Goal: Task Accomplishment & Management: Manage account settings

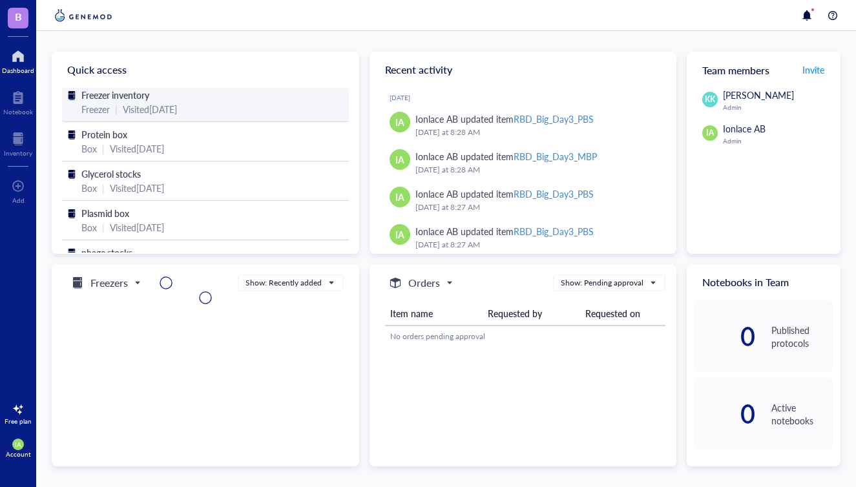
click at [98, 98] on span "Freezer inventory" at bounding box center [115, 94] width 68 height 13
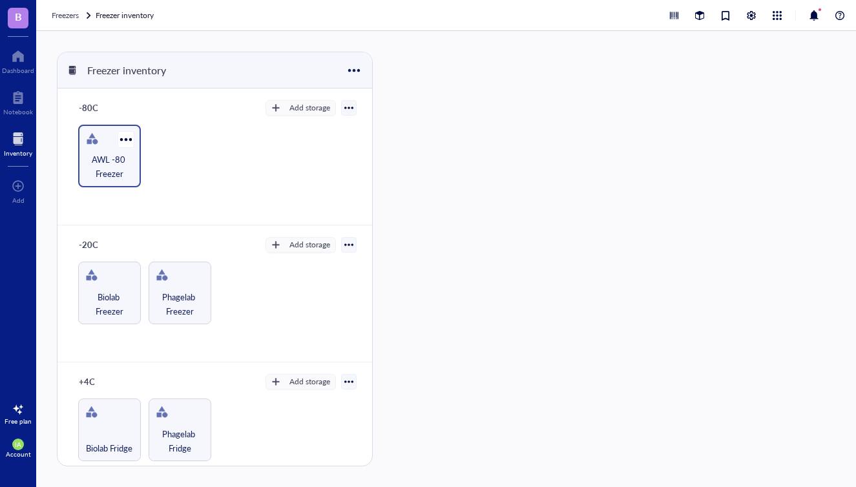
click at [106, 166] on span "AWL -80 Freezer" at bounding box center [110, 166] width 50 height 28
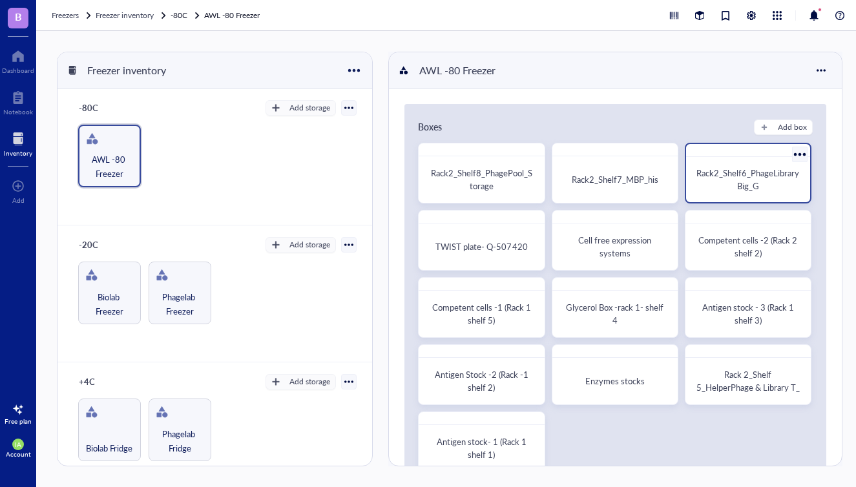
click at [728, 194] on div "Rack2_Shelf6_PhageLibraryBig_G" at bounding box center [748, 179] width 114 height 35
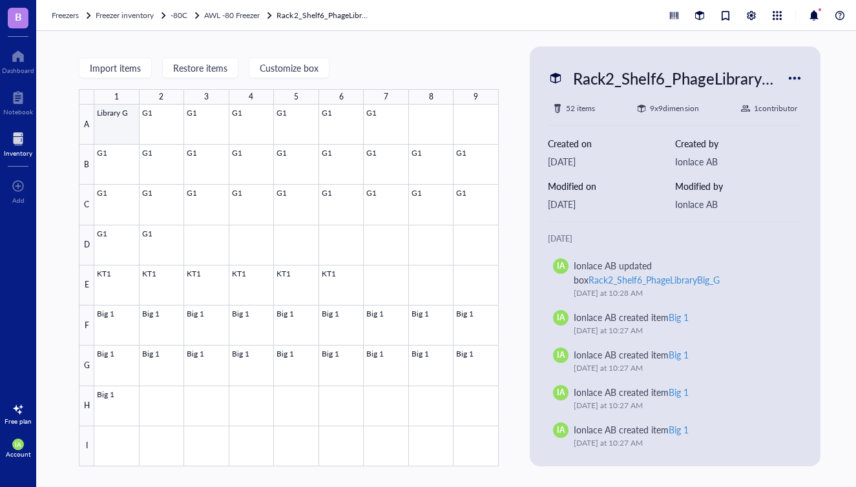
click at [126, 123] on div at bounding box center [296, 286] width 404 height 362
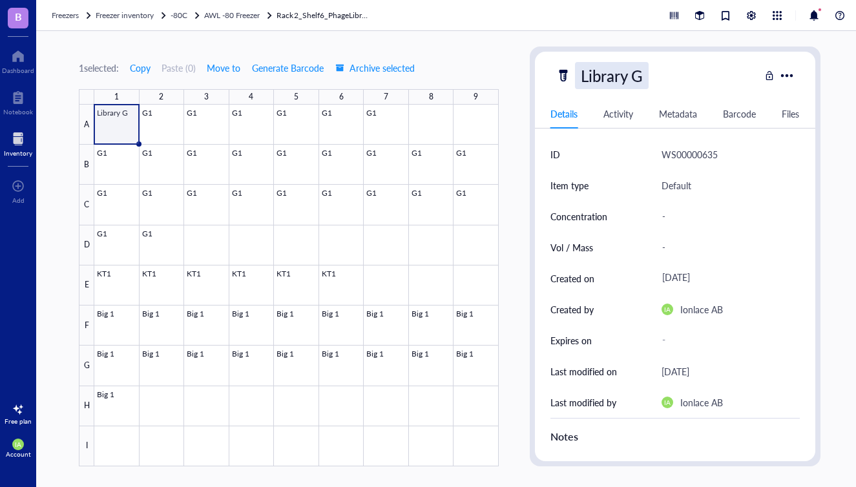
click at [639, 79] on div "Library G" at bounding box center [612, 75] width 74 height 27
click at [652, 75] on input "Library G_Alpaca" at bounding box center [656, 76] width 163 height 26
type input "Library G_8Alpaca"
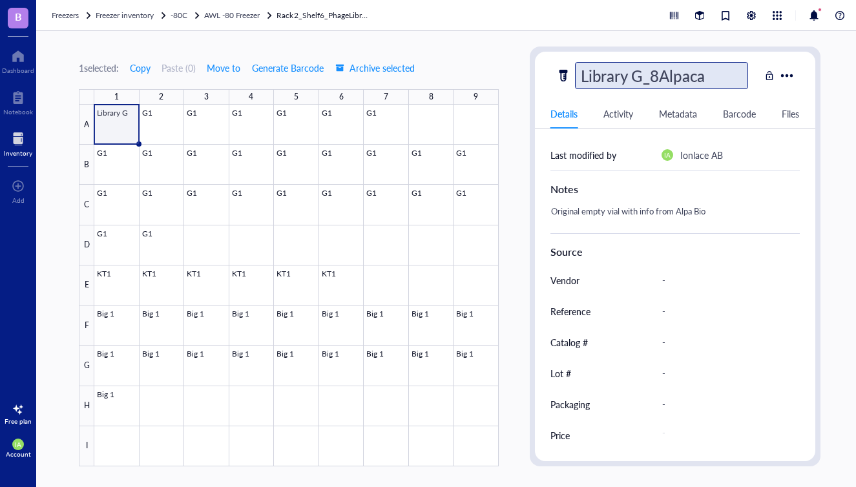
scroll to position [249, 0]
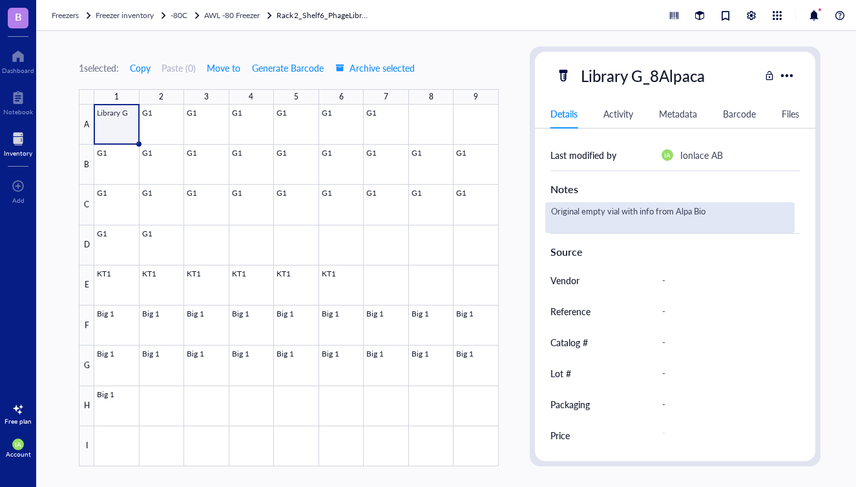
click at [633, 211] on div "Original empty vial with info from Alpa Bio" at bounding box center [669, 217] width 249 height 31
drag, startPoint x: 717, startPoint y: 209, endPoint x: 690, endPoint y: 208, distance: 26.5
click at [690, 208] on div "Original empty vial with info from Alpa Bio" at bounding box center [669, 217] width 249 height 31
drag, startPoint x: 710, startPoint y: 212, endPoint x: 586, endPoint y: 209, distance: 124.0
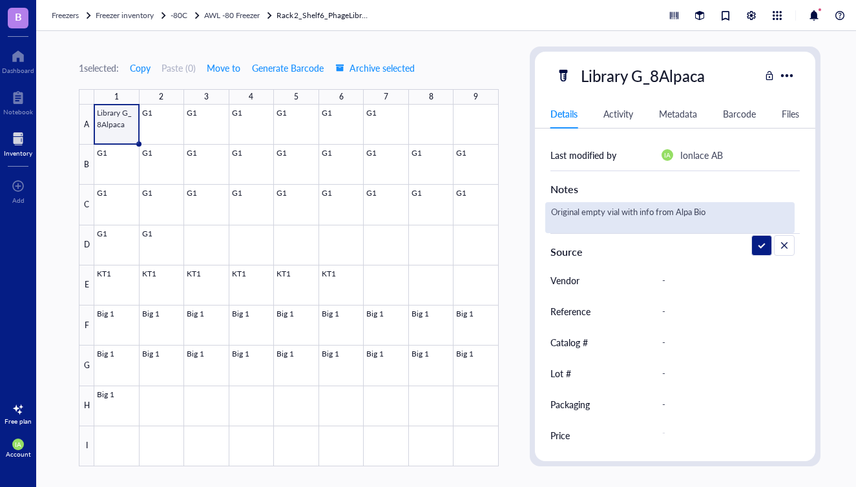
click at [586, 209] on textarea "Original empty vial with info from Alpa Bio" at bounding box center [670, 217] width 248 height 28
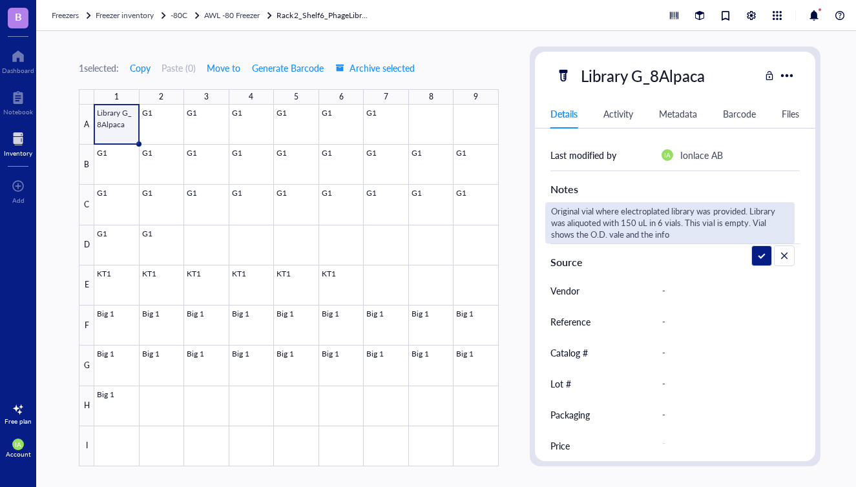
click at [620, 234] on textarea "Original vial where electroplated library was provided. Library was aliquoted w…" at bounding box center [670, 223] width 248 height 40
type textarea "Original vial where electroplated library was provided. Library was aliquoted w…"
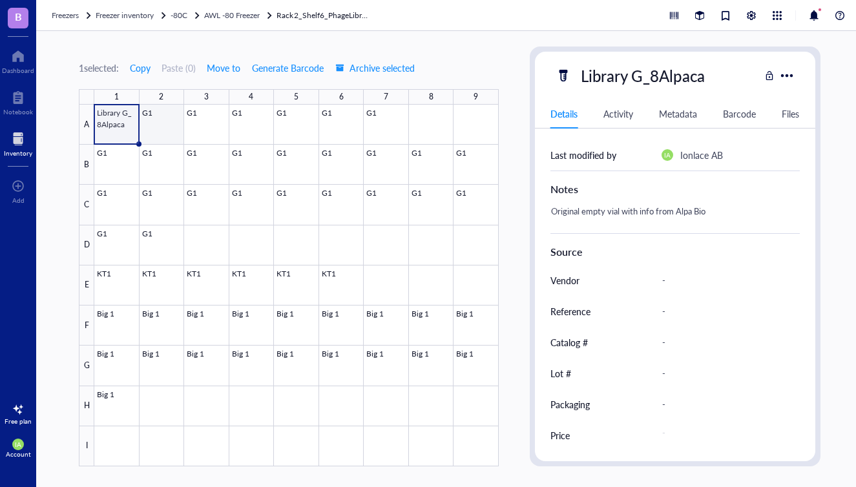
click at [163, 125] on div at bounding box center [296, 286] width 404 height 362
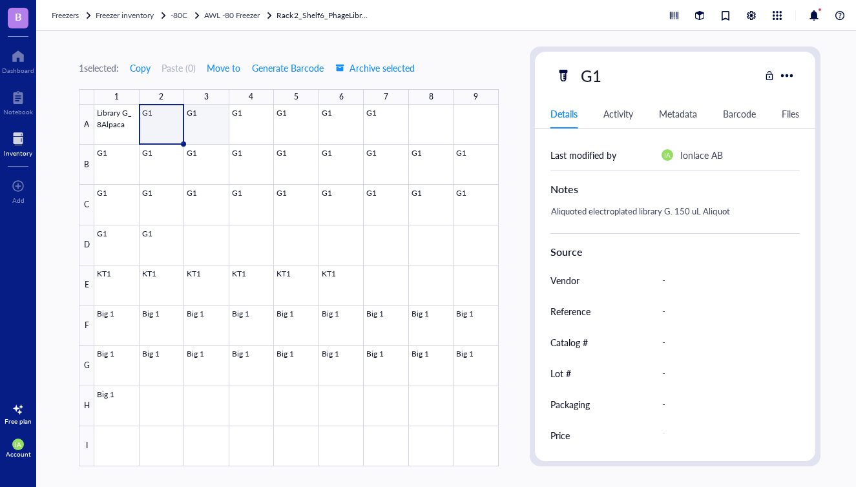
click at [199, 112] on div at bounding box center [296, 286] width 404 height 362
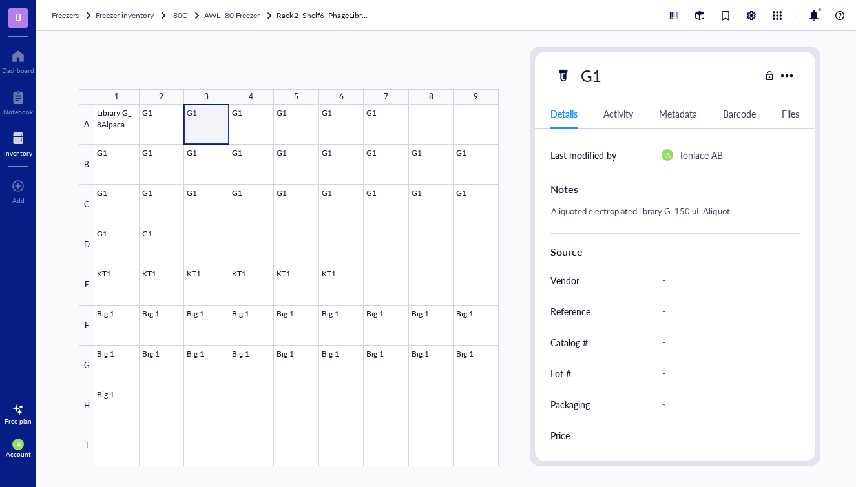
click at [217, 118] on div at bounding box center [296, 286] width 404 height 362
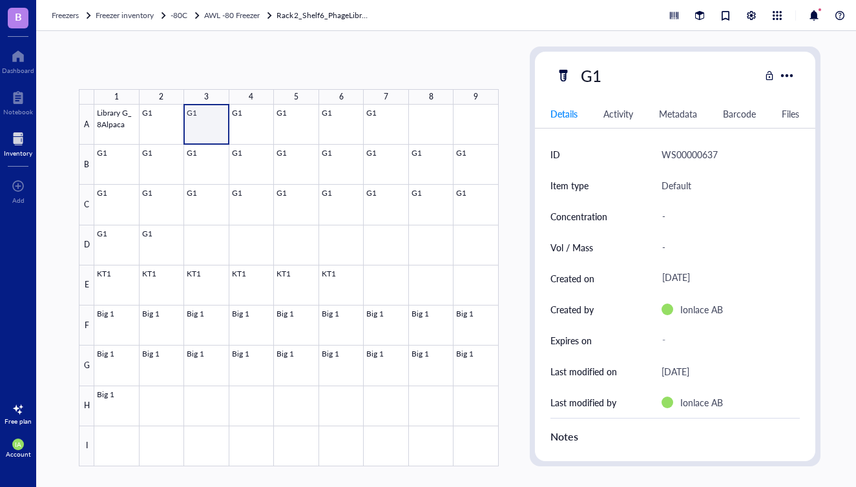
click at [197, 111] on div at bounding box center [296, 286] width 404 height 362
click at [593, 75] on div "G1" at bounding box center [591, 75] width 32 height 27
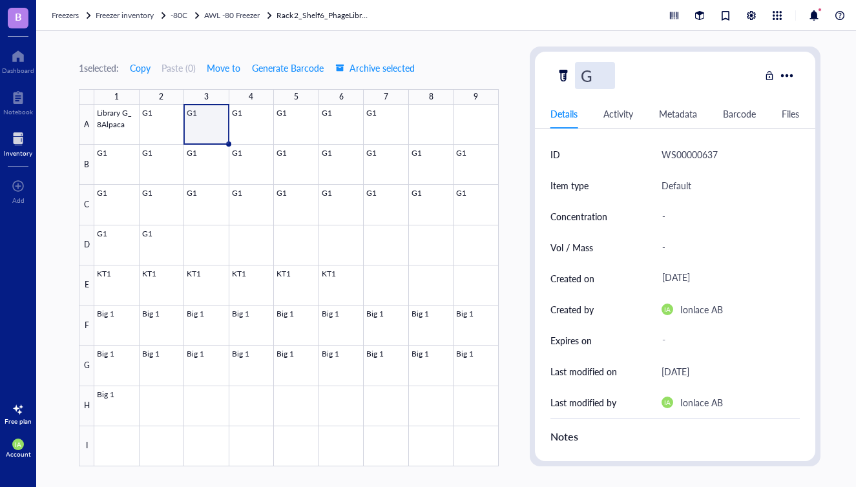
type input "G2"
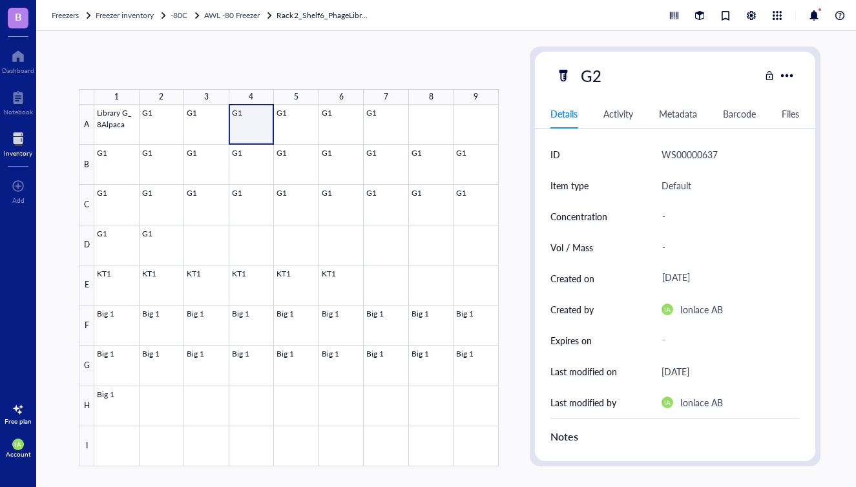
click at [260, 121] on div at bounding box center [296, 286] width 404 height 362
click at [254, 126] on div at bounding box center [296, 286] width 404 height 362
click at [595, 74] on div "G1" at bounding box center [591, 75] width 32 height 27
type input "G3"
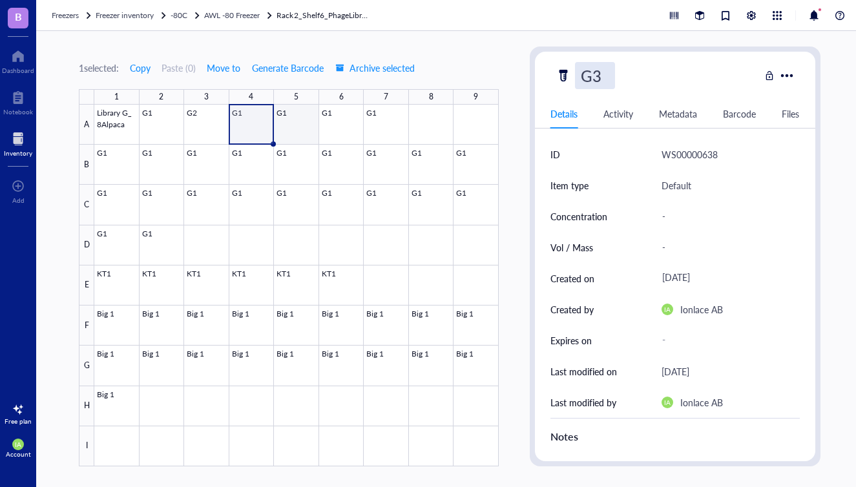
click at [286, 134] on div at bounding box center [296, 286] width 404 height 362
click at [289, 130] on div at bounding box center [296, 286] width 404 height 362
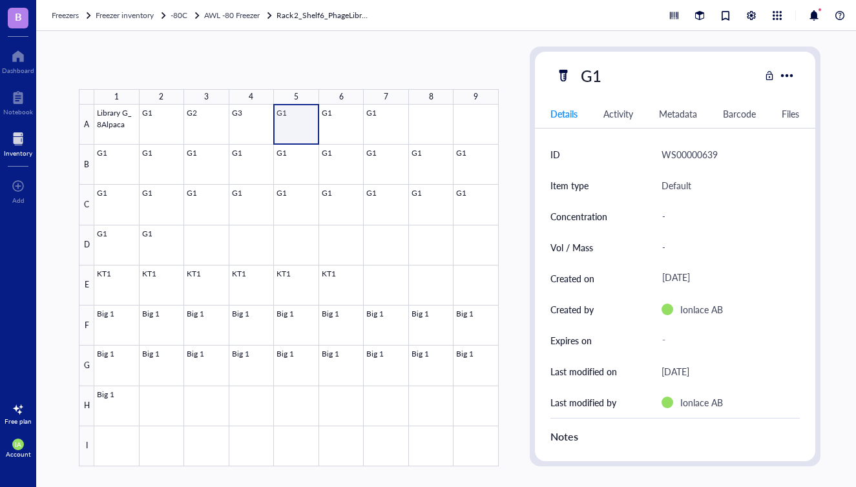
click at [282, 127] on div at bounding box center [296, 286] width 404 height 362
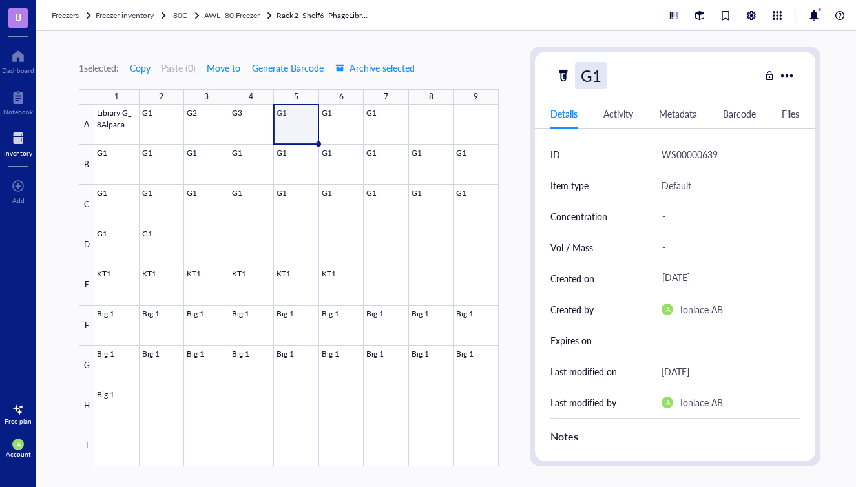
click at [594, 77] on div "G1" at bounding box center [591, 75] width 32 height 27
type input "G4"
click at [337, 122] on div at bounding box center [296, 286] width 404 height 362
click at [335, 128] on div at bounding box center [296, 286] width 404 height 362
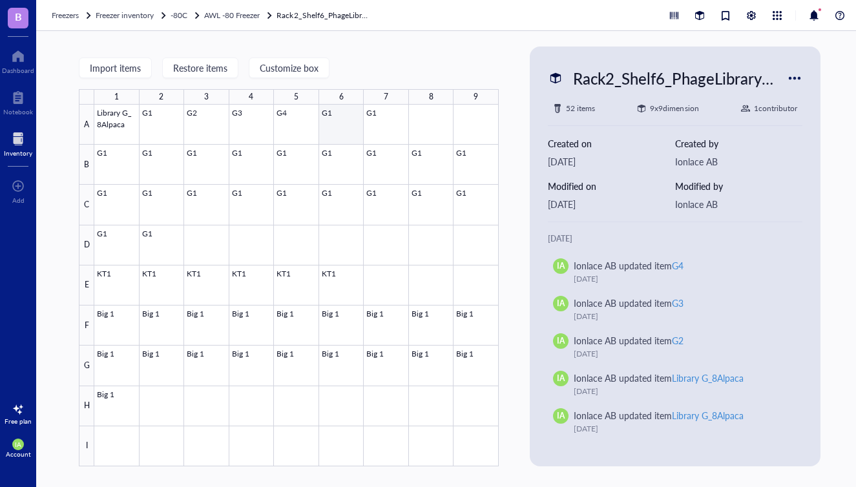
click at [334, 130] on div at bounding box center [296, 286] width 404 height 362
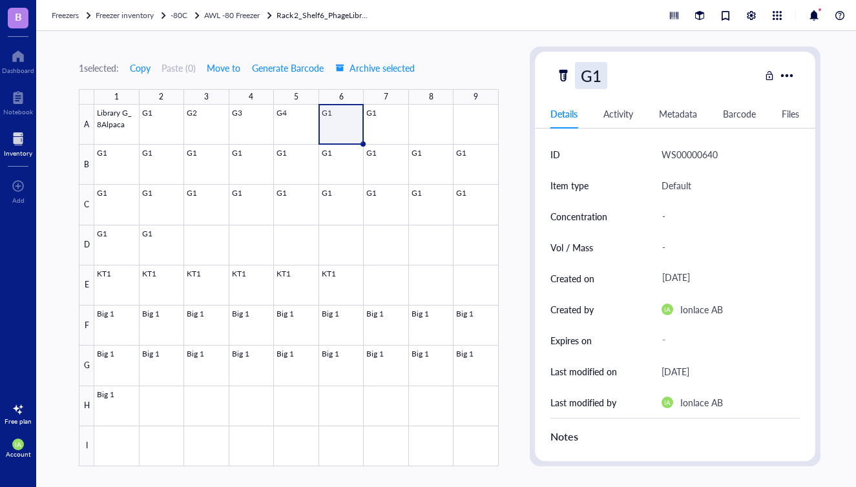
click at [598, 79] on div "G1" at bounding box center [591, 75] width 32 height 27
type input "G5"
click at [387, 121] on div at bounding box center [296, 286] width 404 height 362
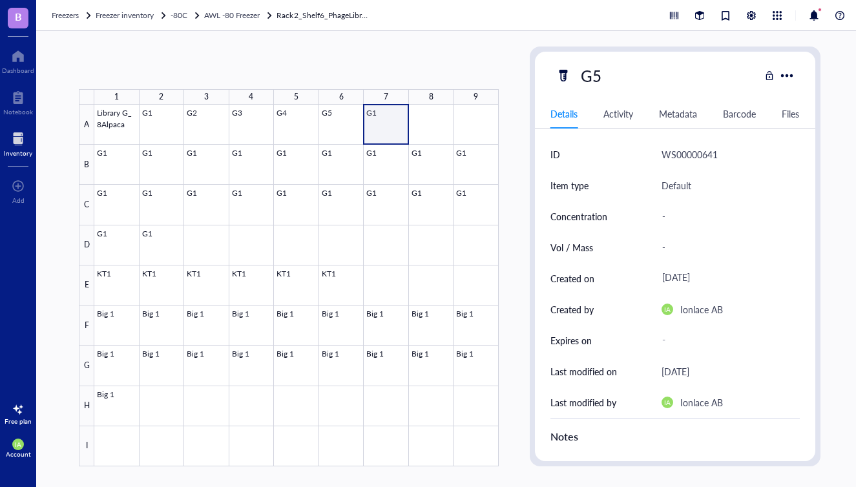
click at [386, 122] on div at bounding box center [296, 286] width 404 height 362
click at [591, 76] on div "G1" at bounding box center [591, 75] width 32 height 27
type input "G6"
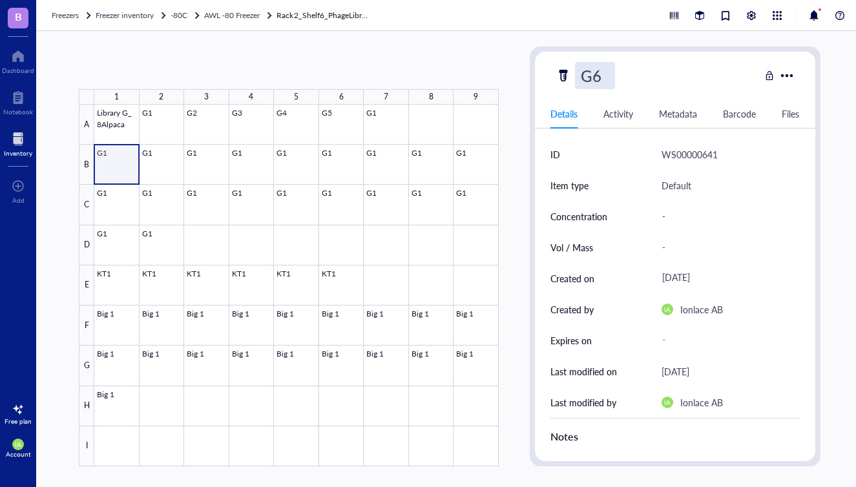
click at [112, 168] on div at bounding box center [296, 286] width 404 height 362
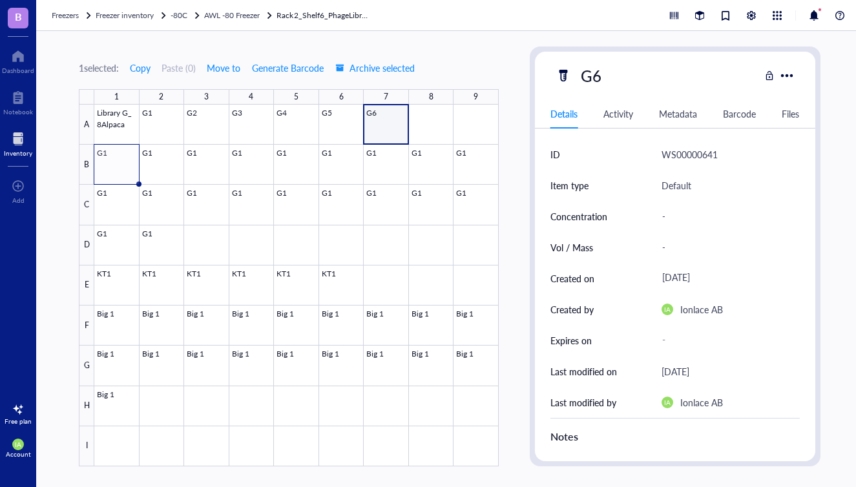
click at [655, 207] on div "Concentration -" at bounding box center [674, 216] width 249 height 31
click at [664, 215] on div "-" at bounding box center [725, 216] width 138 height 27
type input "4.4*10^12"
click at [668, 247] on div "-" at bounding box center [725, 247] width 138 height 27
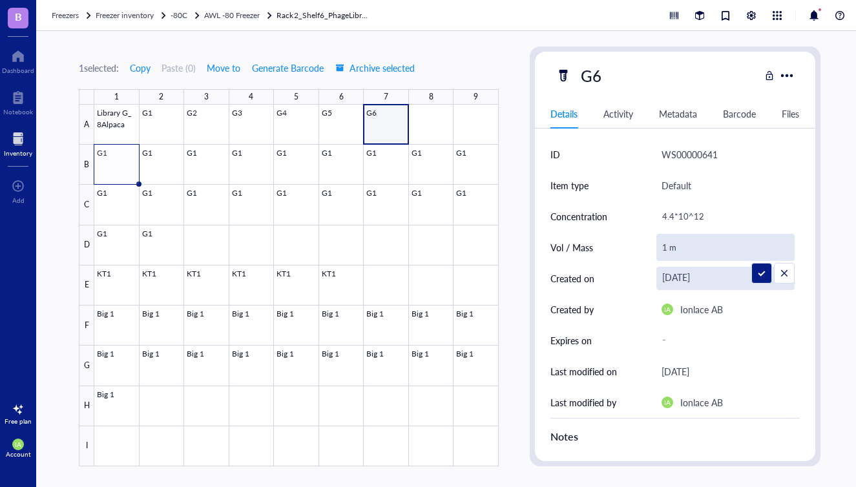
type input "1 mL"
click at [403, 229] on div at bounding box center [296, 286] width 404 height 362
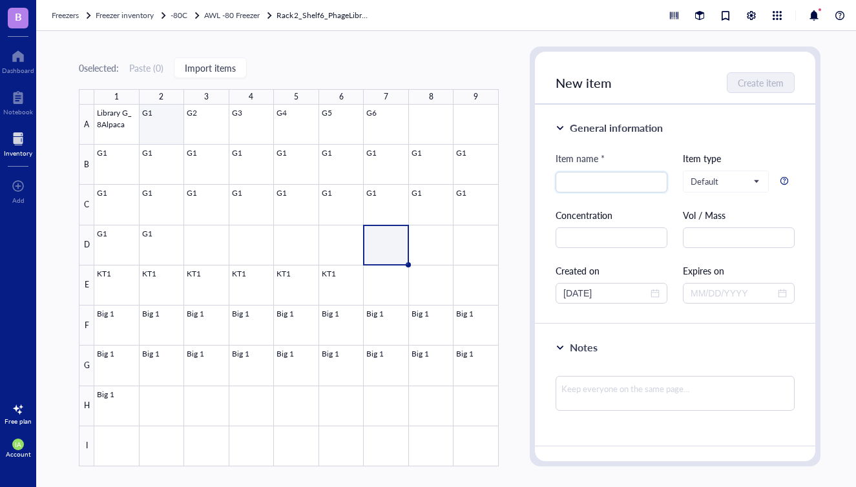
click at [159, 129] on div at bounding box center [296, 286] width 404 height 362
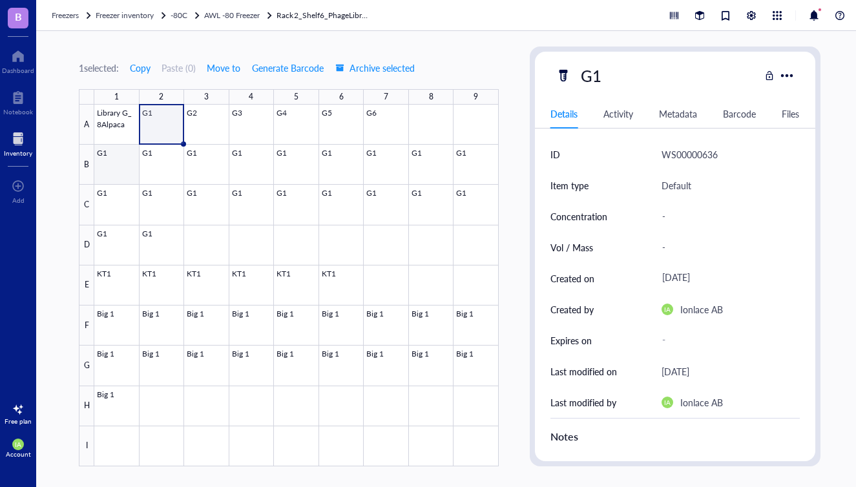
click at [115, 155] on div at bounding box center [296, 286] width 404 height 362
click at [116, 166] on div at bounding box center [296, 286] width 404 height 362
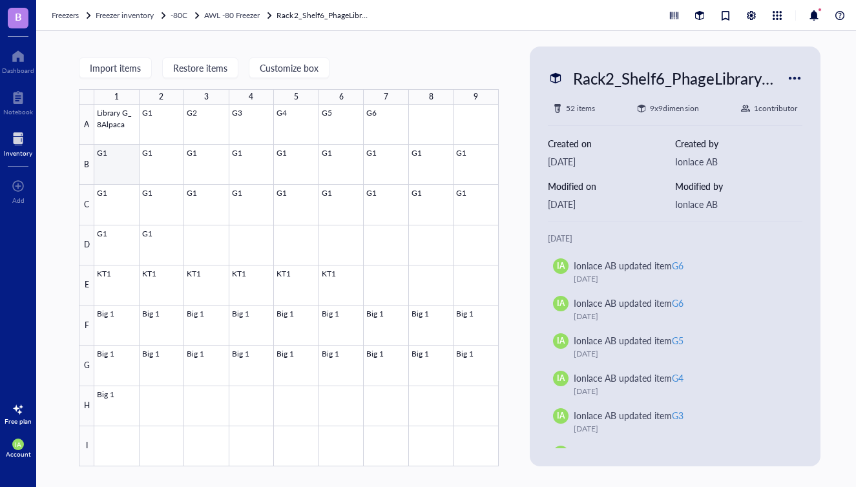
click at [112, 165] on div at bounding box center [296, 286] width 404 height 362
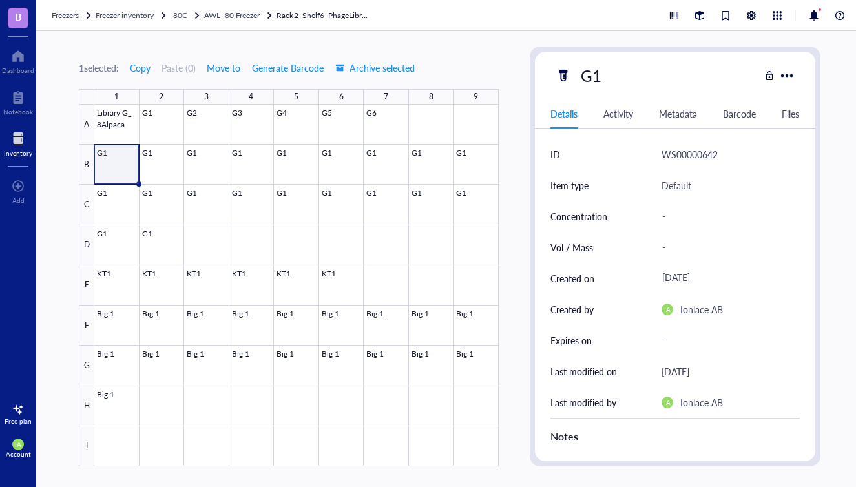
click at [112, 165] on div at bounding box center [296, 286] width 404 height 362
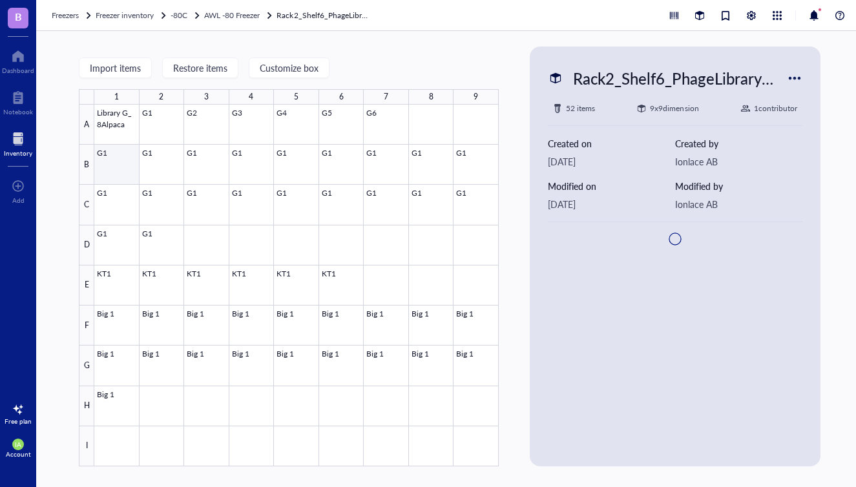
click at [112, 165] on div at bounding box center [296, 286] width 404 height 362
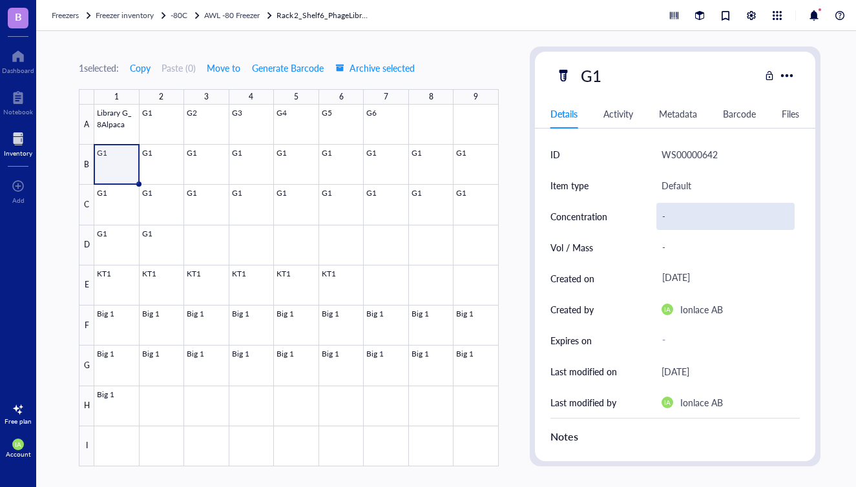
click at [668, 220] on div "-" at bounding box center [725, 216] width 138 height 27
type input "4.4*10^12"
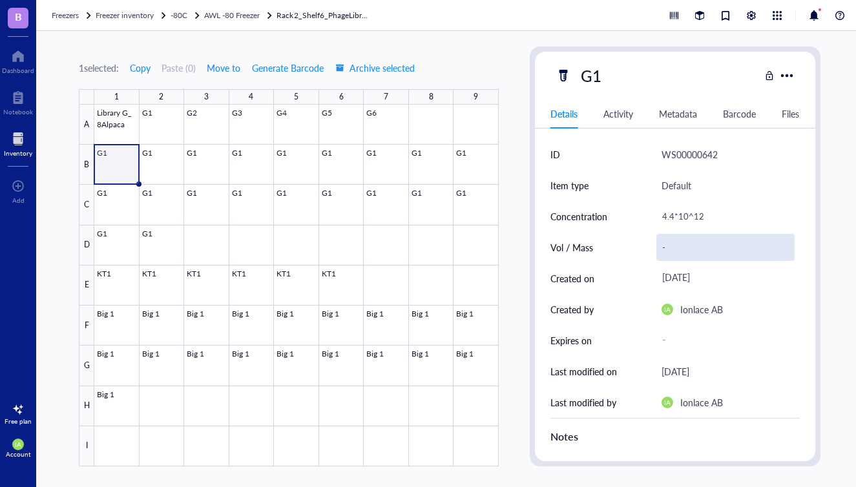
click at [681, 248] on div "-" at bounding box center [725, 247] width 138 height 27
type input "1 mL"
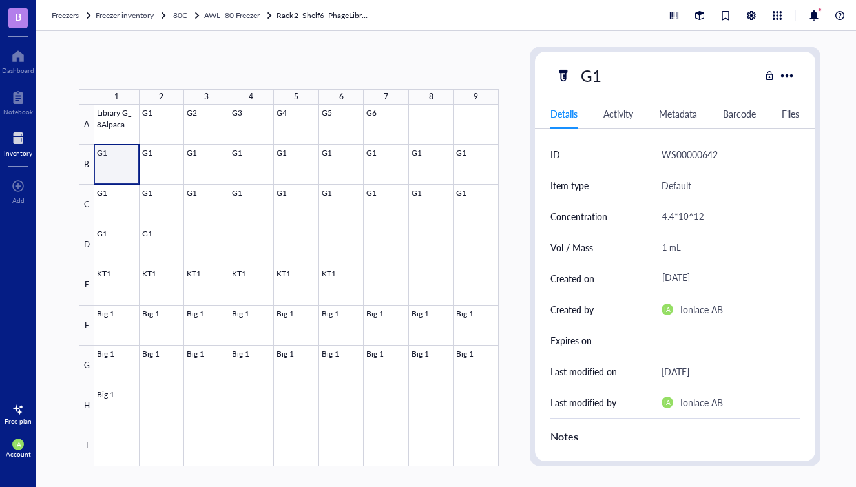
click at [129, 161] on div at bounding box center [296, 286] width 404 height 362
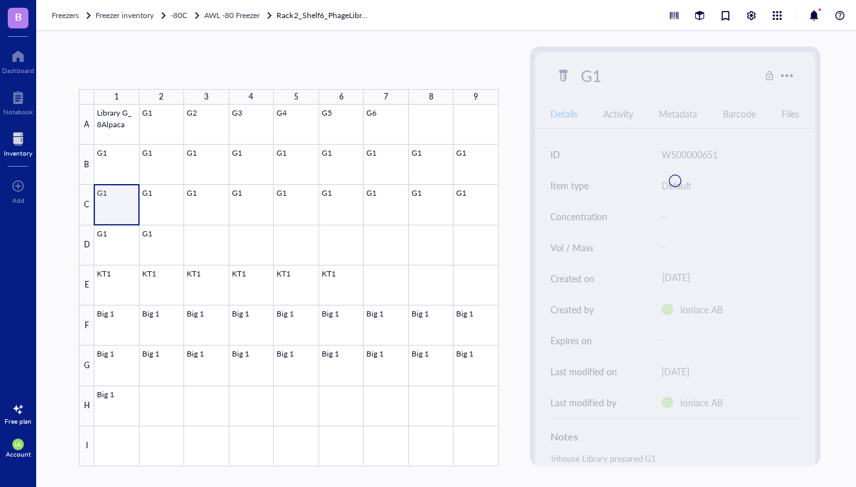
click at [119, 192] on div at bounding box center [296, 286] width 404 height 362
click at [119, 167] on div at bounding box center [296, 286] width 404 height 362
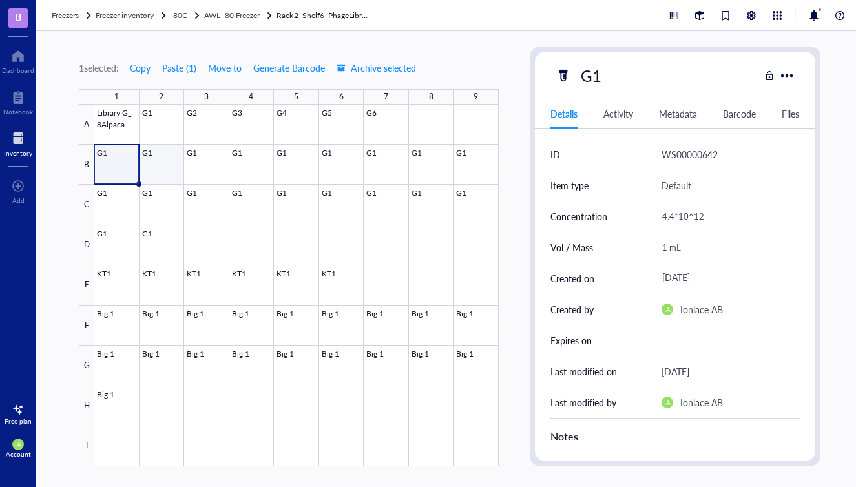
click at [176, 165] on div at bounding box center [296, 286] width 404 height 362
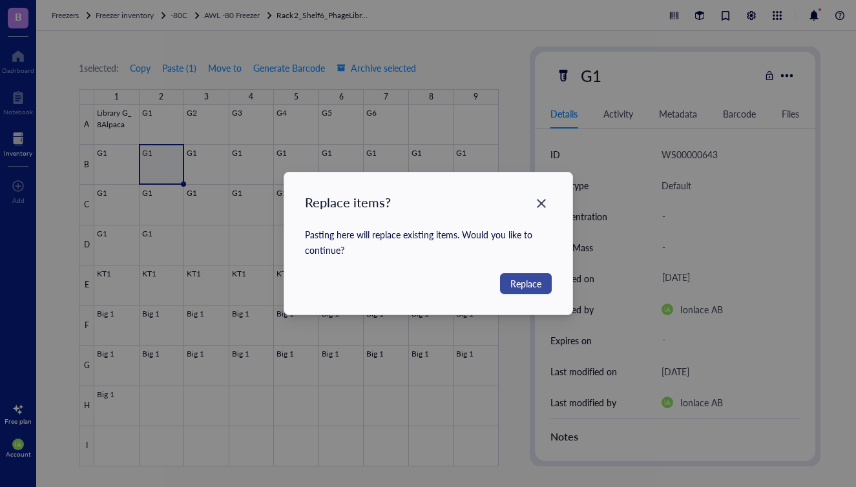
click at [531, 286] on span "Replace" at bounding box center [525, 283] width 31 height 14
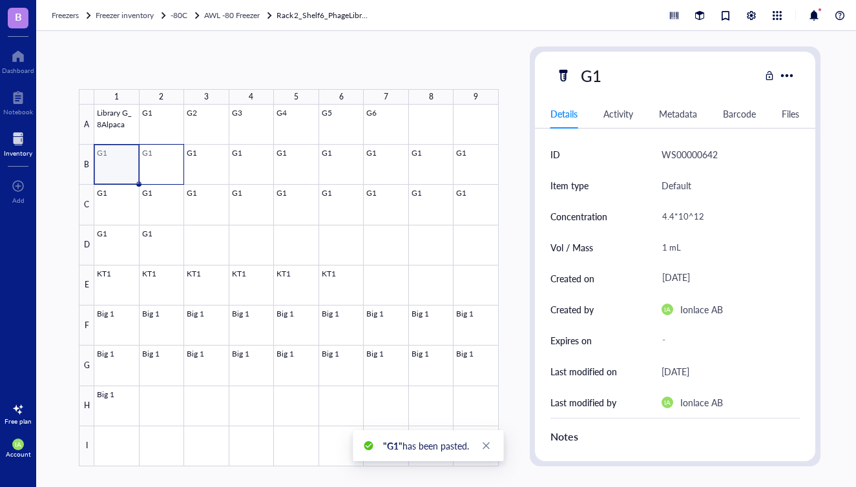
drag, startPoint x: 123, startPoint y: 167, endPoint x: 163, endPoint y: 167, distance: 40.0
click at [163, 167] on div at bounding box center [296, 286] width 404 height 362
click at [214, 167] on div at bounding box center [296, 286] width 404 height 362
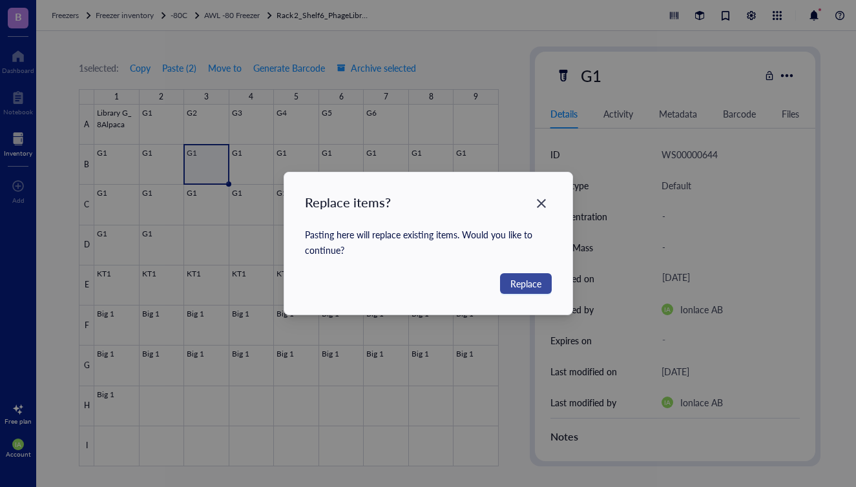
click at [524, 282] on span "Replace" at bounding box center [525, 283] width 31 height 14
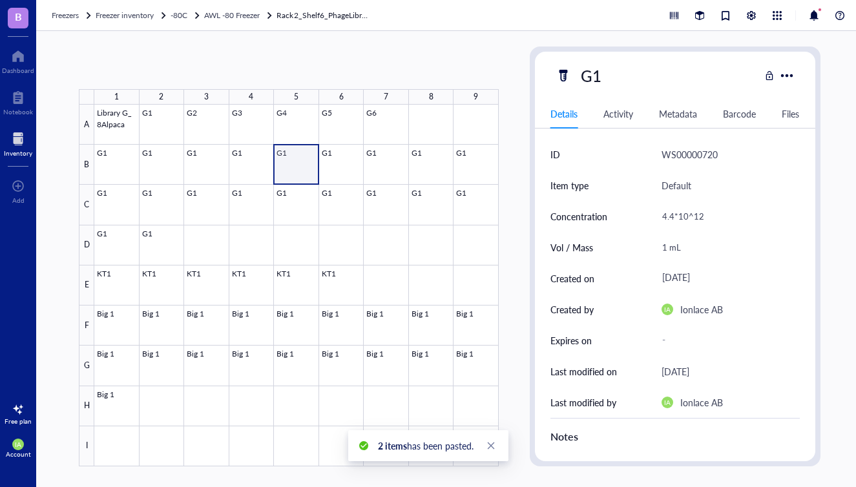
click at [296, 170] on div at bounding box center [296, 286] width 404 height 362
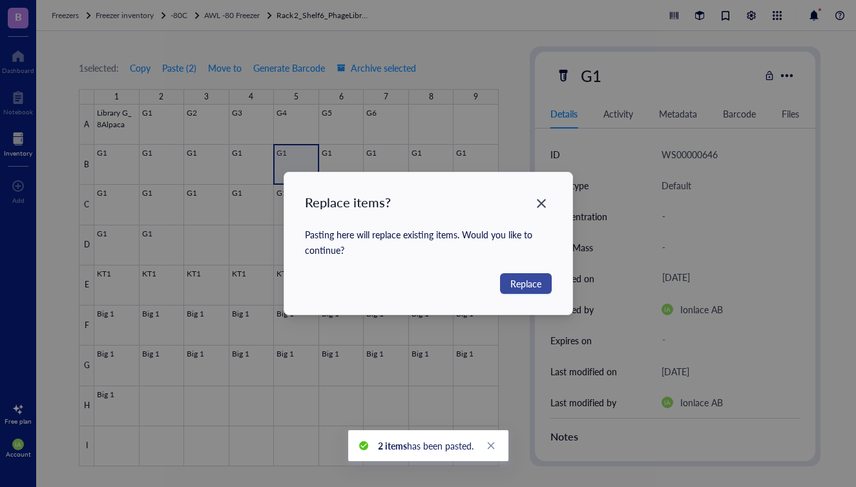
click at [519, 282] on span "Replace" at bounding box center [525, 283] width 31 height 14
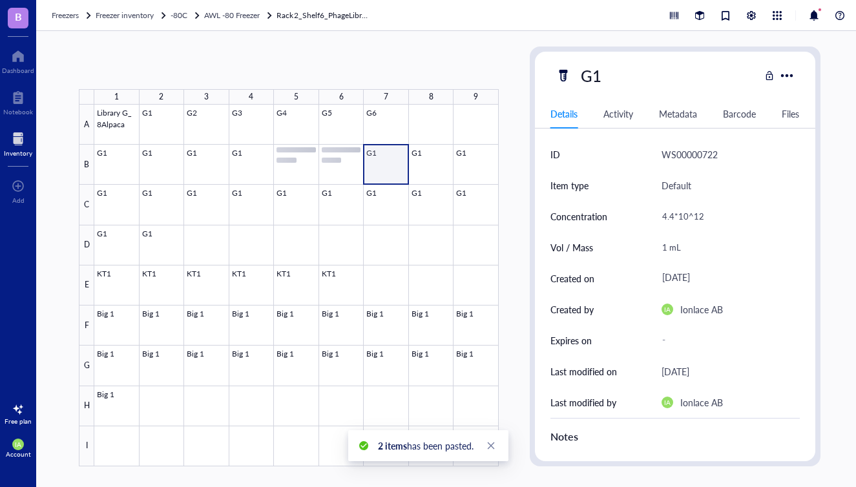
click at [387, 166] on div at bounding box center [296, 286] width 404 height 362
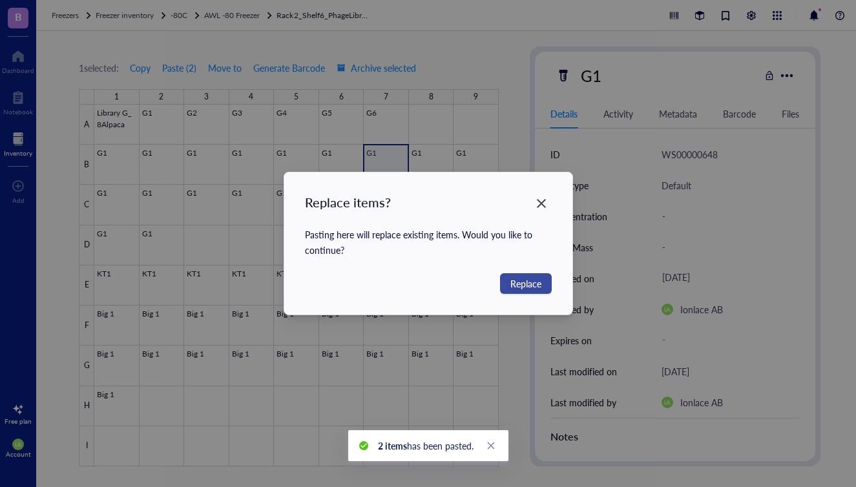
click at [530, 285] on span "Replace" at bounding box center [525, 283] width 31 height 14
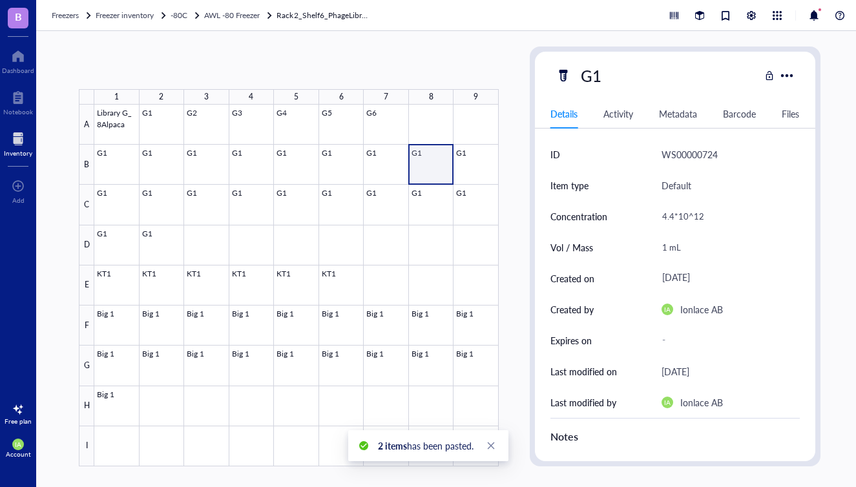
click at [430, 165] on div at bounding box center [296, 286] width 404 height 362
click at [473, 166] on div at bounding box center [296, 286] width 404 height 362
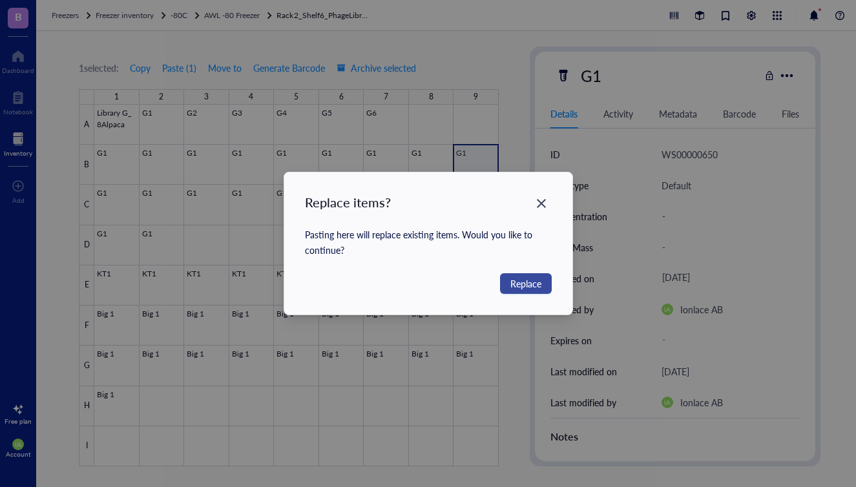
click at [513, 289] on span "Replace" at bounding box center [525, 283] width 31 height 14
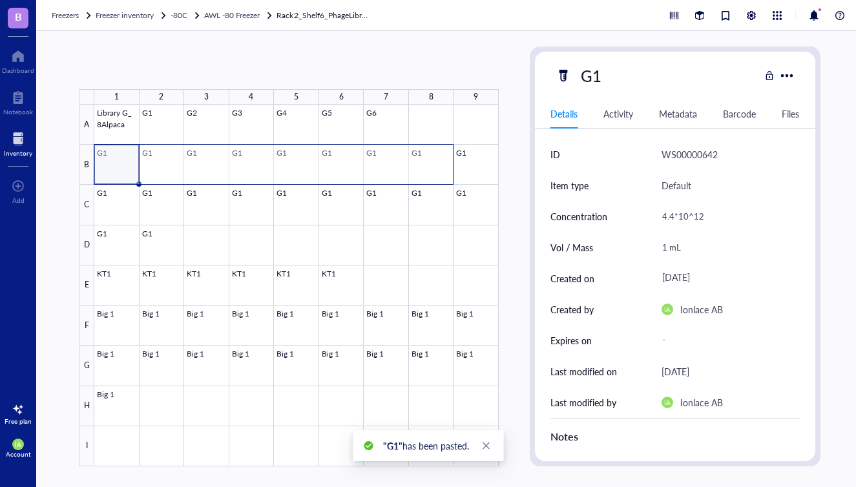
drag, startPoint x: 109, startPoint y: 167, endPoint x: 452, endPoint y: 181, distance: 343.2
click at [452, 181] on div at bounding box center [296, 286] width 404 height 362
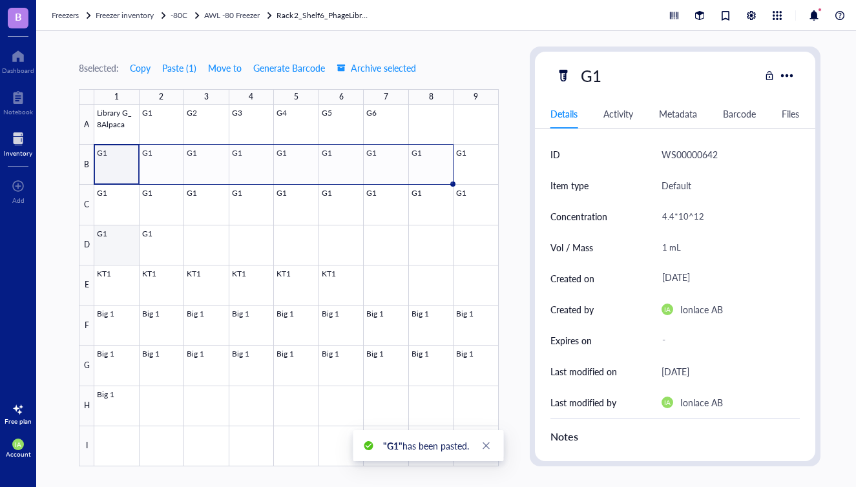
click at [118, 241] on div at bounding box center [296, 286] width 404 height 362
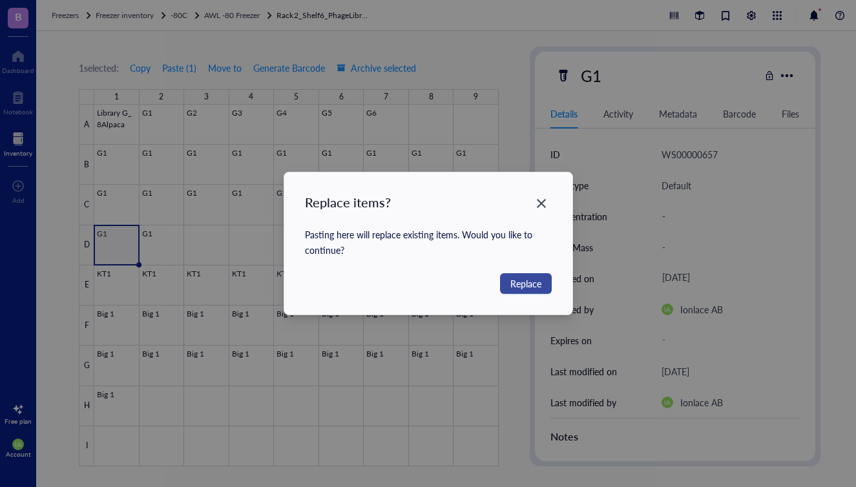
click at [517, 287] on span "Replace" at bounding box center [525, 283] width 31 height 14
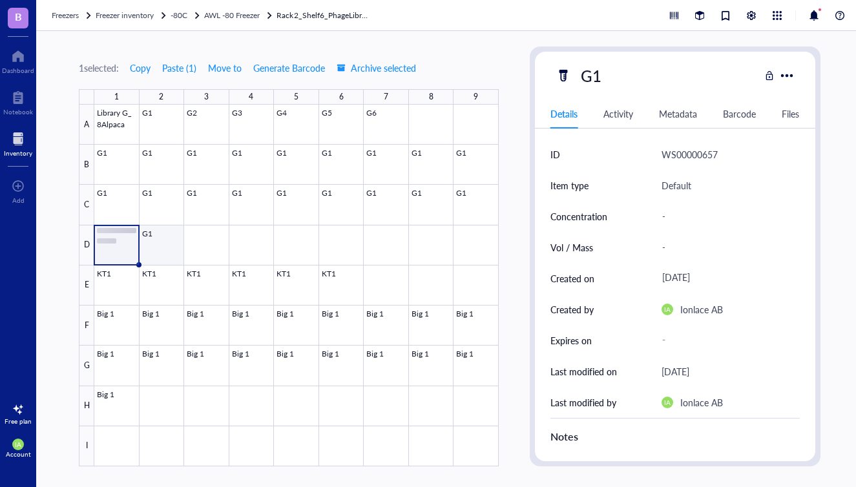
click at [163, 245] on div at bounding box center [296, 286] width 404 height 362
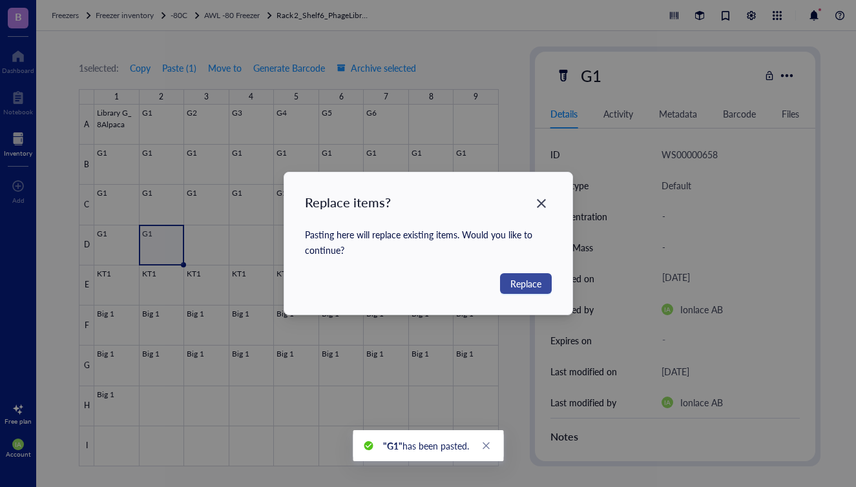
click at [526, 285] on span "Replace" at bounding box center [525, 283] width 31 height 14
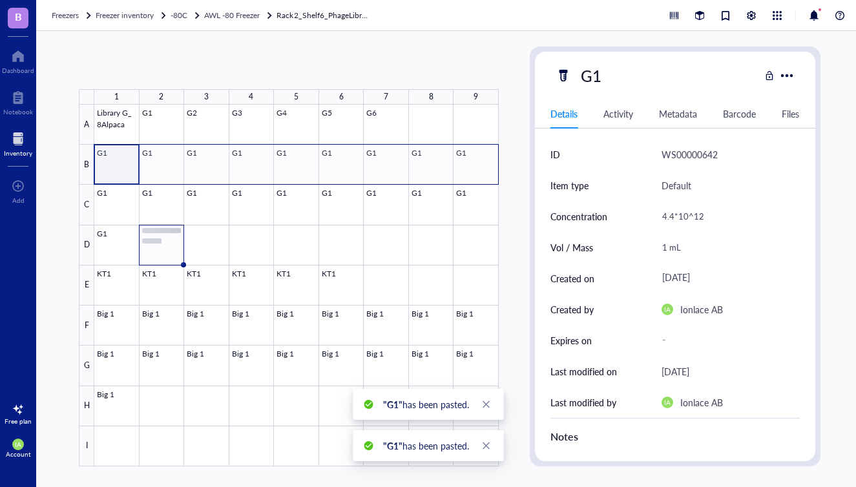
drag, startPoint x: 115, startPoint y: 164, endPoint x: 478, endPoint y: 181, distance: 363.3
click at [478, 183] on div at bounding box center [296, 286] width 404 height 362
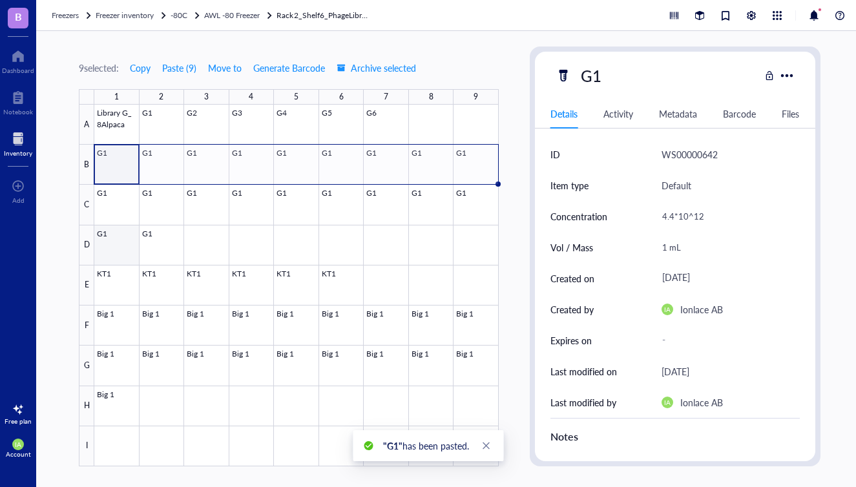
click at [118, 209] on div at bounding box center [296, 286] width 404 height 362
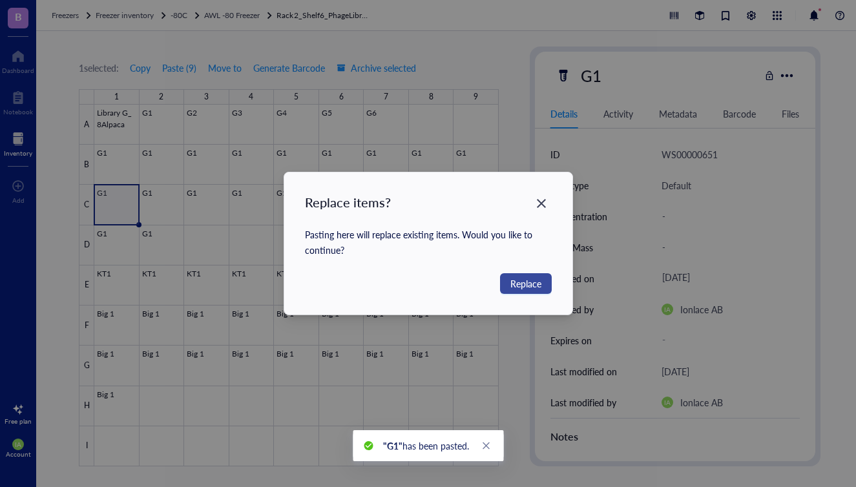
click at [529, 283] on span "Replace" at bounding box center [525, 283] width 31 height 14
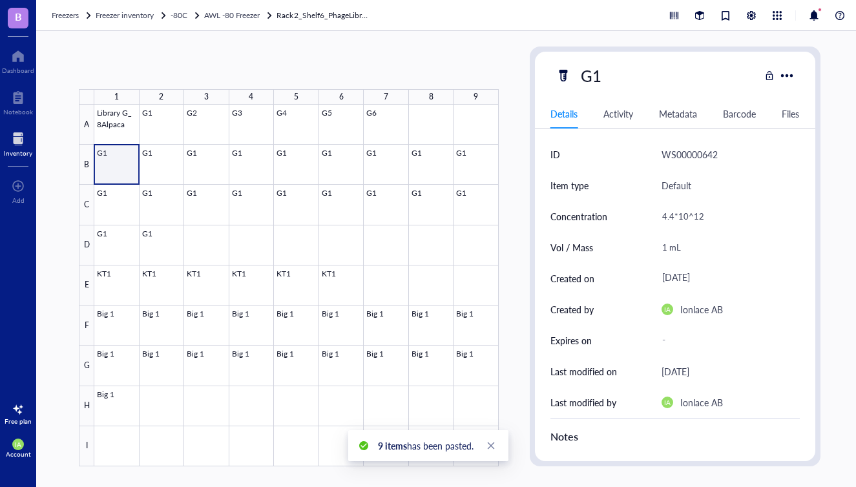
click at [129, 152] on div at bounding box center [296, 286] width 404 height 362
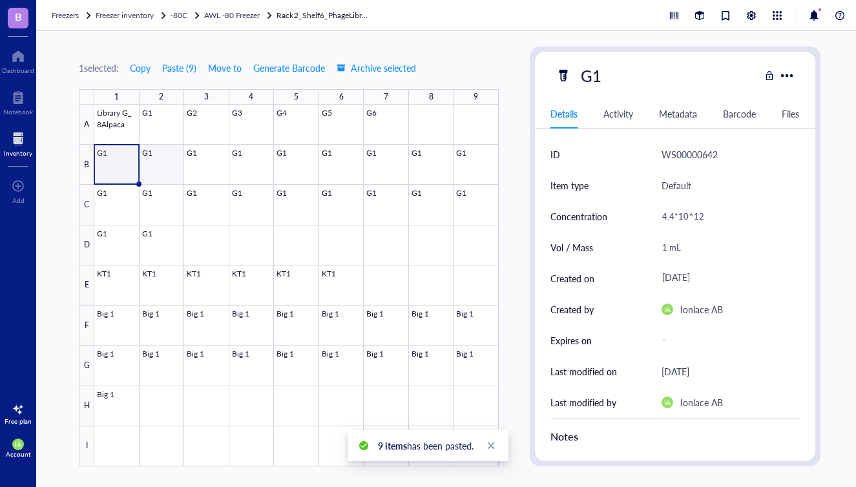
click at [161, 156] on div at bounding box center [296, 286] width 404 height 362
click at [595, 74] on div "G1" at bounding box center [591, 75] width 32 height 27
click at [153, 157] on div at bounding box center [296, 286] width 404 height 362
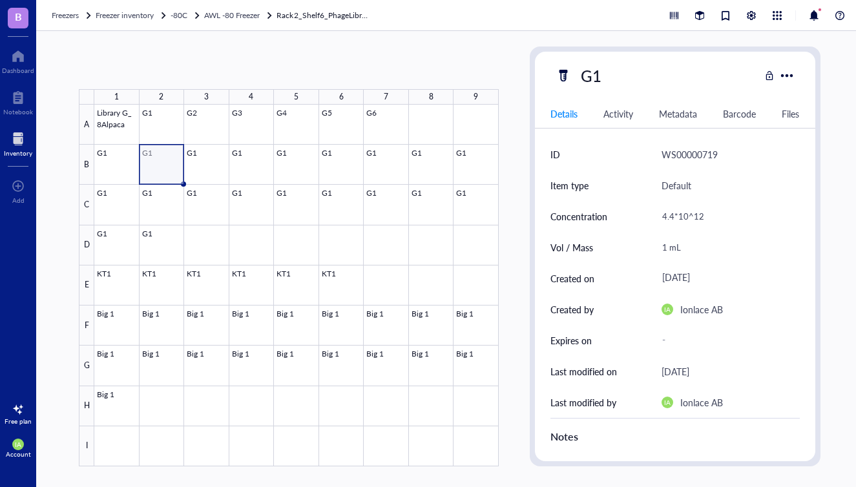
click at [159, 172] on div at bounding box center [296, 286] width 404 height 362
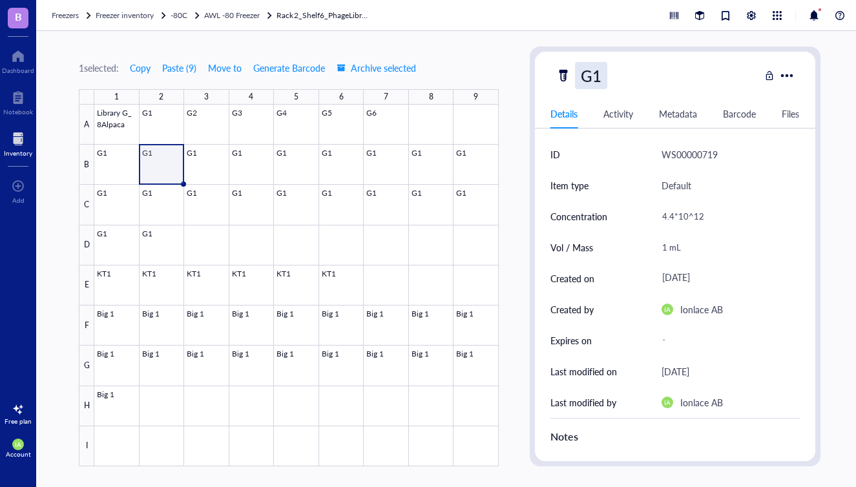
click at [602, 74] on div "G1" at bounding box center [591, 75] width 32 height 27
type input "G2"
click at [214, 168] on div at bounding box center [296, 286] width 404 height 362
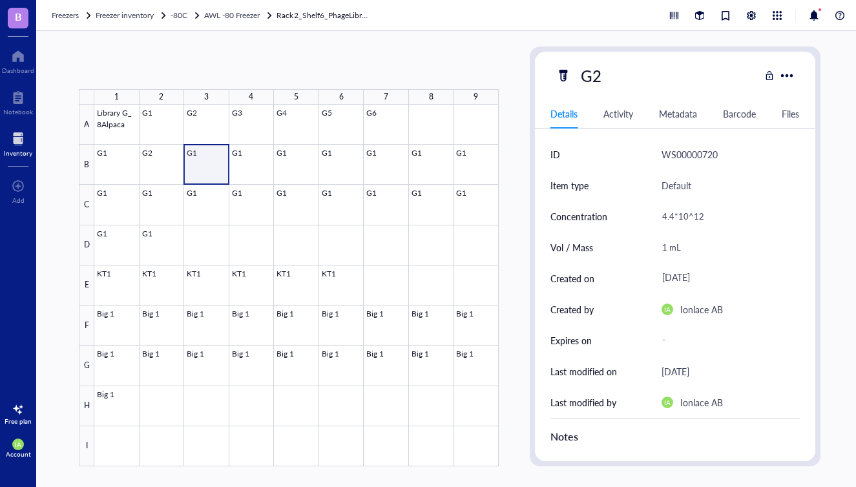
click at [195, 165] on div at bounding box center [296, 286] width 404 height 362
click at [601, 84] on div "G1" at bounding box center [591, 75] width 32 height 27
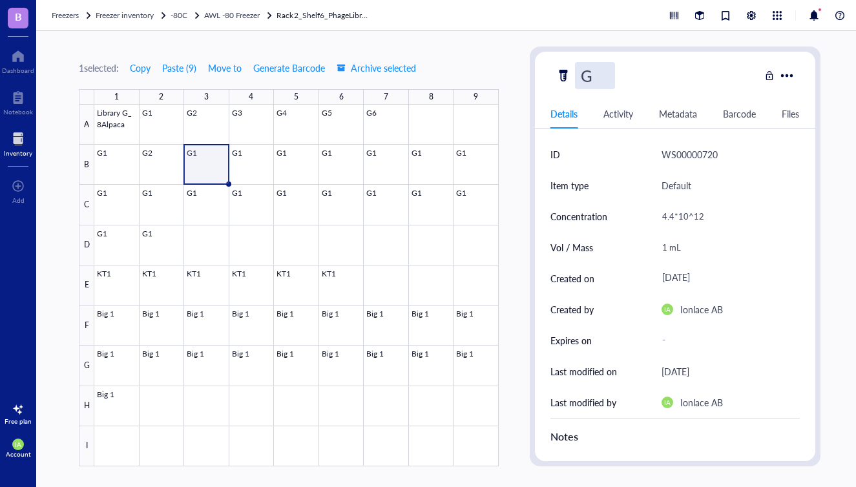
type input "G3"
click at [341, 209] on div at bounding box center [296, 286] width 404 height 362
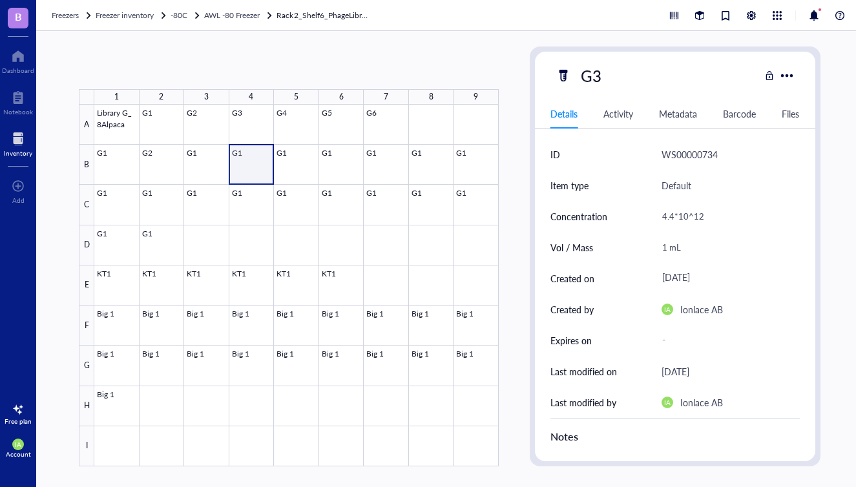
click at [234, 164] on div at bounding box center [296, 286] width 404 height 362
click at [598, 76] on div "G3" at bounding box center [591, 75] width 32 height 27
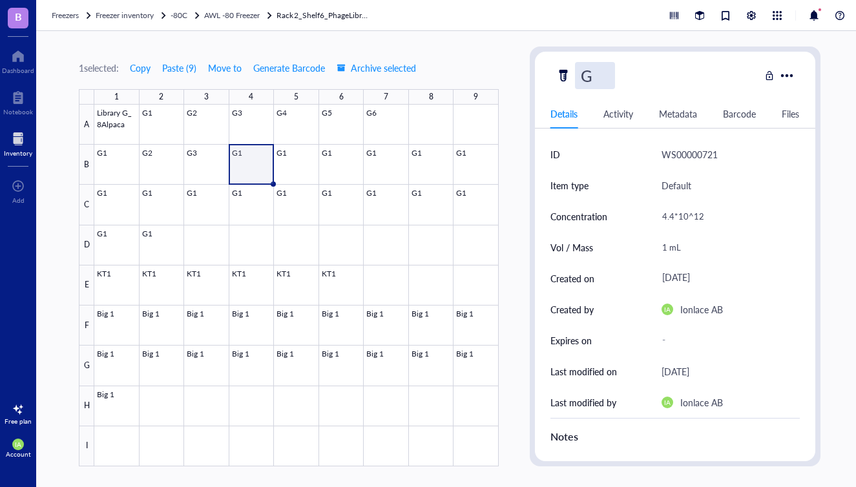
type input "G4"
click at [293, 172] on div at bounding box center [296, 286] width 404 height 362
click at [305, 169] on div at bounding box center [296, 286] width 404 height 362
click at [591, 77] on div "G1" at bounding box center [591, 75] width 32 height 27
type input "G5"
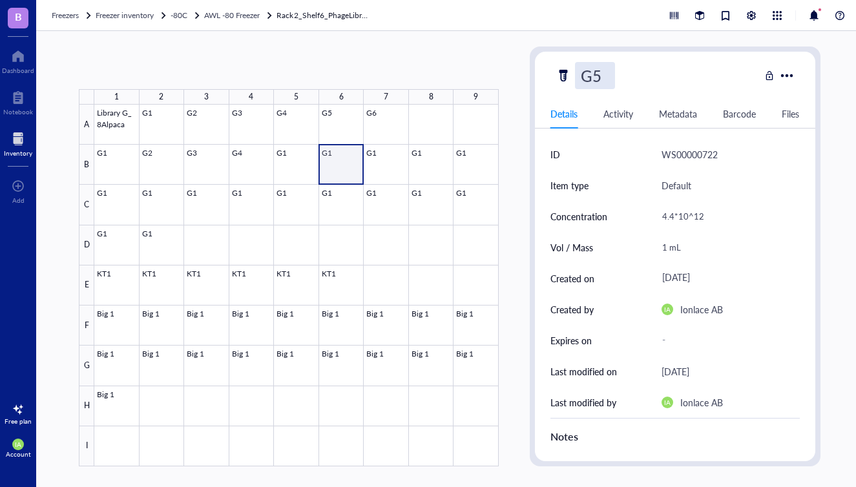
click at [356, 161] on div at bounding box center [296, 286] width 404 height 362
click at [335, 158] on div at bounding box center [296, 286] width 404 height 362
click at [605, 82] on div "G1" at bounding box center [591, 75] width 32 height 27
type input "G6"
click at [376, 160] on div at bounding box center [296, 286] width 404 height 362
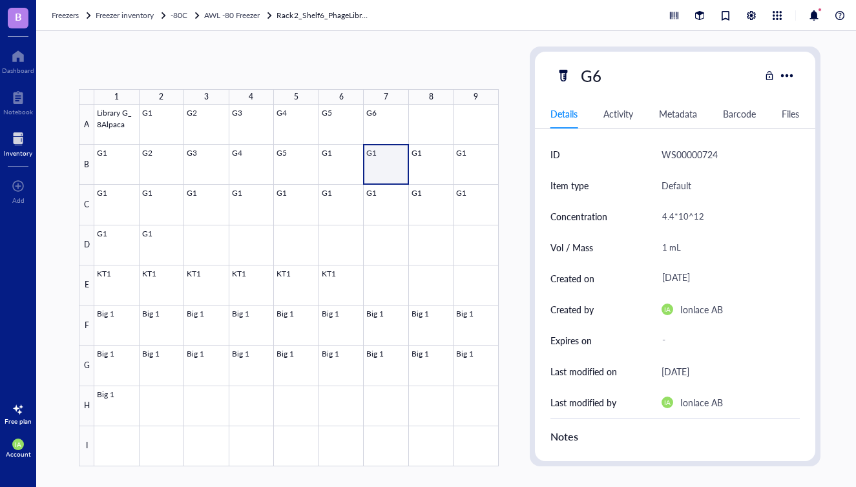
click at [386, 168] on div at bounding box center [296, 286] width 404 height 362
click at [381, 159] on div at bounding box center [296, 286] width 404 height 362
click at [597, 79] on div "G1" at bounding box center [591, 75] width 32 height 27
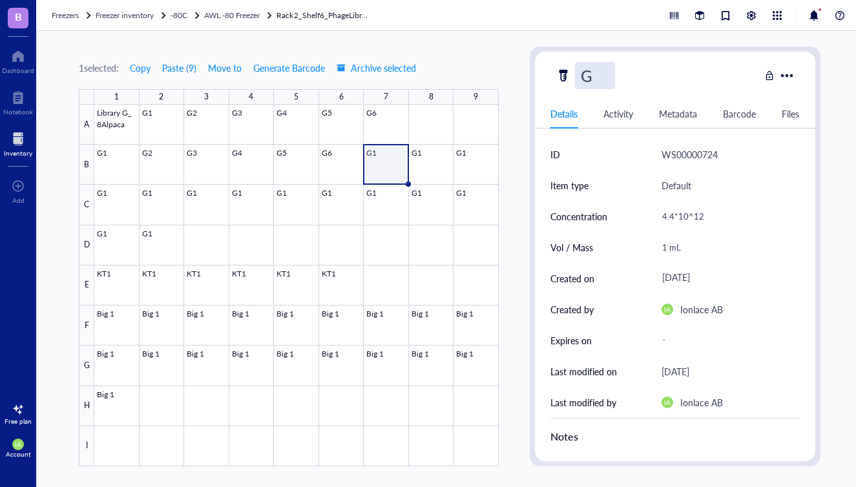
type input "G7"
click at [415, 163] on div at bounding box center [296, 286] width 404 height 362
click at [424, 162] on div at bounding box center [296, 286] width 404 height 362
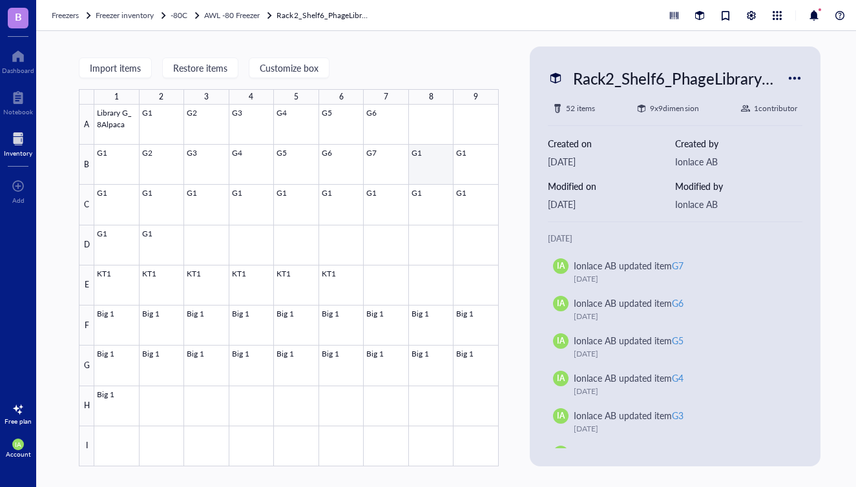
click at [422, 165] on div at bounding box center [296, 286] width 404 height 362
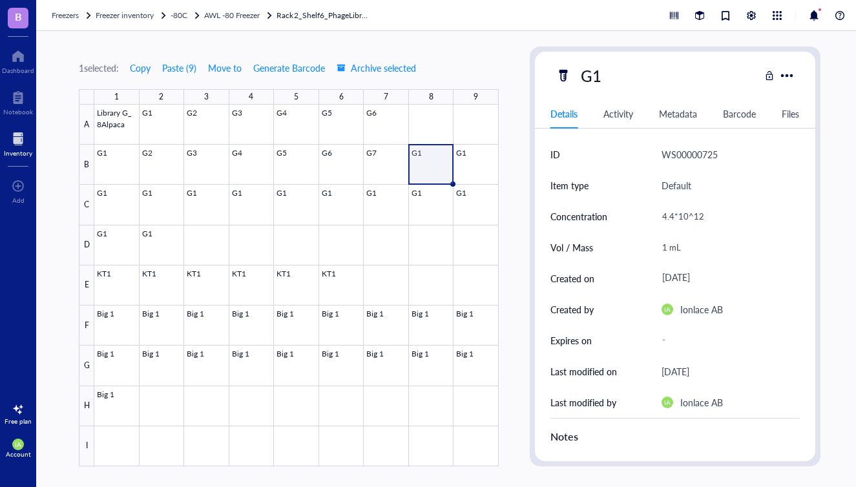
click at [609, 79] on div "G1" at bounding box center [657, 75] width 204 height 27
click at [601, 77] on div "G1" at bounding box center [591, 75] width 32 height 27
type input "G8"
click at [475, 160] on div at bounding box center [296, 286] width 404 height 362
click at [469, 163] on div at bounding box center [296, 286] width 404 height 362
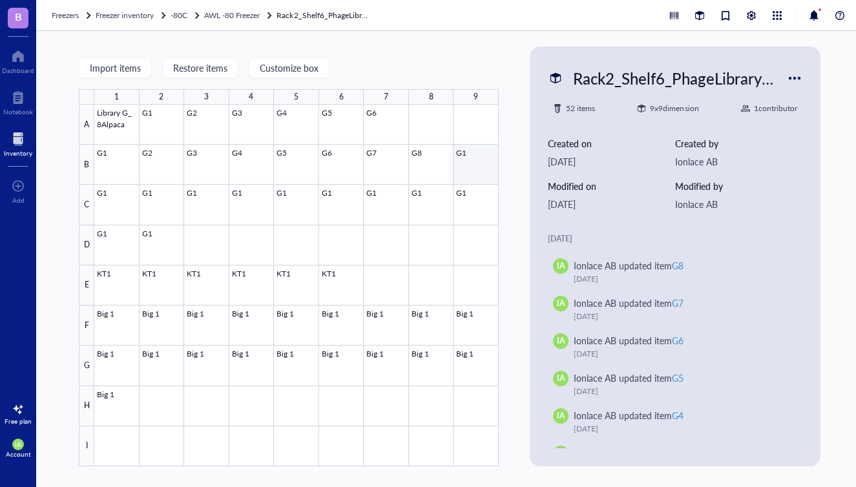
click at [475, 169] on div at bounding box center [296, 286] width 404 height 362
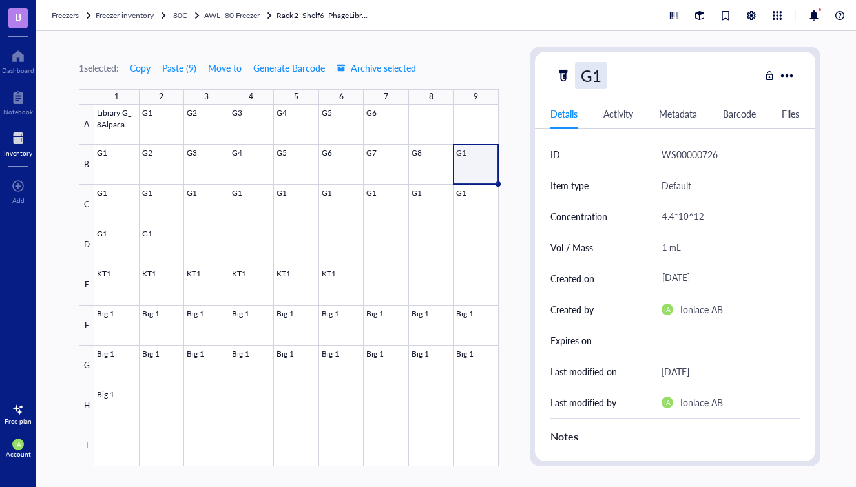
click at [600, 80] on div "G1" at bounding box center [591, 75] width 32 height 27
type input "G9"
click at [94, 200] on div "C" at bounding box center [86, 205] width 15 height 40
click at [118, 199] on div at bounding box center [296, 286] width 404 height 362
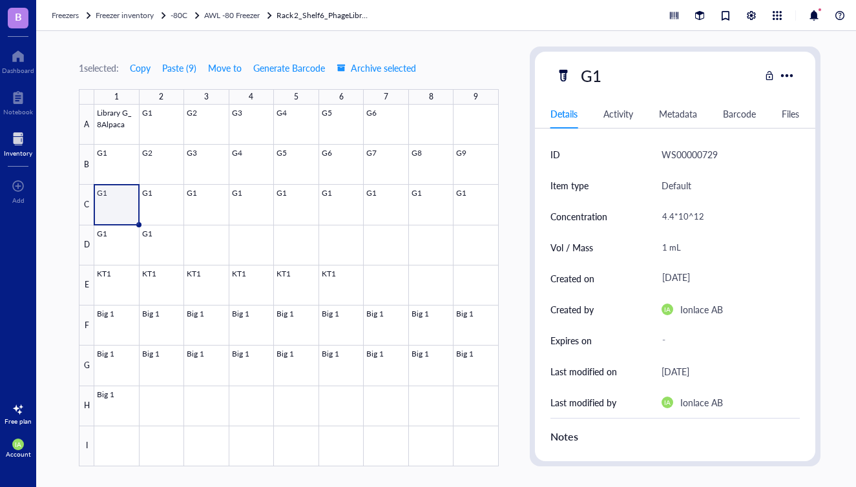
click at [123, 202] on div at bounding box center [296, 286] width 404 height 362
click at [118, 202] on div at bounding box center [296, 286] width 404 height 362
click at [605, 82] on div "G1" at bounding box center [591, 75] width 32 height 27
type input "G10"
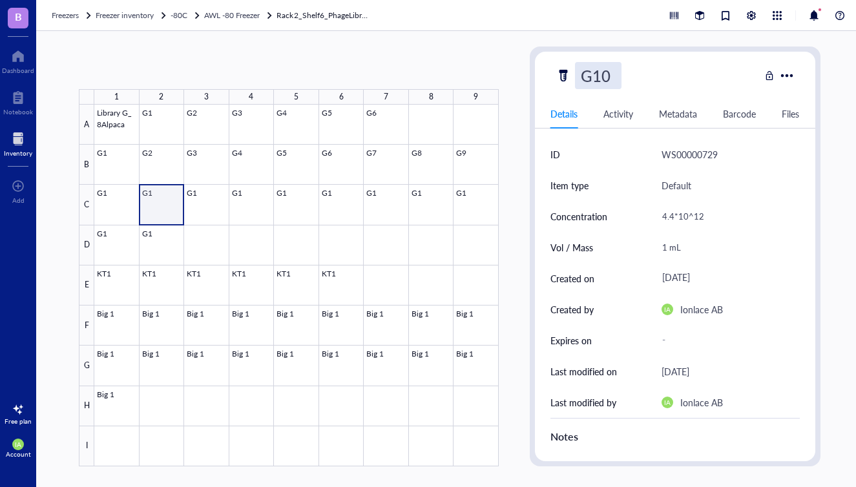
click at [159, 204] on div at bounding box center [296, 286] width 404 height 362
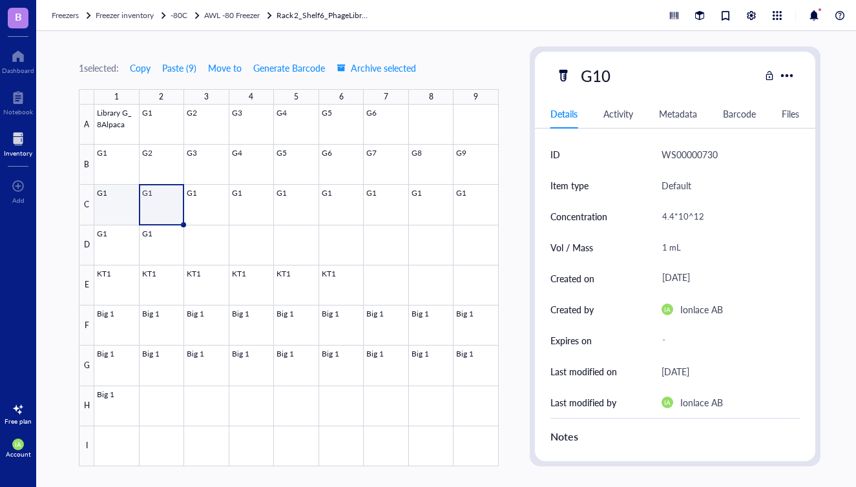
click at [110, 199] on div at bounding box center [296, 286] width 404 height 362
click at [154, 202] on div at bounding box center [296, 286] width 404 height 362
click at [604, 76] on div "G1" at bounding box center [591, 75] width 32 height 27
type input "G11"
click at [202, 195] on div at bounding box center [296, 286] width 404 height 362
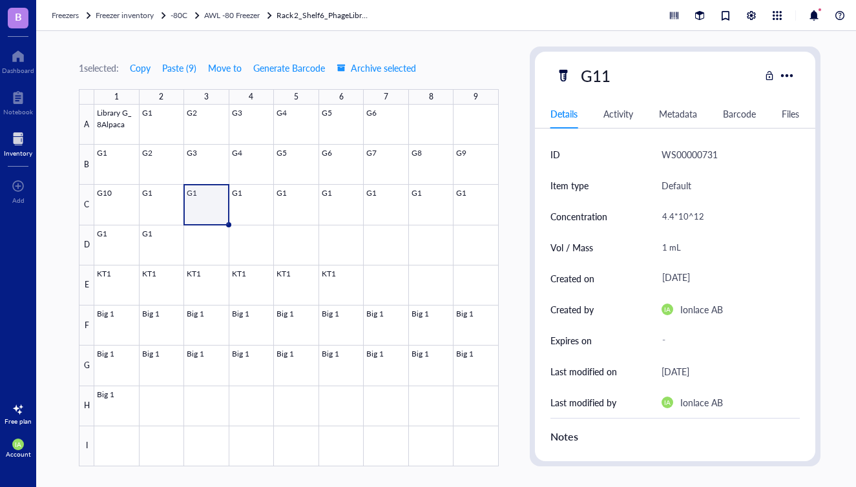
click at [217, 199] on div at bounding box center [296, 286] width 404 height 362
click at [200, 198] on div at bounding box center [296, 286] width 404 height 362
click at [603, 74] on div "G1" at bounding box center [591, 75] width 32 height 27
type input "G12"
click at [272, 194] on div at bounding box center [296, 286] width 404 height 362
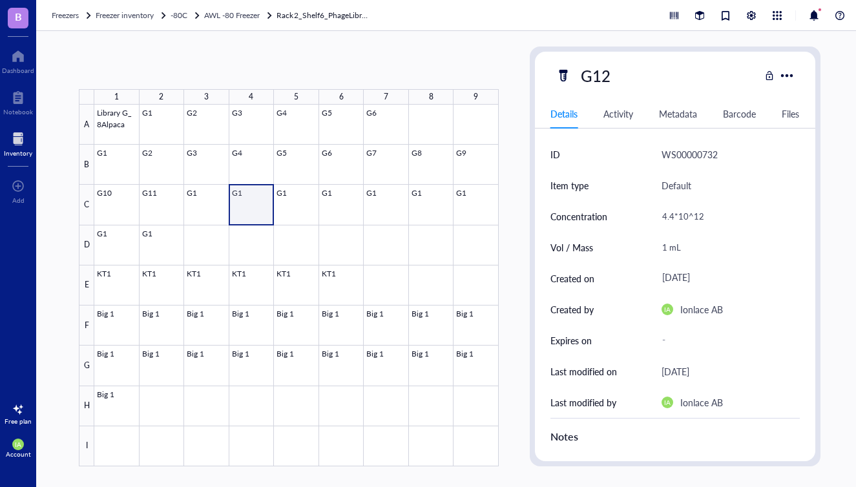
click at [264, 209] on div at bounding box center [296, 286] width 404 height 362
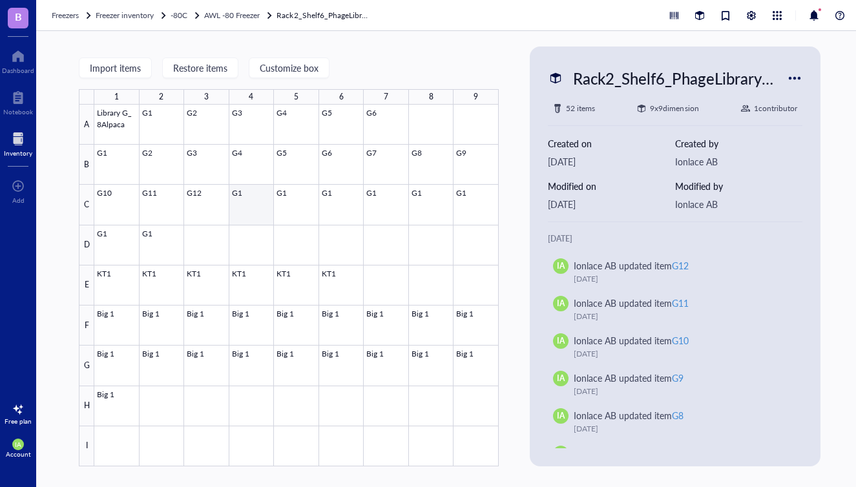
click at [256, 204] on div at bounding box center [296, 286] width 404 height 362
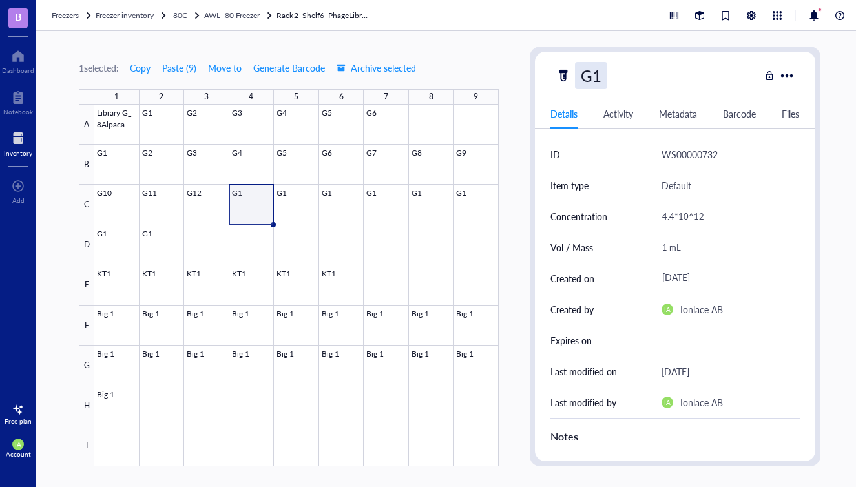
click at [599, 83] on div "G1" at bounding box center [591, 75] width 32 height 27
type input "G13"
click at [287, 196] on div at bounding box center [296, 286] width 404 height 362
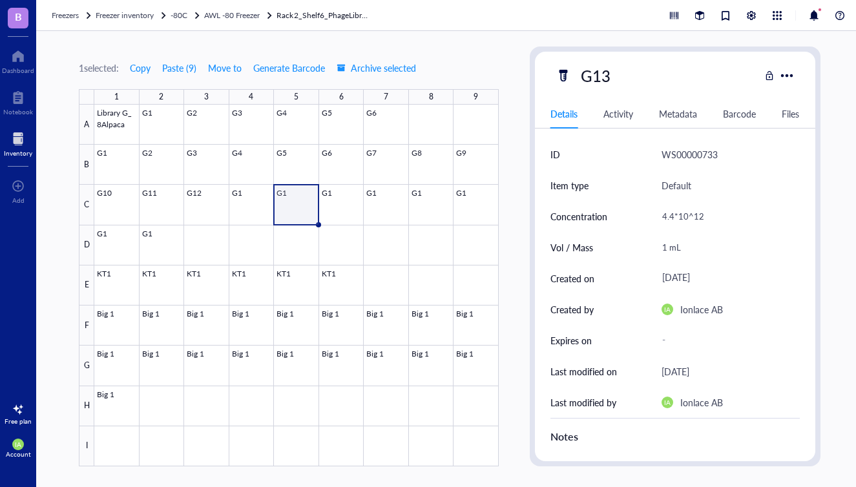
click at [291, 200] on div at bounding box center [296, 286] width 404 height 362
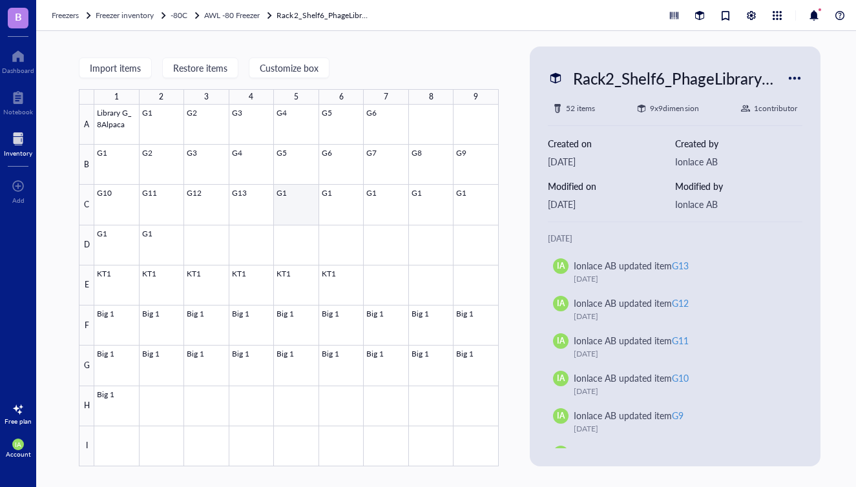
click at [293, 193] on div at bounding box center [296, 286] width 404 height 362
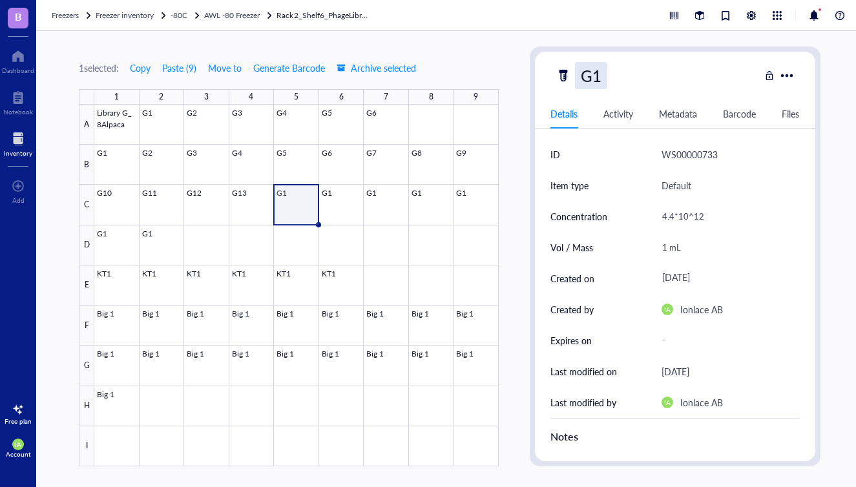
click at [606, 85] on div "G1" at bounding box center [591, 75] width 32 height 27
type input "G14"
click at [347, 207] on div at bounding box center [296, 286] width 404 height 362
click at [326, 205] on div at bounding box center [296, 286] width 404 height 362
click at [603, 77] on div "G1" at bounding box center [591, 75] width 32 height 27
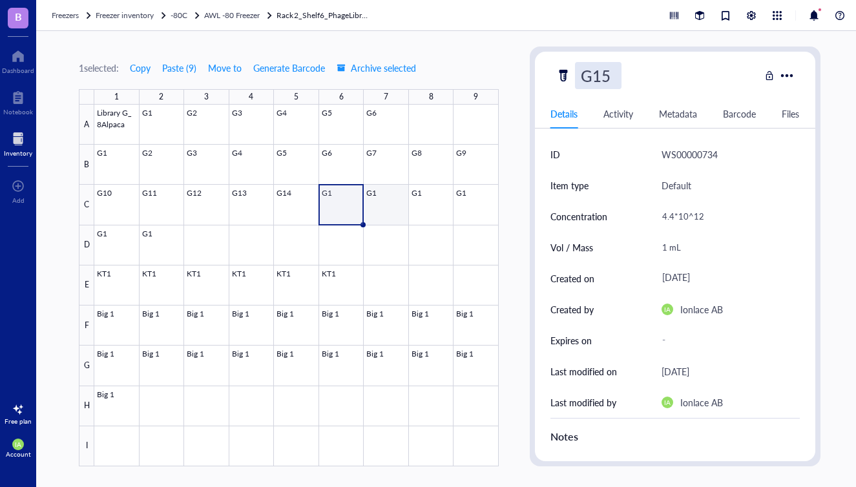
type input "G15"
click at [391, 190] on div at bounding box center [296, 286] width 404 height 362
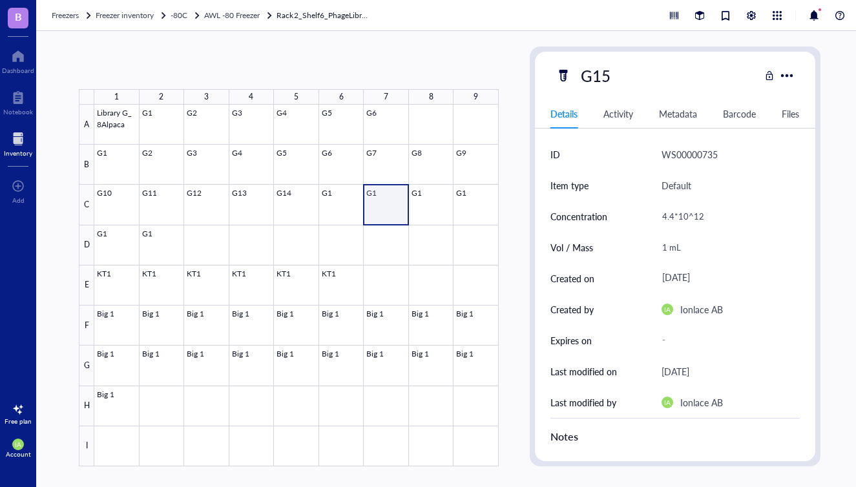
click at [384, 206] on div at bounding box center [296, 286] width 404 height 362
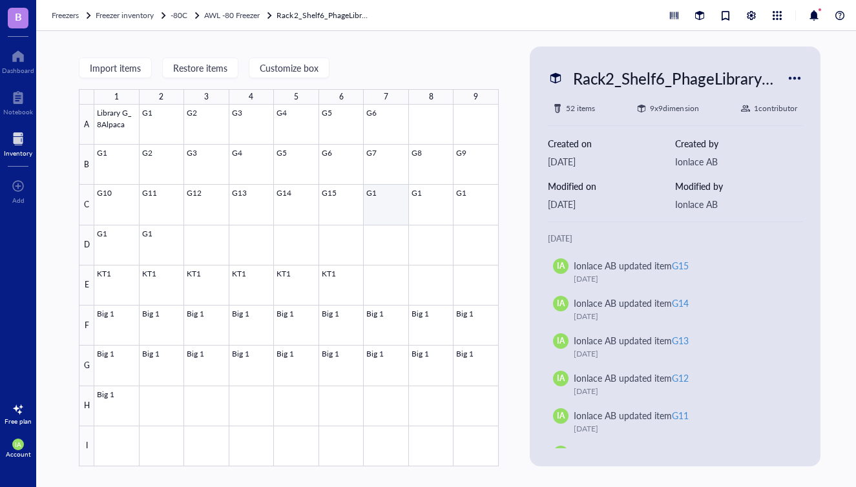
click at [391, 200] on div at bounding box center [296, 286] width 404 height 362
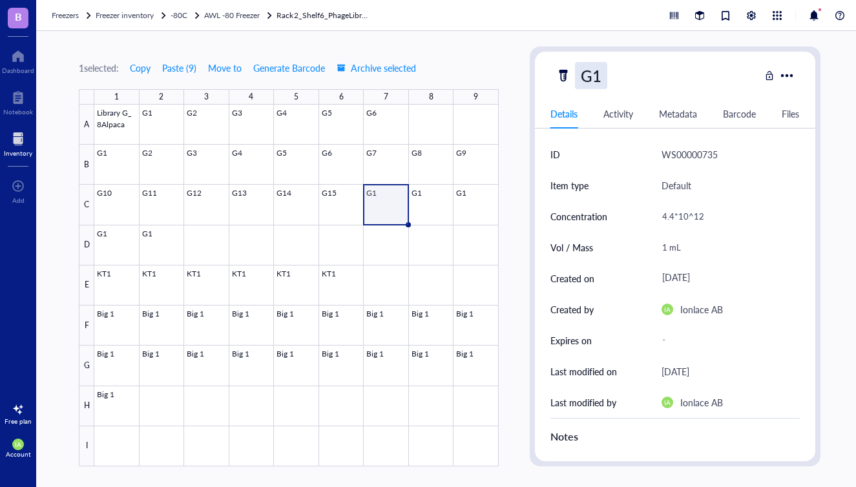
click at [602, 82] on div "G1" at bounding box center [591, 75] width 32 height 27
type input "G16"
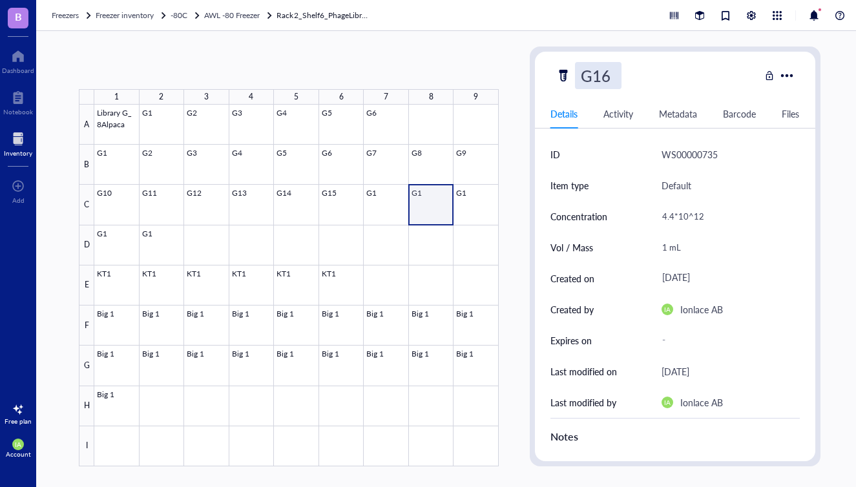
click at [420, 195] on div at bounding box center [296, 286] width 404 height 362
click at [429, 197] on div at bounding box center [296, 286] width 404 height 362
click at [440, 203] on div at bounding box center [296, 286] width 404 height 362
click at [603, 81] on div "G1" at bounding box center [591, 75] width 32 height 27
type input "G17"
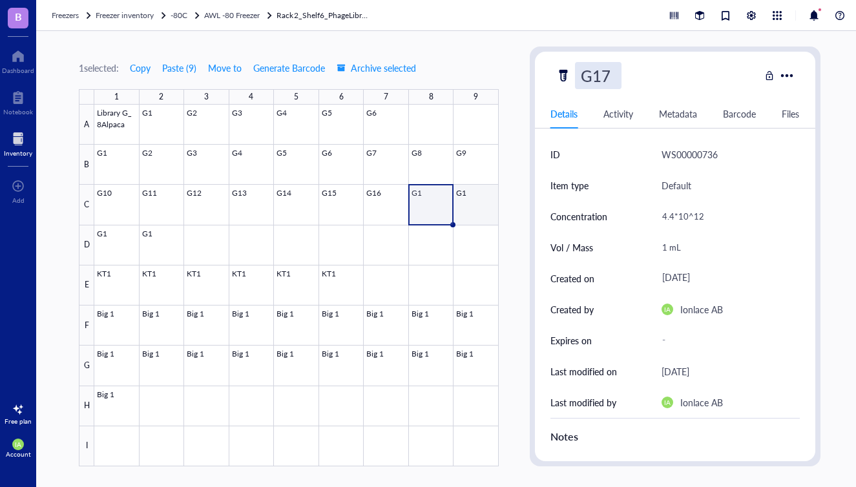
click at [462, 203] on div at bounding box center [296, 286] width 404 height 362
click at [469, 203] on div at bounding box center [296, 286] width 404 height 362
click at [599, 79] on div "G1" at bounding box center [591, 75] width 32 height 27
type input "G18"
click at [109, 238] on div at bounding box center [296, 286] width 404 height 362
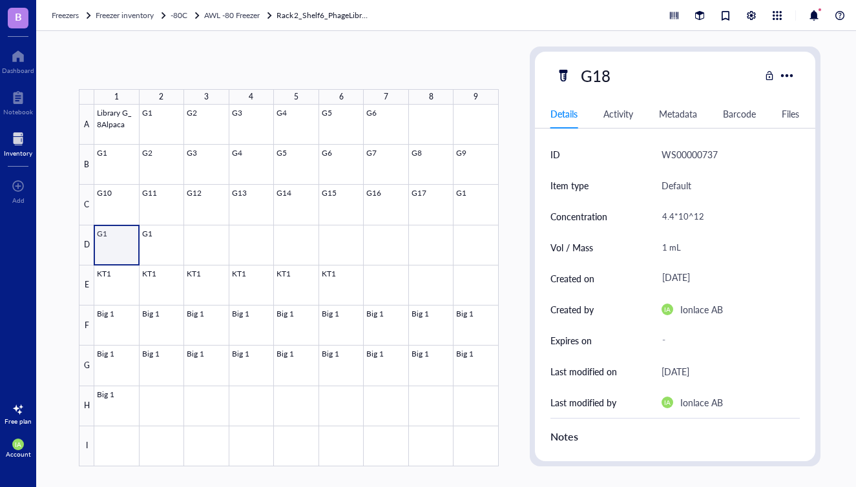
click at [118, 240] on div at bounding box center [296, 286] width 404 height 362
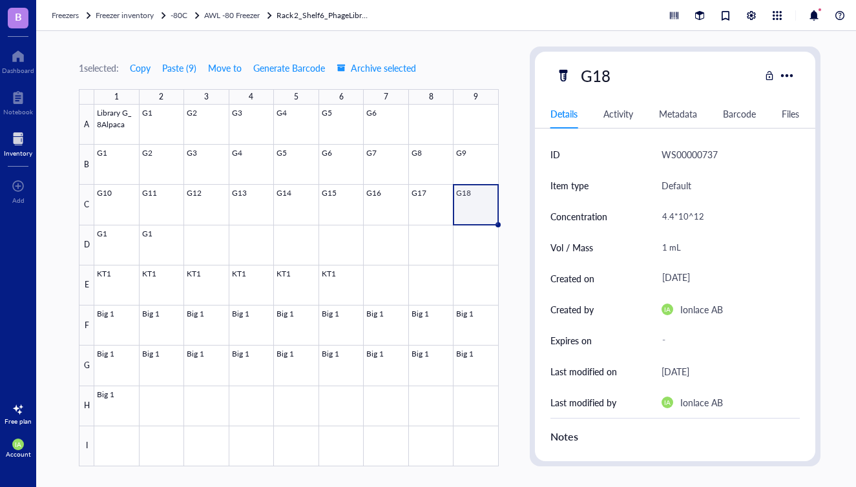
click at [115, 237] on div at bounding box center [296, 286] width 404 height 362
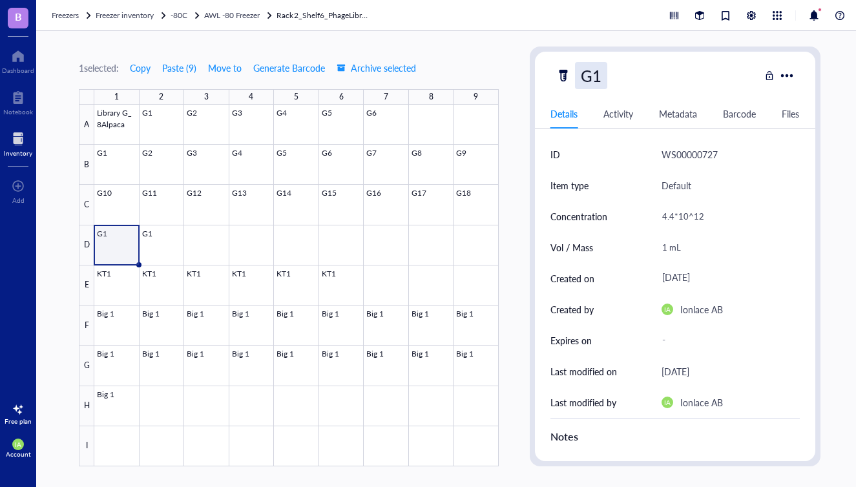
click at [600, 72] on div "G1" at bounding box center [591, 75] width 32 height 27
type input "G19"
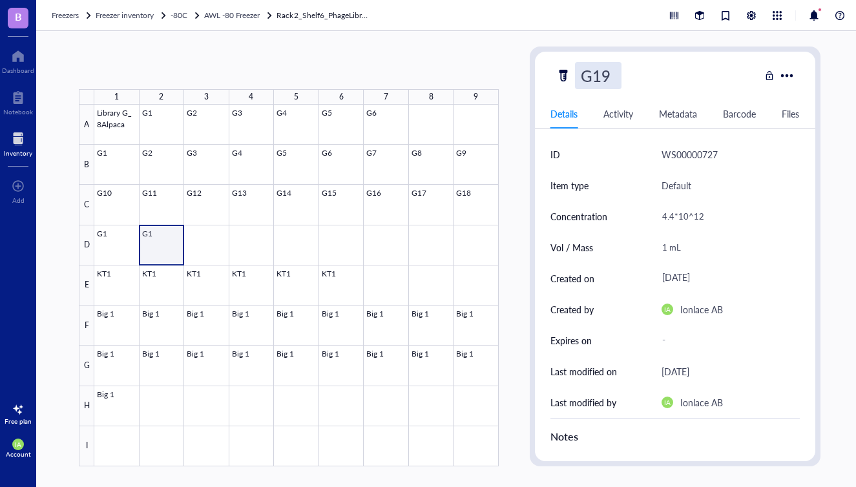
click at [158, 251] on div at bounding box center [296, 286] width 404 height 362
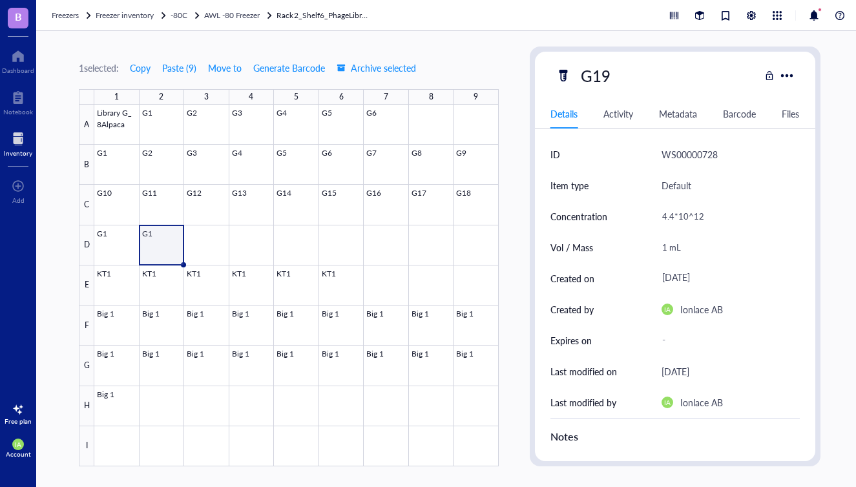
click at [154, 242] on div at bounding box center [296, 286] width 404 height 362
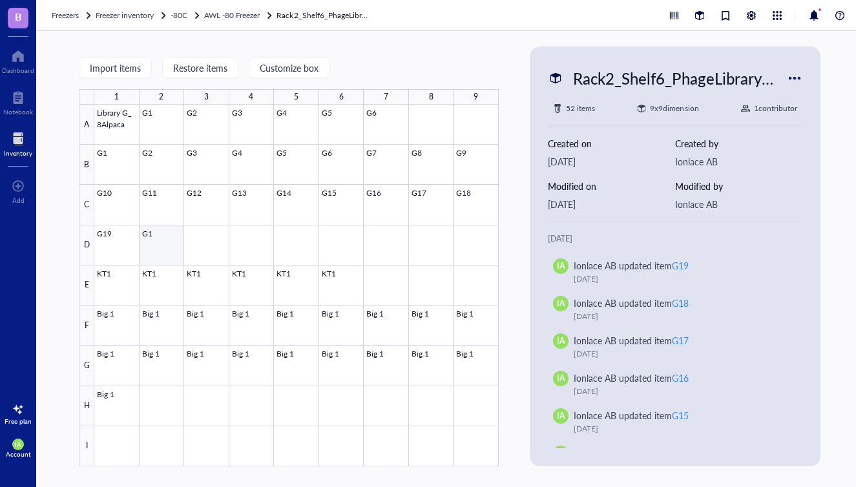
click at [165, 232] on div at bounding box center [296, 286] width 404 height 362
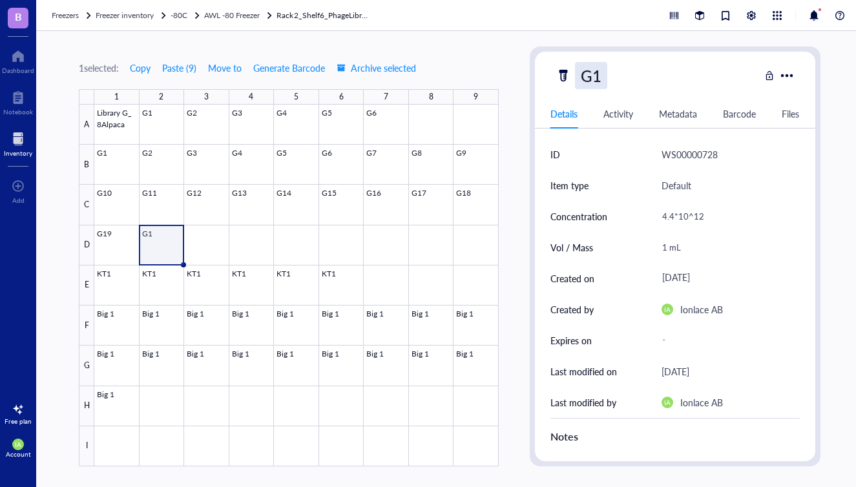
click at [604, 84] on div "G1" at bounding box center [591, 75] width 32 height 27
type input "G20"
click at [239, 235] on div at bounding box center [296, 286] width 404 height 362
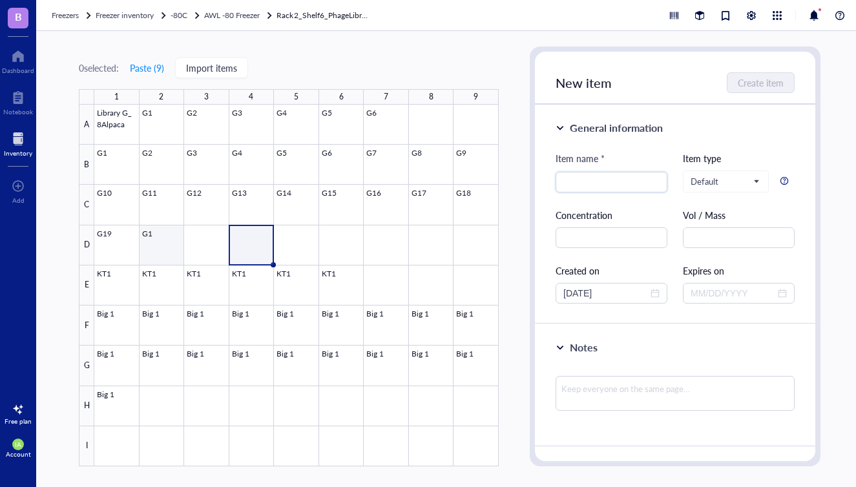
click at [175, 242] on div at bounding box center [296, 286] width 404 height 362
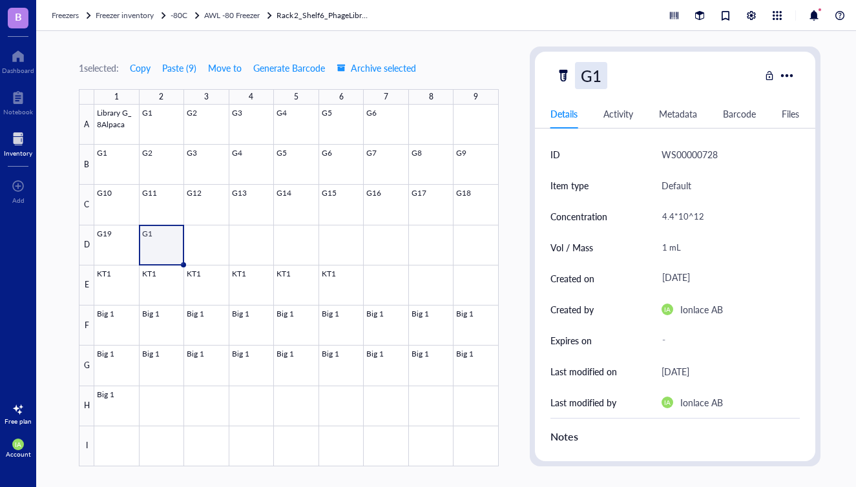
click at [601, 72] on div "G1" at bounding box center [591, 75] width 32 height 27
type input "G20"
click at [276, 227] on div at bounding box center [296, 286] width 404 height 362
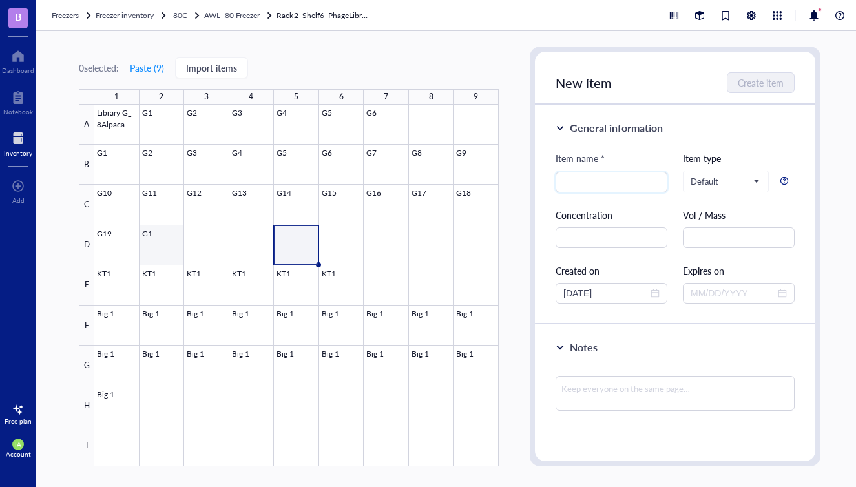
click at [146, 239] on div at bounding box center [296, 286] width 404 height 362
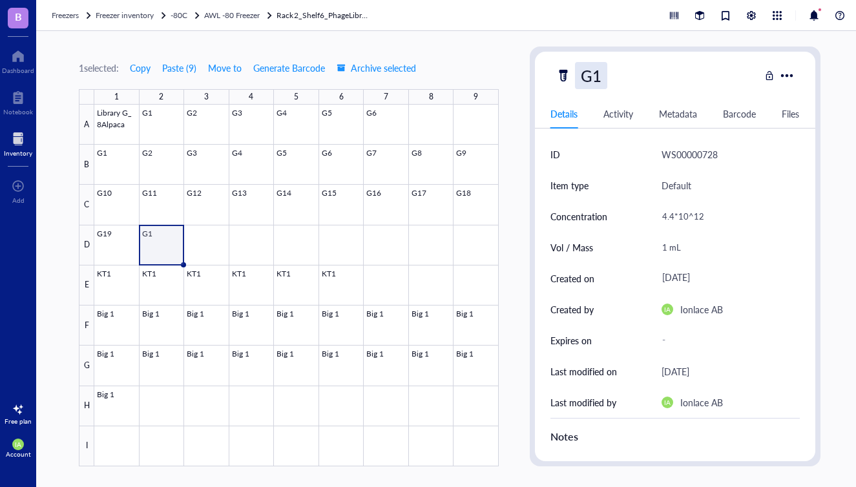
click at [604, 77] on div "G1" at bounding box center [591, 75] width 32 height 27
type input "G20"
click at [247, 250] on div at bounding box center [296, 286] width 404 height 362
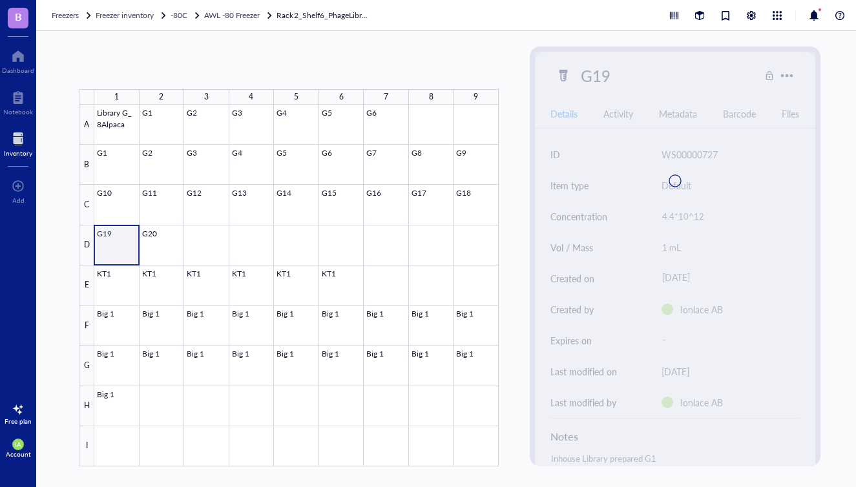
click at [127, 248] on div at bounding box center [296, 286] width 404 height 362
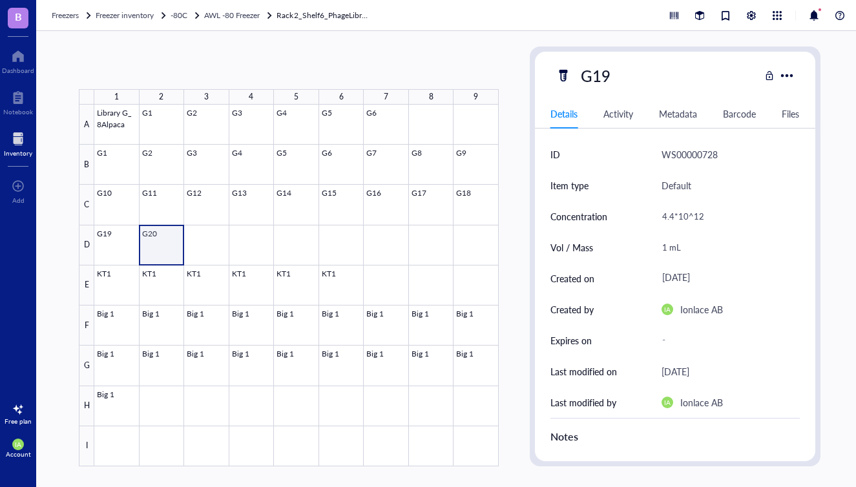
click at [173, 240] on div at bounding box center [296, 286] width 404 height 362
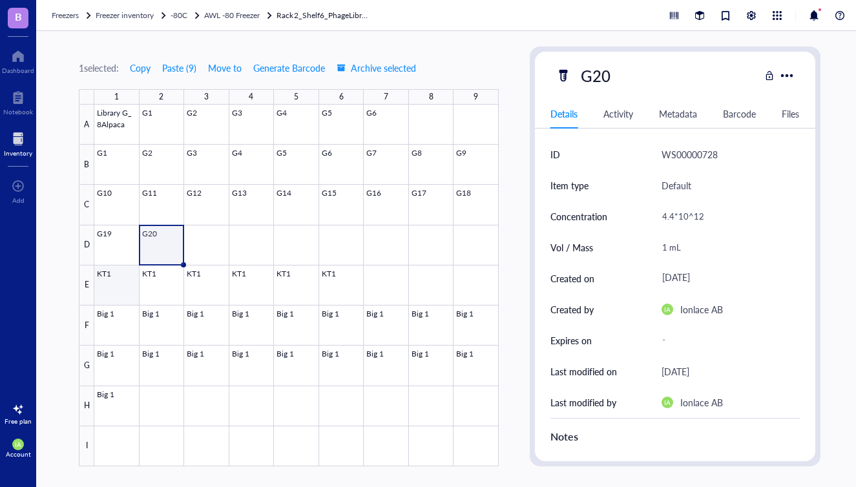
click at [107, 281] on div at bounding box center [296, 286] width 404 height 362
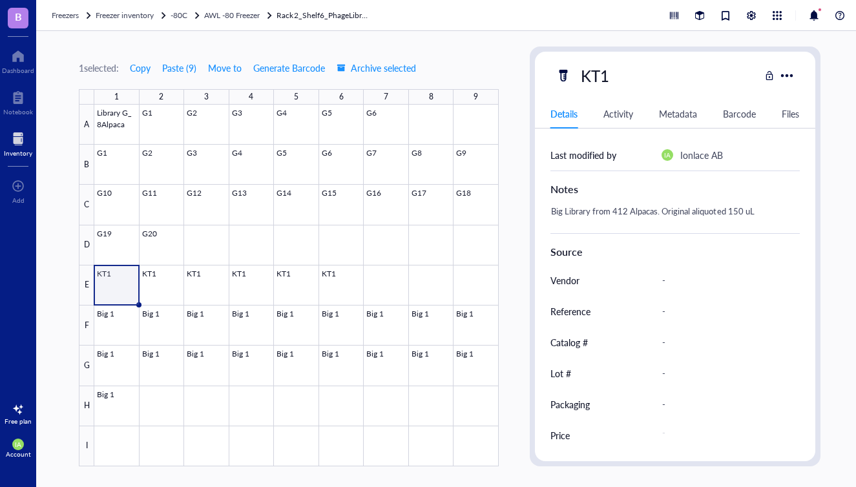
scroll to position [247, 0]
click at [123, 121] on div at bounding box center [296, 286] width 404 height 362
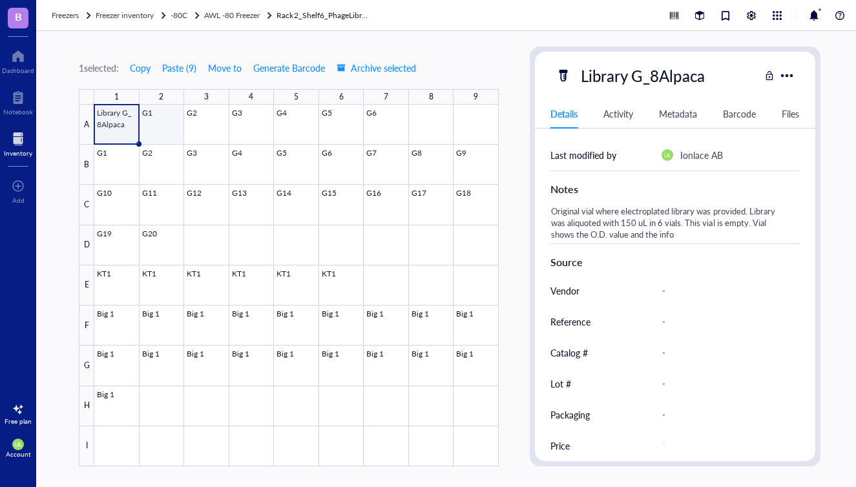
click at [154, 130] on div at bounding box center [296, 286] width 404 height 362
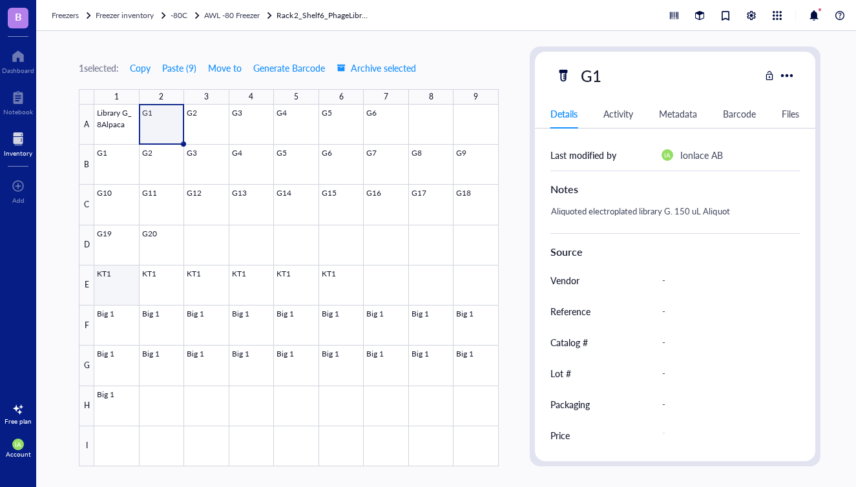
click at [103, 287] on div at bounding box center [296, 286] width 404 height 362
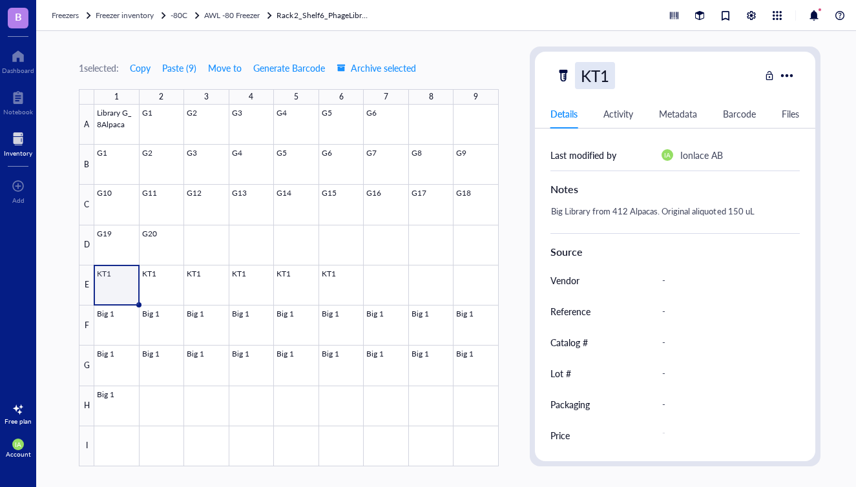
click at [609, 80] on div "KT1" at bounding box center [595, 75] width 40 height 27
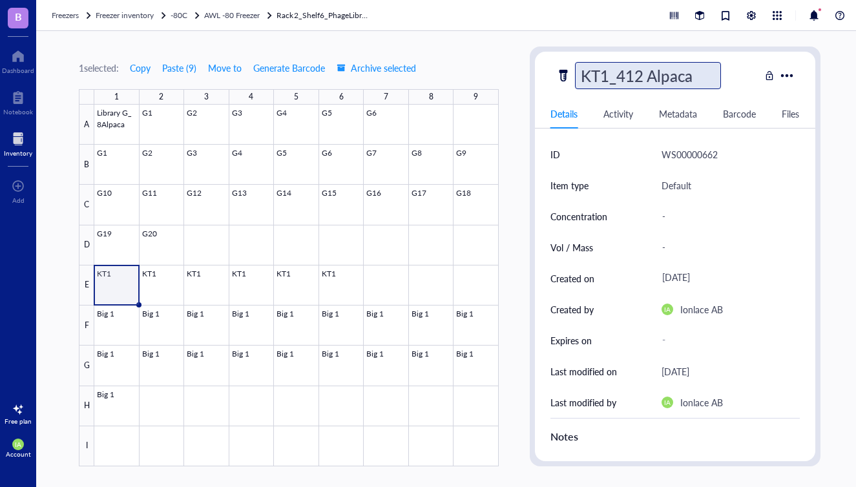
type input "KT1_412 Alpacas"
drag, startPoint x: 703, startPoint y: 74, endPoint x: 568, endPoint y: 74, distance: 135.0
click at [568, 74] on div "KT1_412 Alpacas" at bounding box center [657, 75] width 204 height 27
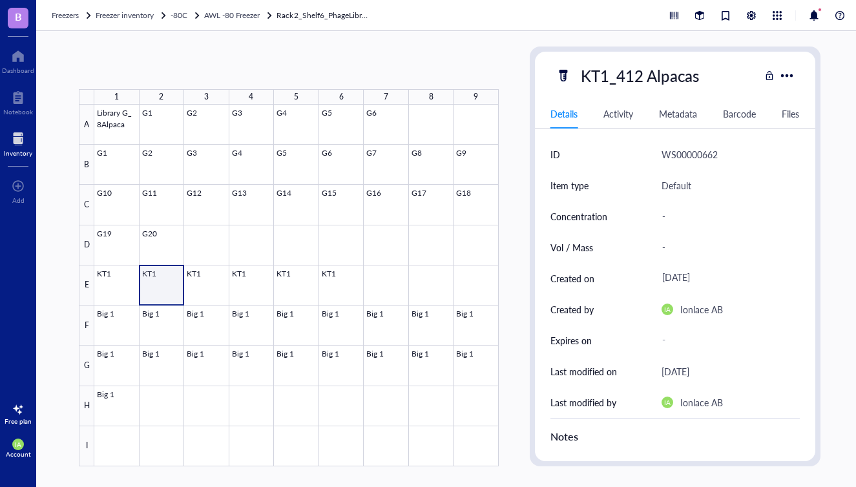
click at [160, 285] on div at bounding box center [296, 286] width 404 height 362
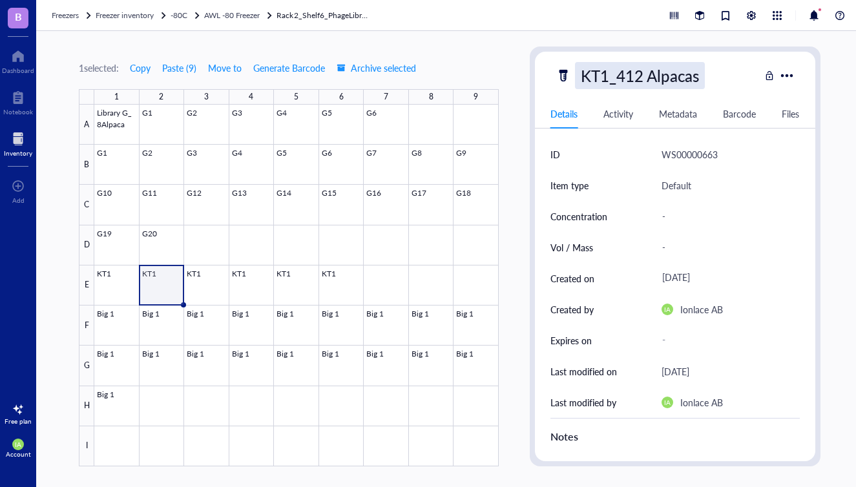
click at [621, 81] on div "KT1_412 Alpacas" at bounding box center [640, 75] width 130 height 27
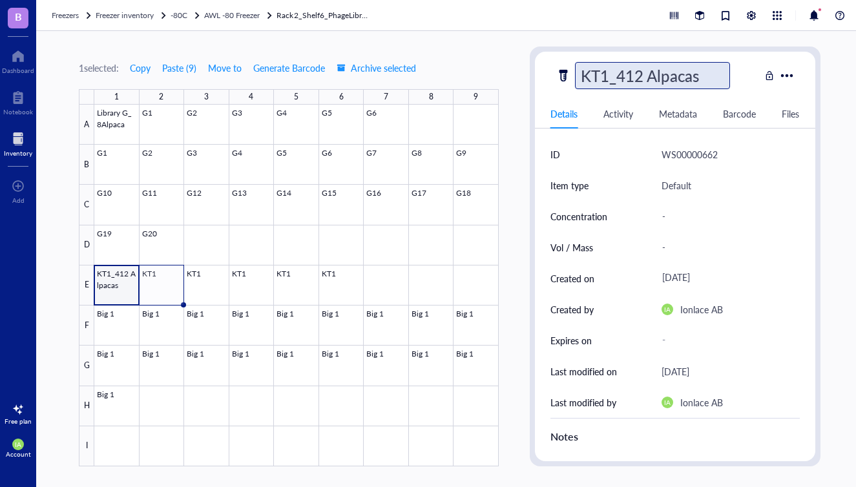
click at [637, 82] on input "KT1_412 Alpacas" at bounding box center [652, 76] width 154 height 26
click at [421, 256] on div at bounding box center [296, 286] width 404 height 362
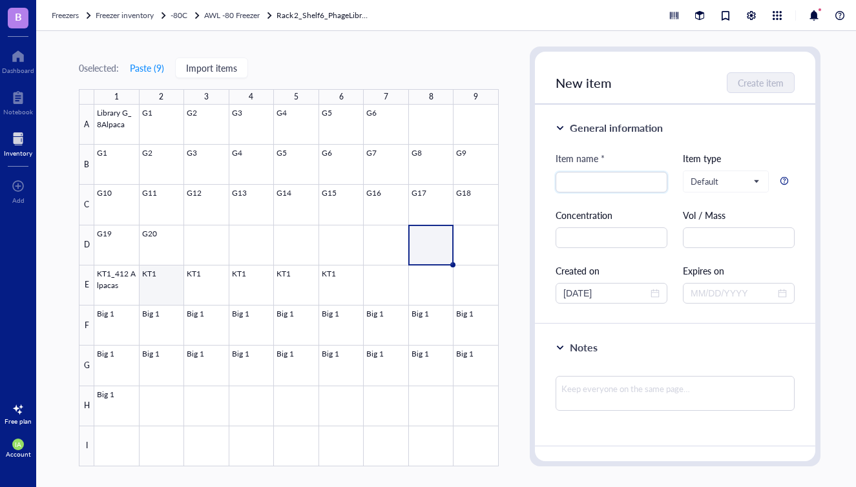
click at [170, 282] on div at bounding box center [296, 286] width 404 height 362
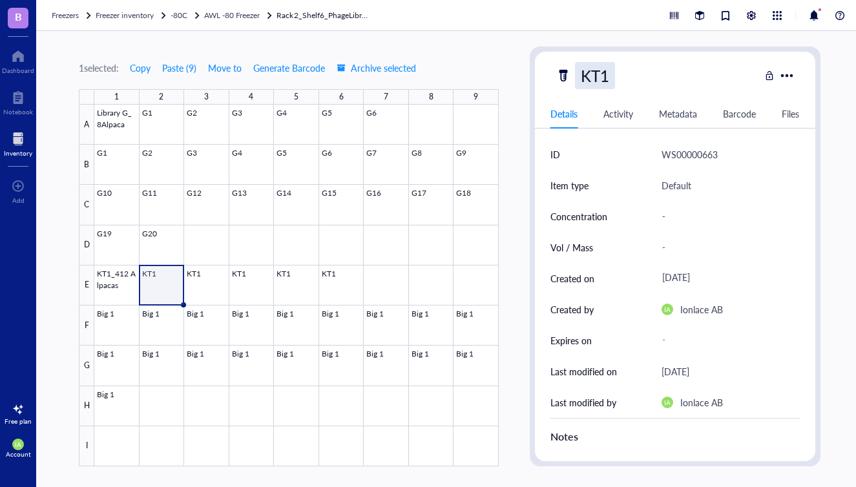
click at [608, 74] on div "KT1" at bounding box center [595, 75] width 40 height 27
click at [605, 77] on input "KT1_412 Alpacas" at bounding box center [652, 76] width 154 height 26
type input "KT2_412 Alpacas"
click at [211, 285] on div at bounding box center [296, 286] width 404 height 362
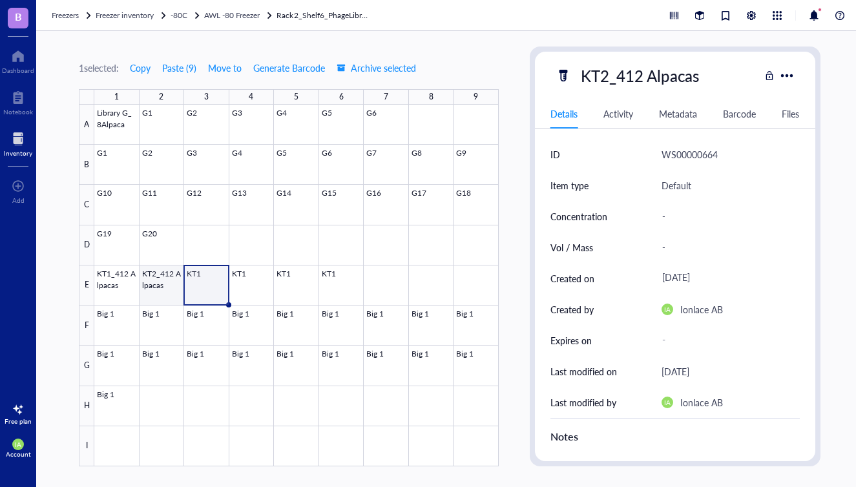
click at [150, 289] on div at bounding box center [296, 286] width 404 height 362
click at [195, 289] on div at bounding box center [296, 286] width 404 height 362
click at [606, 81] on div "KT1" at bounding box center [595, 75] width 40 height 27
click at [633, 74] on input "KT3KT1_412 Alpacas" at bounding box center [665, 76] width 181 height 26
type input "KT3_412 Alpacas"
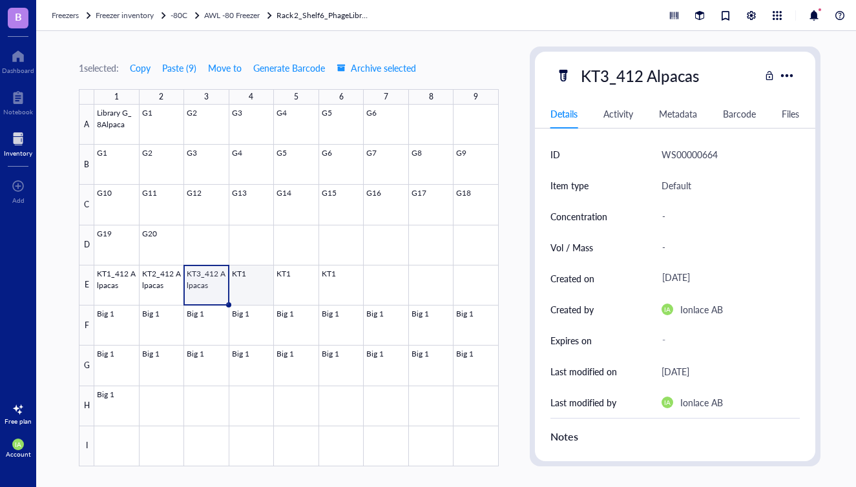
click at [238, 283] on div at bounding box center [296, 286] width 404 height 362
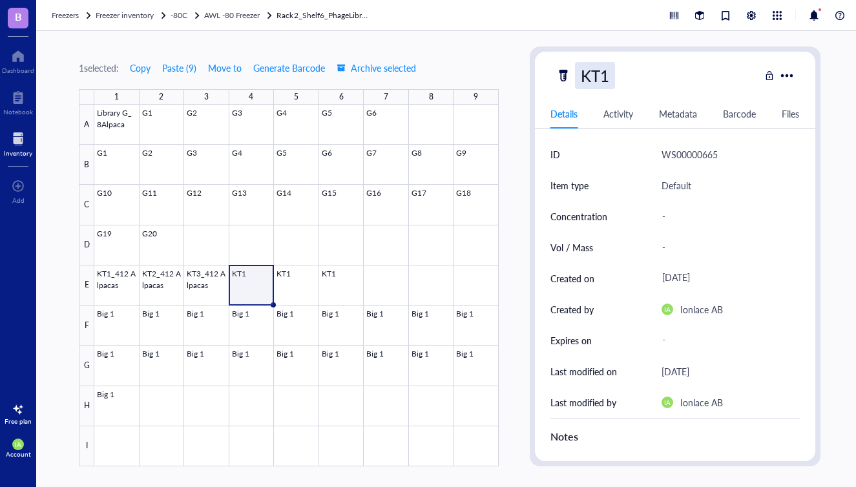
click at [604, 83] on div "KT1" at bounding box center [595, 75] width 40 height 27
click at [648, 77] on input "KT4_KT1_412 Alpacas" at bounding box center [666, 76] width 183 height 26
type input "KT4_412 Alpacas"
click at [294, 285] on div at bounding box center [296, 286] width 404 height 362
click at [295, 285] on div at bounding box center [296, 286] width 404 height 362
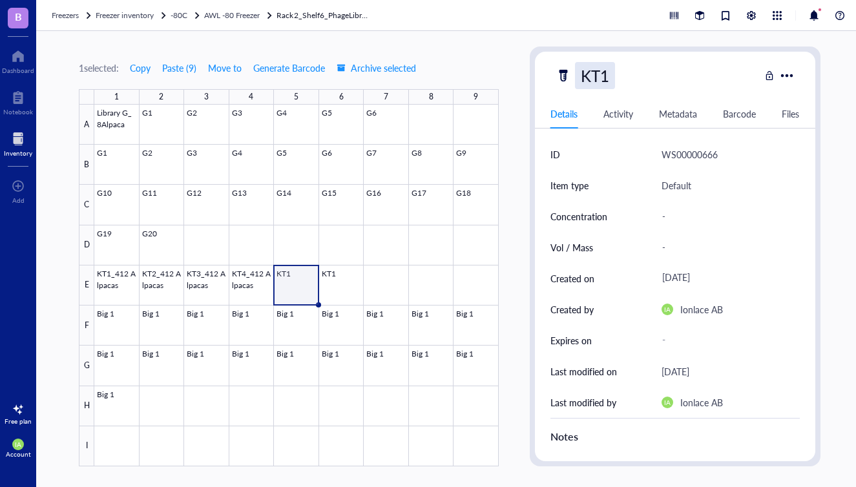
click at [602, 80] on div "KT1" at bounding box center [595, 75] width 40 height 27
click at [652, 81] on input "KT5_KT1_412 Alpacas" at bounding box center [666, 76] width 183 height 26
type input "KT5_412 Alpacas"
click at [342, 287] on div at bounding box center [296, 286] width 404 height 362
click at [601, 83] on div "KT1" at bounding box center [595, 75] width 40 height 27
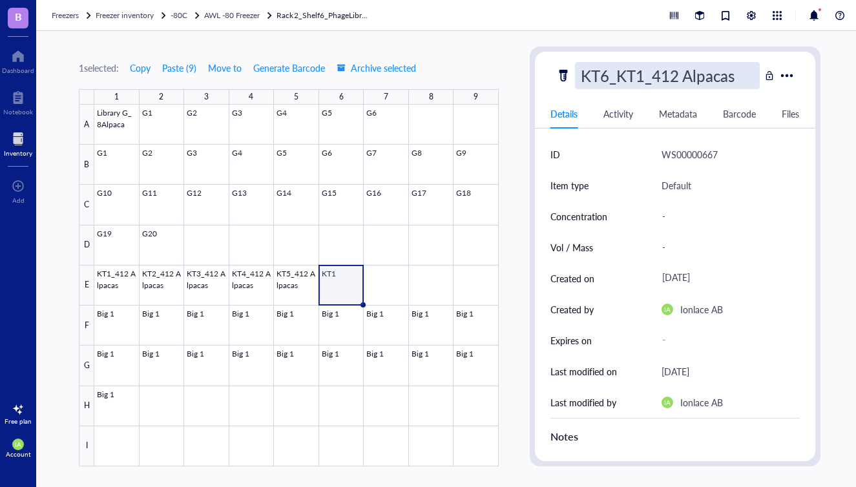
click at [650, 84] on input "KT6_KT1_412 Alpacas" at bounding box center [666, 76] width 183 height 26
type input "KT6_412 Alpacas"
click at [351, 280] on div at bounding box center [296, 286] width 404 height 362
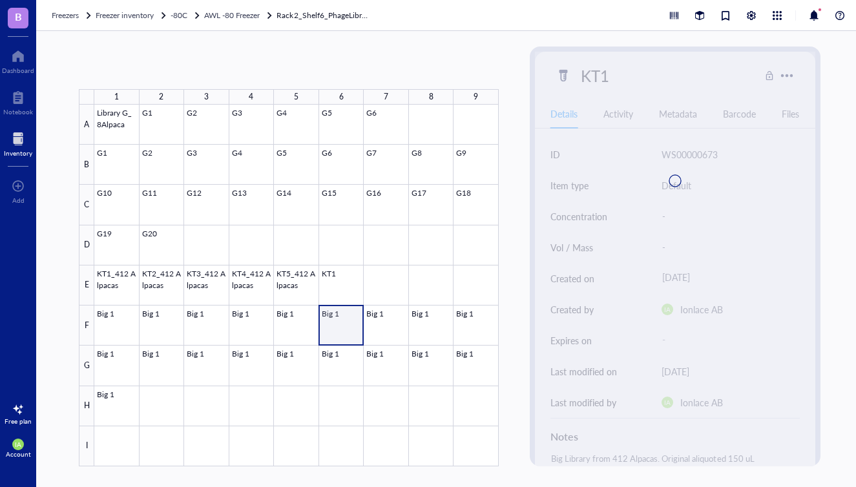
click at [341, 307] on div at bounding box center [296, 286] width 404 height 362
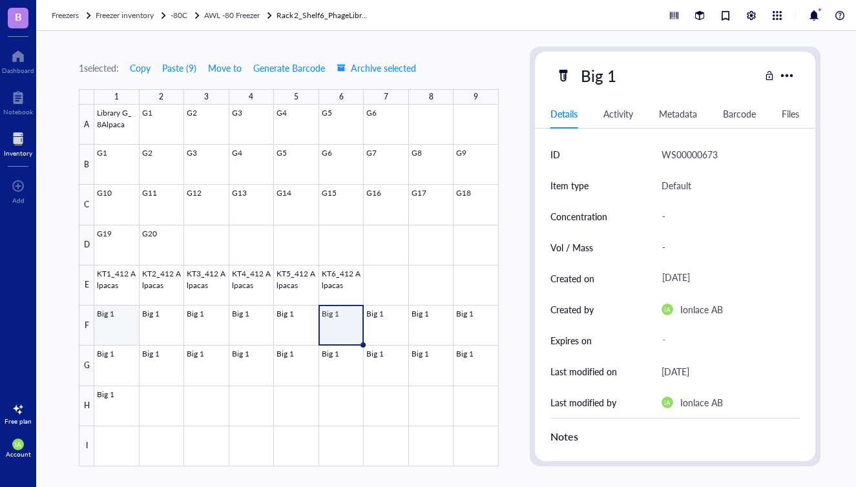
click at [107, 316] on div at bounding box center [296, 286] width 404 height 362
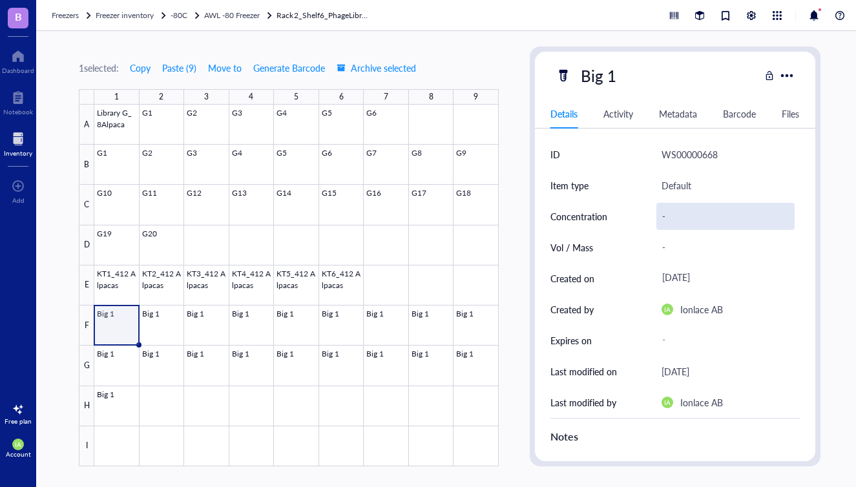
click at [677, 221] on div "-" at bounding box center [725, 216] width 138 height 27
click at [682, 214] on input "2*1013" at bounding box center [725, 216] width 137 height 26
type input "2*10^13"
click at [661, 244] on div "-" at bounding box center [725, 247] width 138 height 27
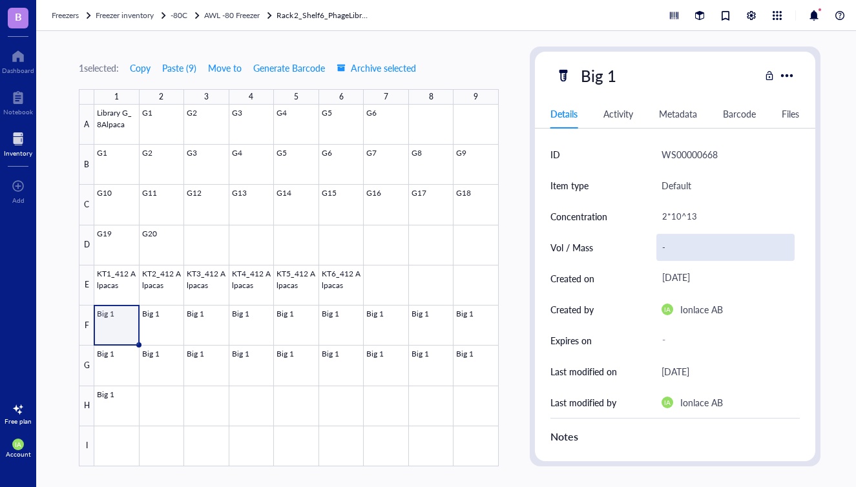
click at [675, 244] on div "-" at bounding box center [725, 247] width 138 height 27
type input "1 mL"
click at [116, 326] on div at bounding box center [296, 286] width 404 height 362
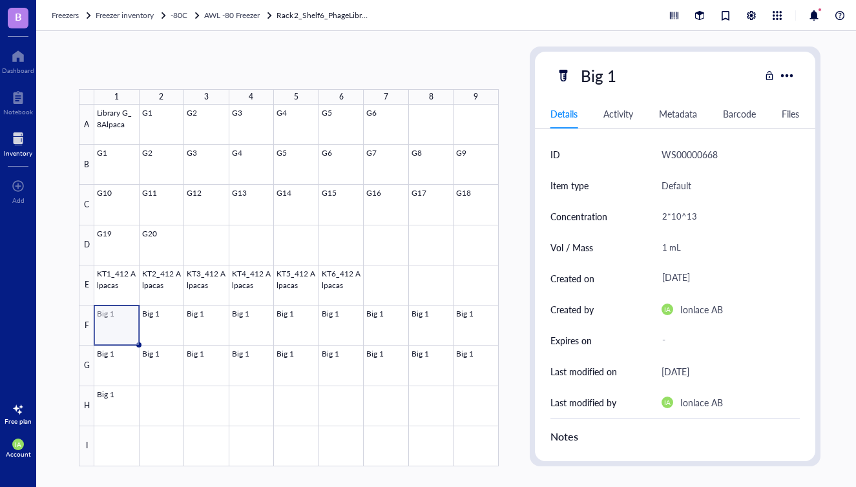
click at [108, 326] on div at bounding box center [296, 286] width 404 height 362
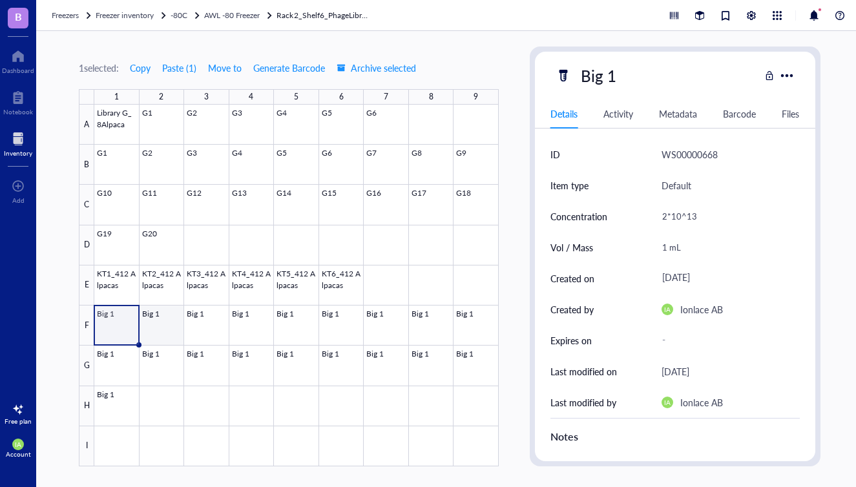
click at [144, 327] on div at bounding box center [296, 286] width 404 height 362
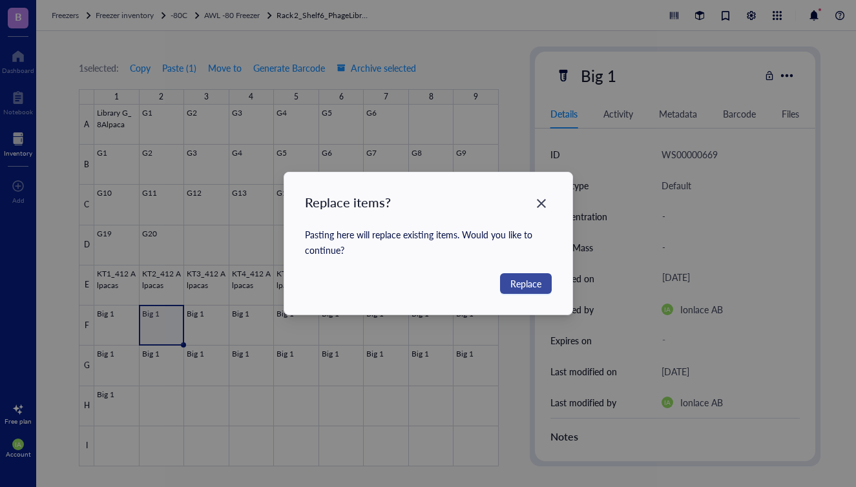
click at [522, 286] on span "Replace" at bounding box center [525, 283] width 31 height 14
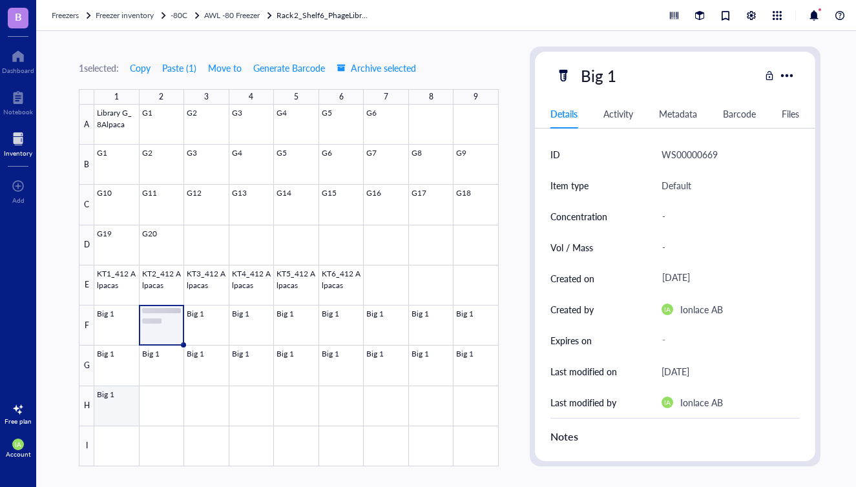
click at [107, 405] on div at bounding box center [296, 286] width 404 height 362
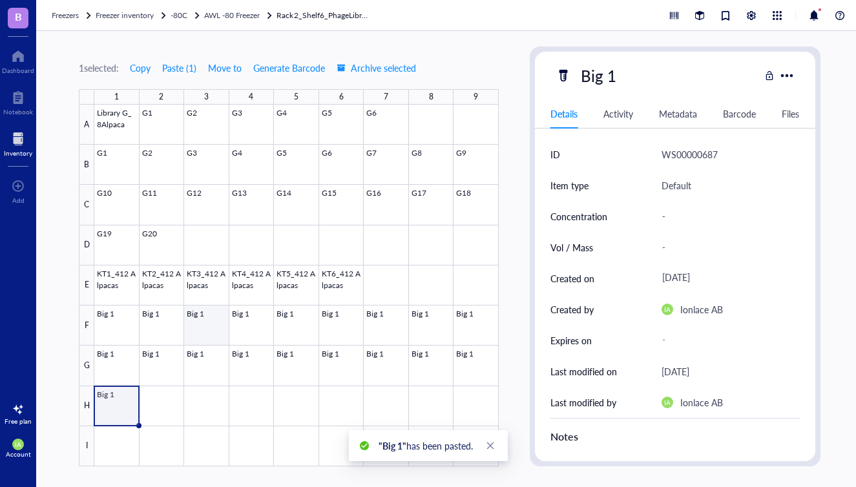
click at [199, 332] on div at bounding box center [296, 286] width 404 height 362
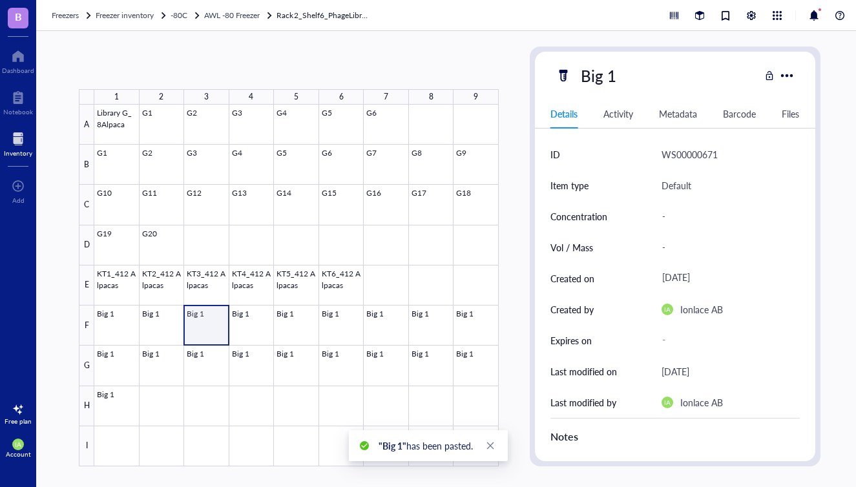
click at [203, 334] on div at bounding box center [296, 286] width 404 height 362
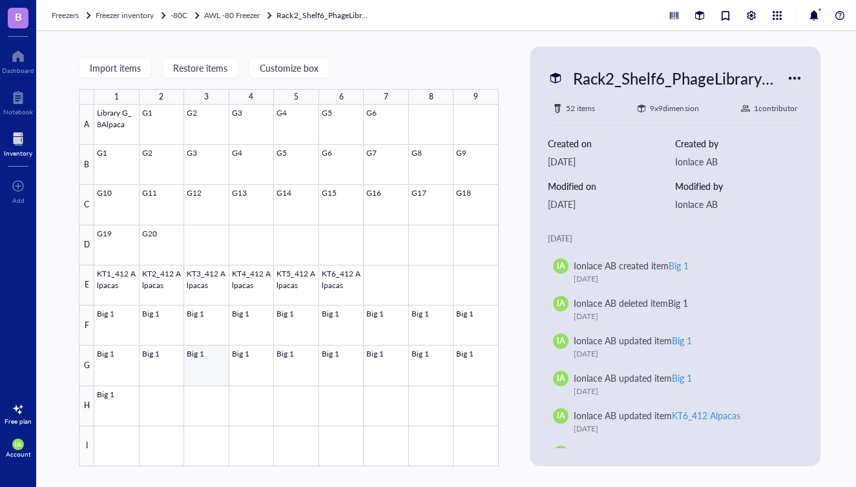
click at [203, 326] on div at bounding box center [296, 286] width 404 height 362
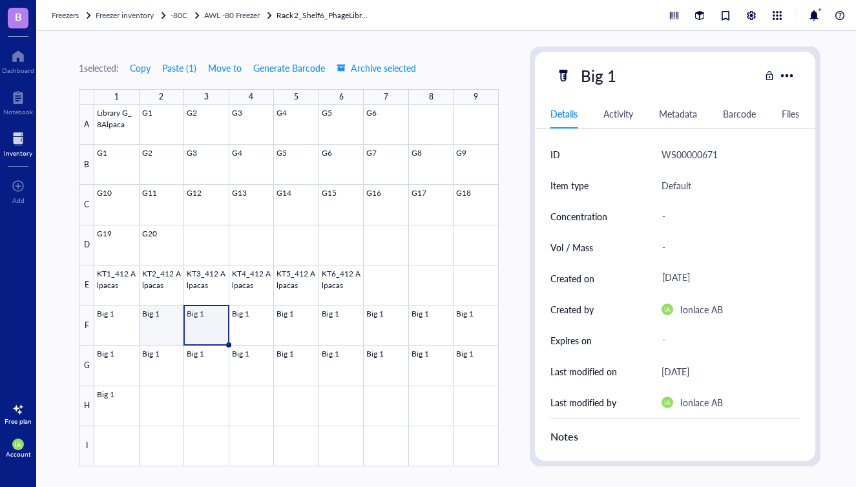
click at [165, 330] on div at bounding box center [296, 286] width 404 height 362
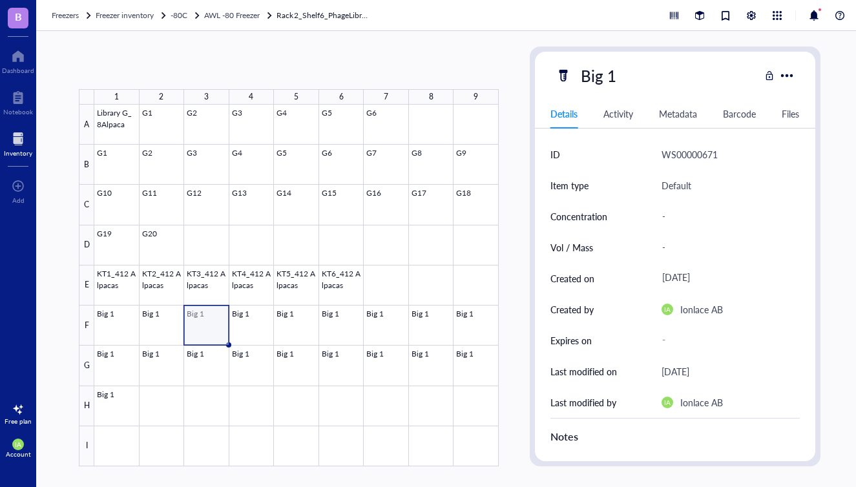
click at [207, 326] on div at bounding box center [296, 286] width 404 height 362
click at [116, 399] on body "B Dashboard Notebook Inventory To pick up a draggable item, press the space bar…" at bounding box center [428, 243] width 856 height 487
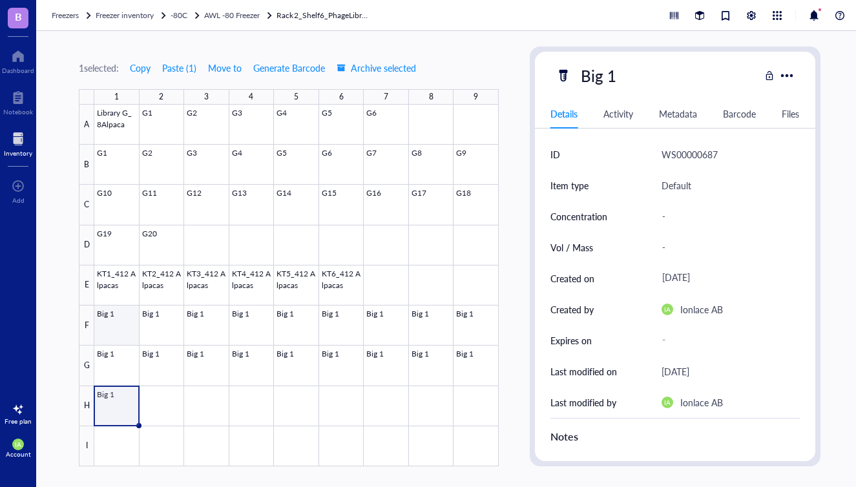
click at [118, 328] on div at bounding box center [296, 286] width 404 height 362
click at [110, 413] on body "B Dashboard Notebook Inventory To pick up a draggable item, press the space bar…" at bounding box center [428, 243] width 856 height 487
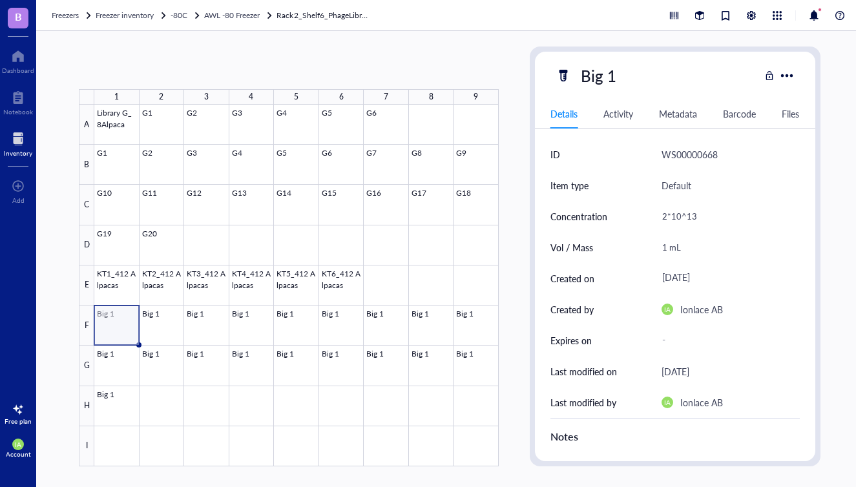
click at [114, 324] on div at bounding box center [296, 286] width 404 height 362
click at [118, 407] on body "B Dashboard Notebook Inventory To pick up a draggable item, press the space bar…" at bounding box center [428, 243] width 856 height 487
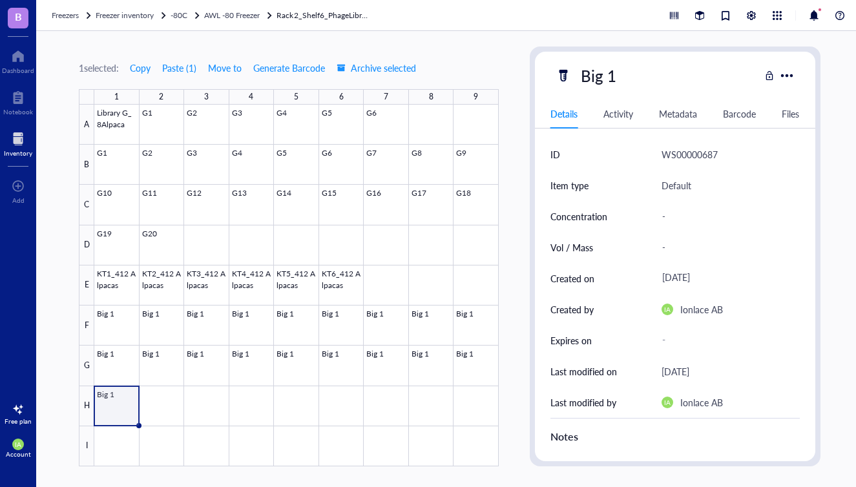
click at [114, 401] on div at bounding box center [296, 286] width 404 height 362
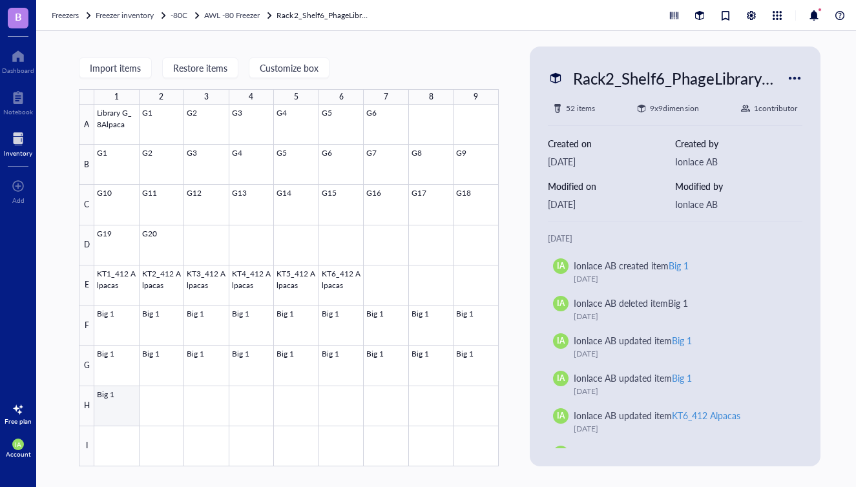
click at [114, 401] on div at bounding box center [296, 286] width 404 height 362
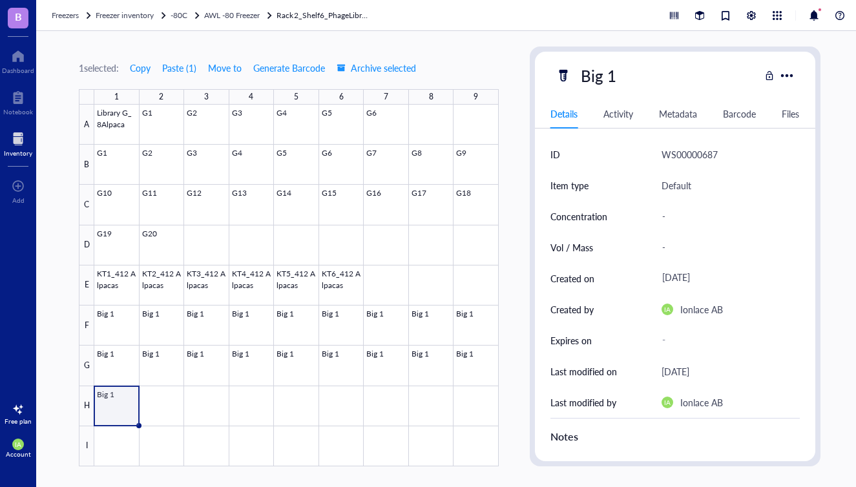
click at [124, 404] on div at bounding box center [296, 286] width 404 height 362
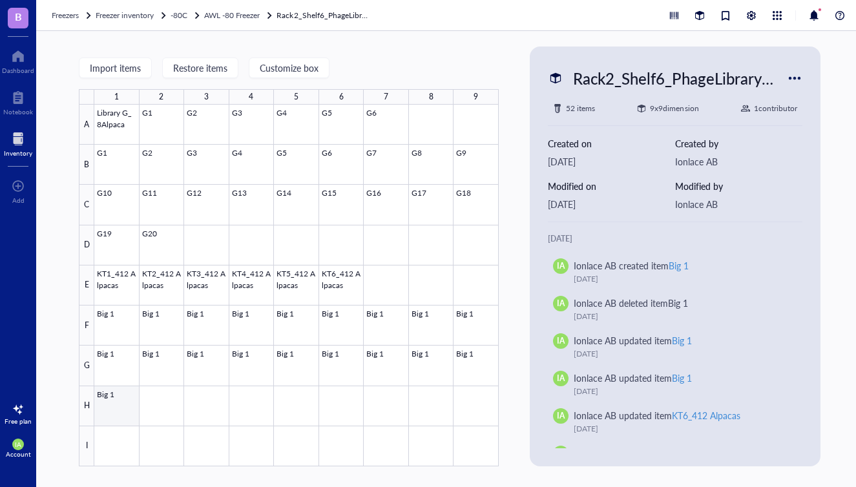
click at [110, 406] on div at bounding box center [296, 286] width 404 height 362
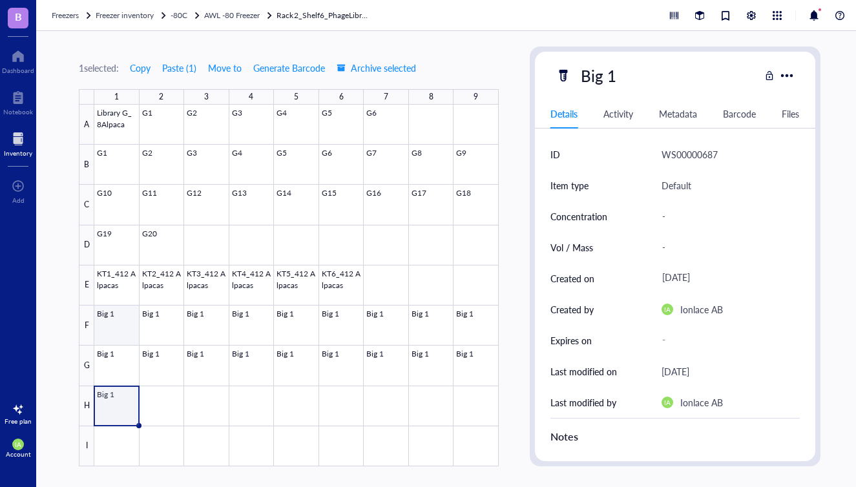
click at [113, 319] on div at bounding box center [296, 286] width 404 height 362
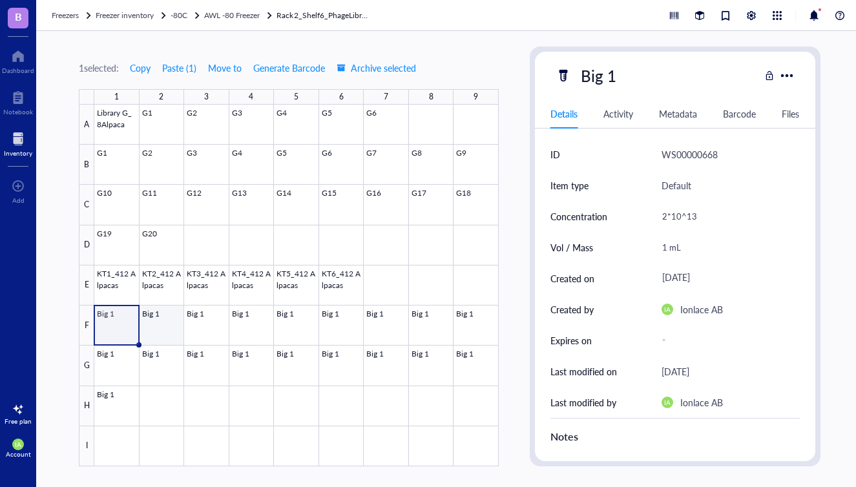
click at [158, 318] on body "B Dashboard Notebook Inventory To pick up a draggable item, press the space bar…" at bounding box center [428, 243] width 856 height 487
click at [212, 326] on div at bounding box center [296, 286] width 404 height 362
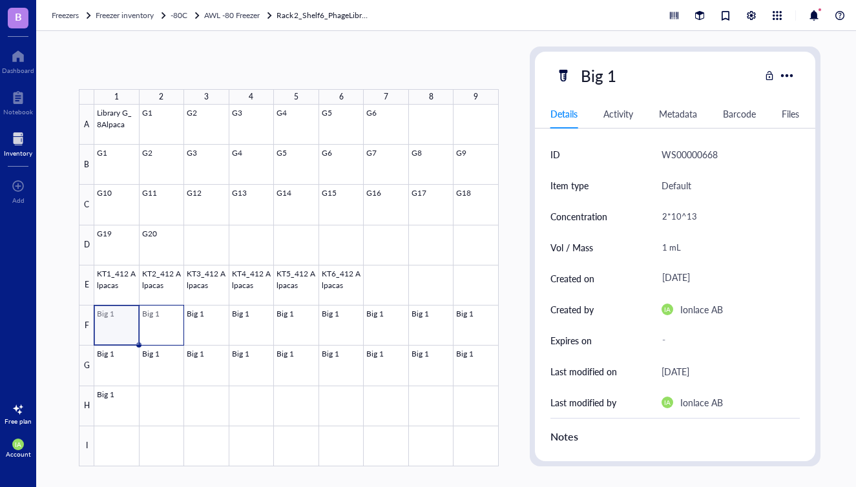
drag, startPoint x: 109, startPoint y: 324, endPoint x: 169, endPoint y: 324, distance: 59.4
click at [169, 324] on body "B Dashboard Notebook Inventory To pick up a draggable item, press the space bar…" at bounding box center [428, 243] width 856 height 487
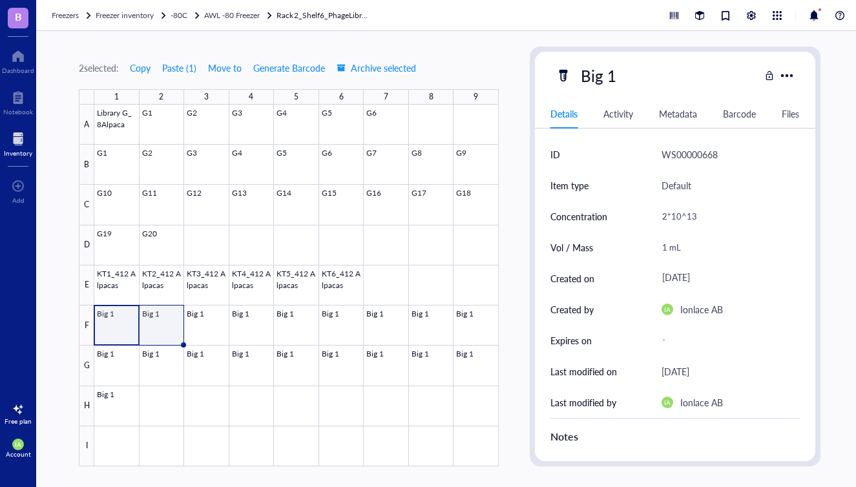
click at [196, 329] on div at bounding box center [296, 286] width 404 height 362
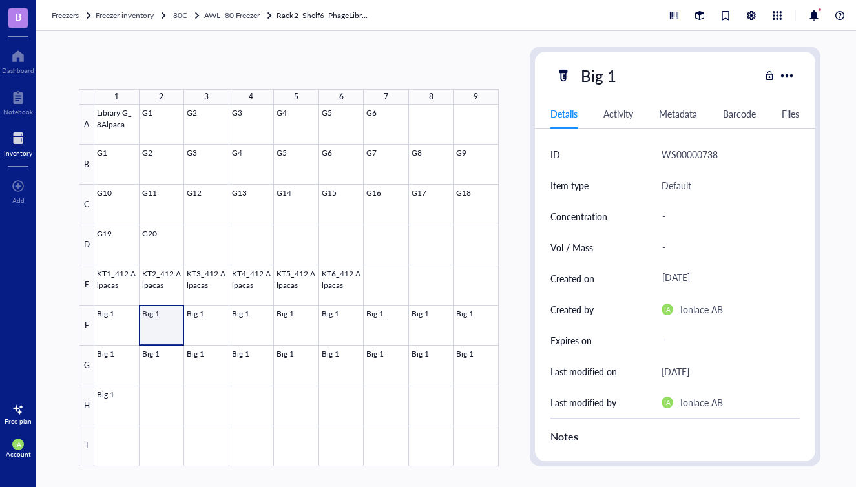
click at [156, 325] on div at bounding box center [296, 286] width 404 height 362
click at [200, 319] on div at bounding box center [296, 286] width 404 height 362
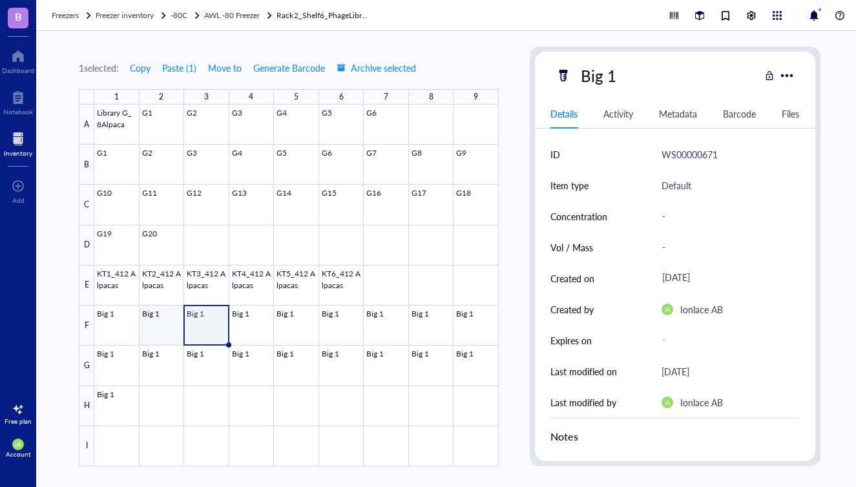
click at [156, 330] on div at bounding box center [296, 286] width 404 height 362
click at [202, 322] on div at bounding box center [296, 286] width 404 height 362
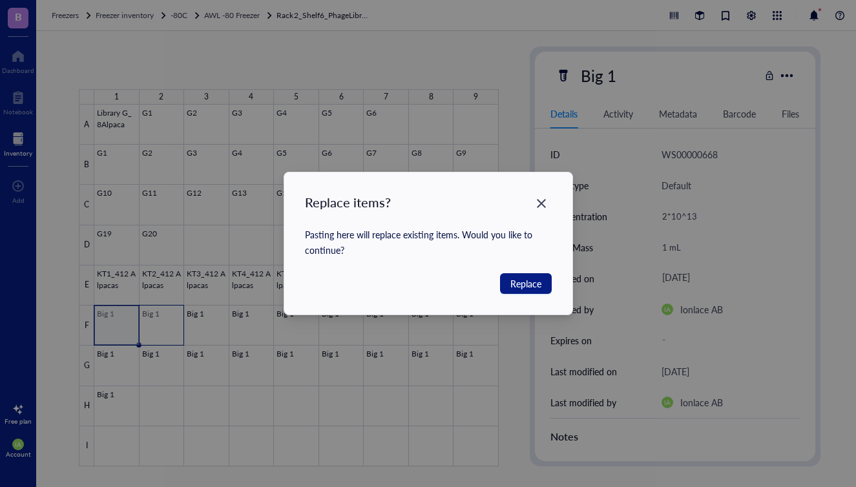
drag, startPoint x: 121, startPoint y: 331, endPoint x: 159, endPoint y: 330, distance: 38.1
click at [159, 331] on body "B Dashboard Notebook Inventory To pick up a draggable item, press the space bar…" at bounding box center [428, 243] width 856 height 487
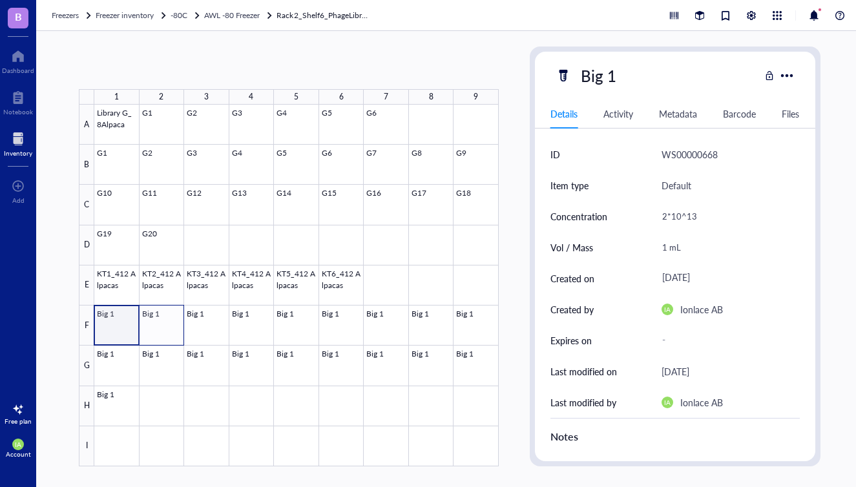
drag, startPoint x: 112, startPoint y: 325, endPoint x: 158, endPoint y: 324, distance: 45.2
click at [158, 325] on div at bounding box center [296, 286] width 404 height 362
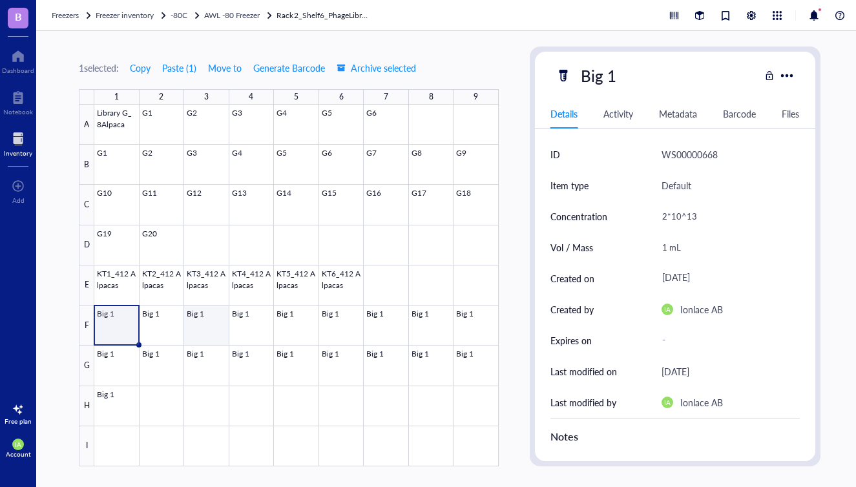
click at [210, 323] on div at bounding box center [296, 286] width 404 height 362
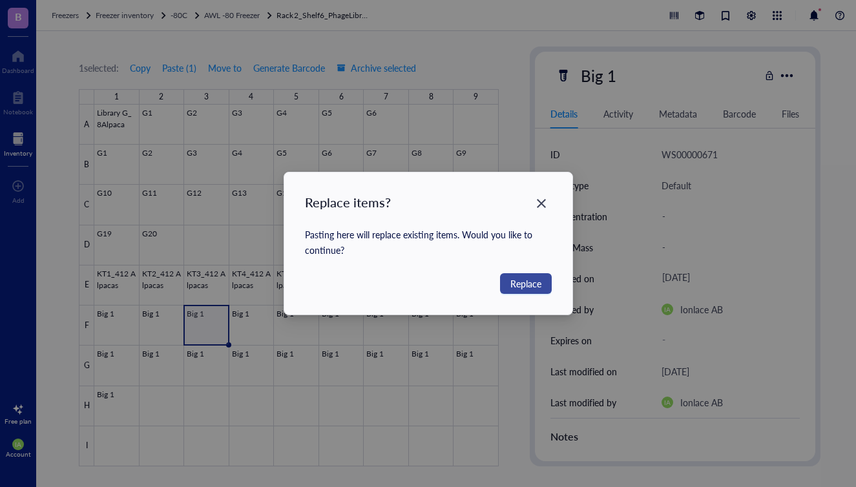
click at [517, 284] on span "Replace" at bounding box center [525, 283] width 31 height 14
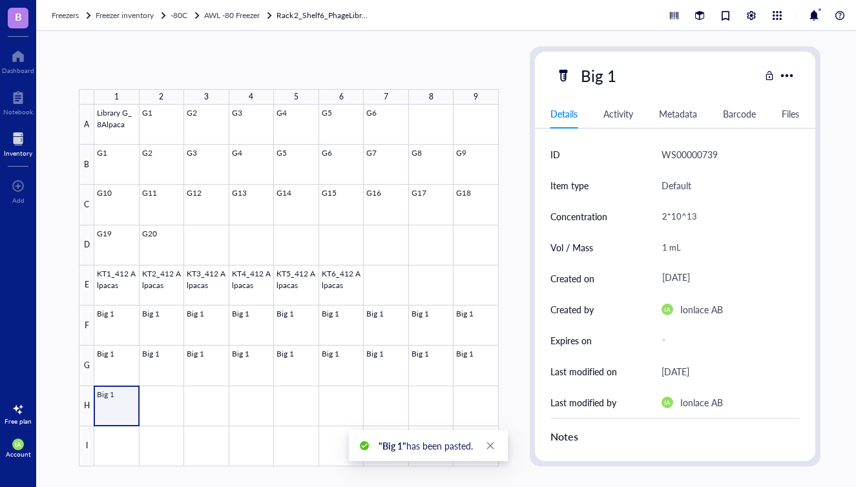
click at [112, 405] on div at bounding box center [296, 286] width 404 height 362
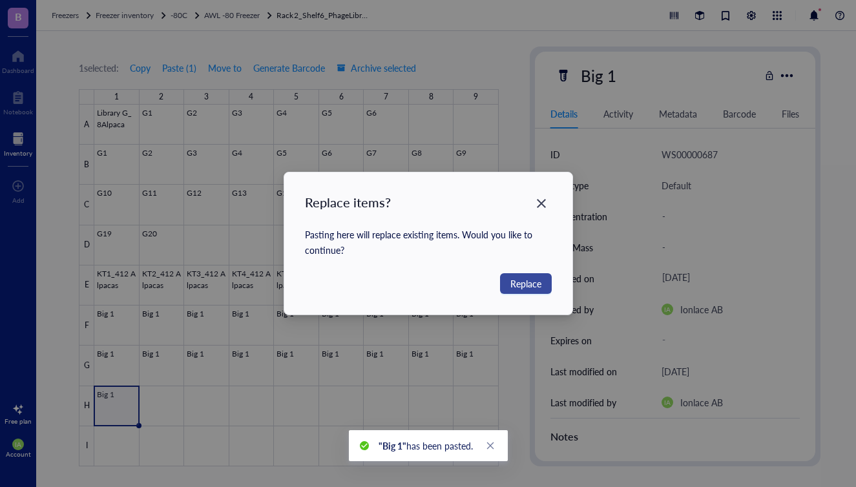
click at [527, 282] on span "Replace" at bounding box center [525, 283] width 31 height 14
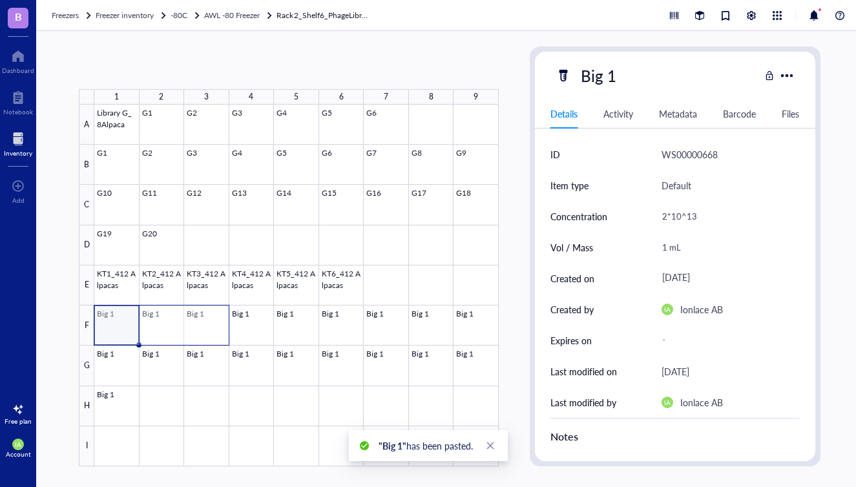
drag, startPoint x: 118, startPoint y: 331, endPoint x: 209, endPoint y: 331, distance: 91.7
click at [209, 331] on div at bounding box center [296, 286] width 404 height 362
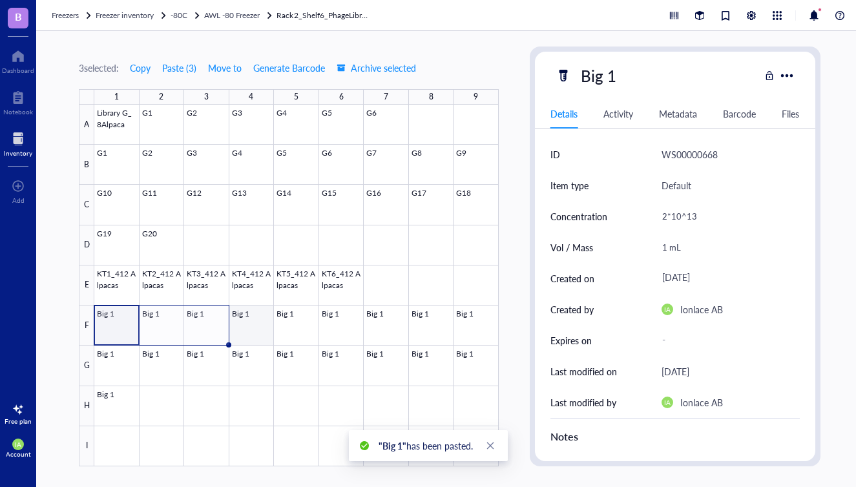
click at [255, 325] on div at bounding box center [296, 286] width 404 height 362
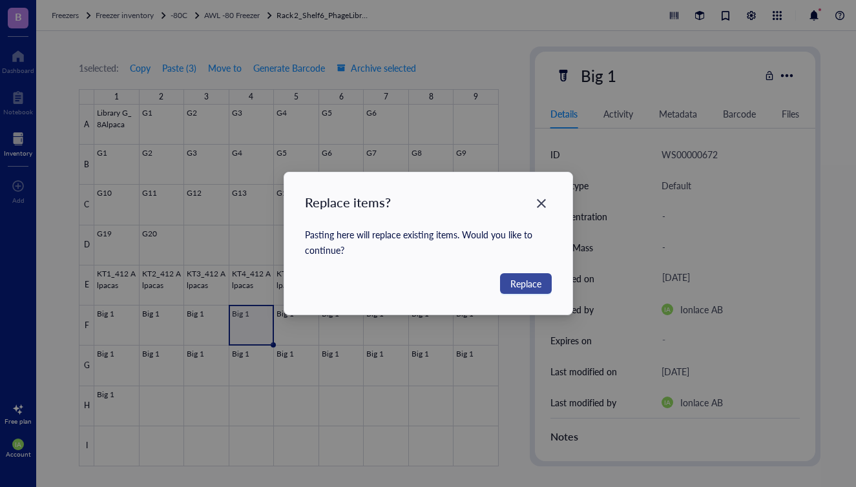
click at [516, 283] on span "Replace" at bounding box center [525, 283] width 31 height 14
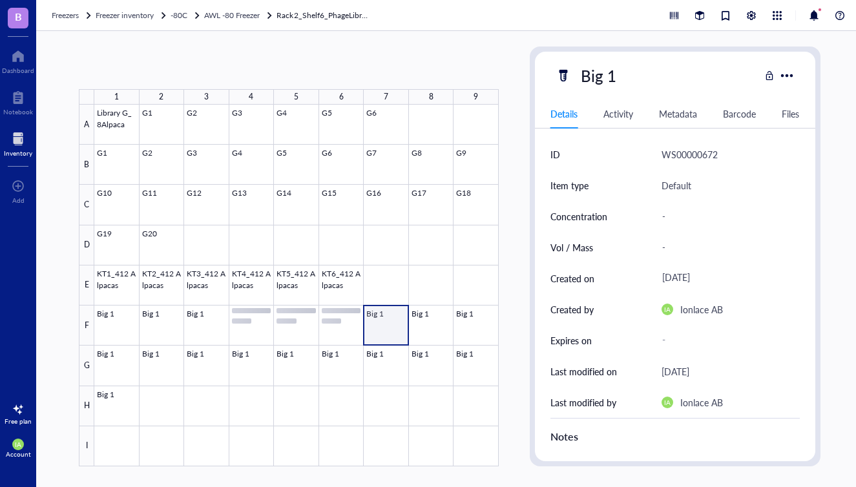
click at [376, 331] on div at bounding box center [296, 286] width 404 height 362
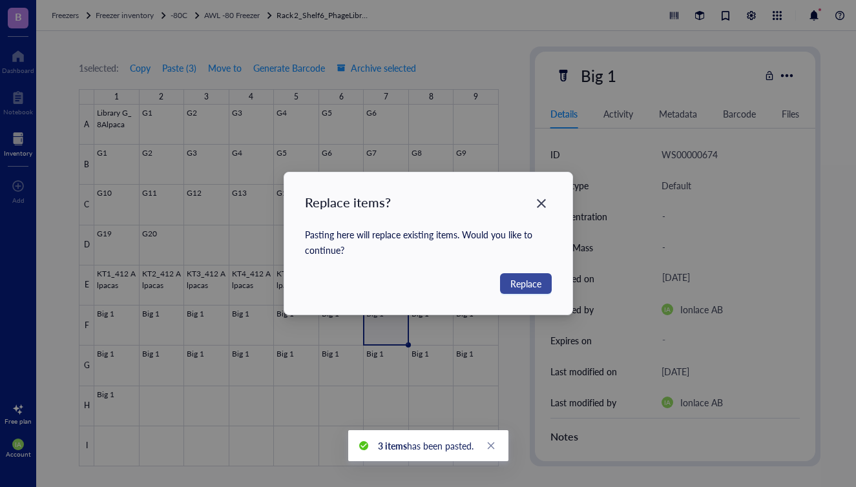
click at [532, 281] on span "Replace" at bounding box center [525, 283] width 31 height 14
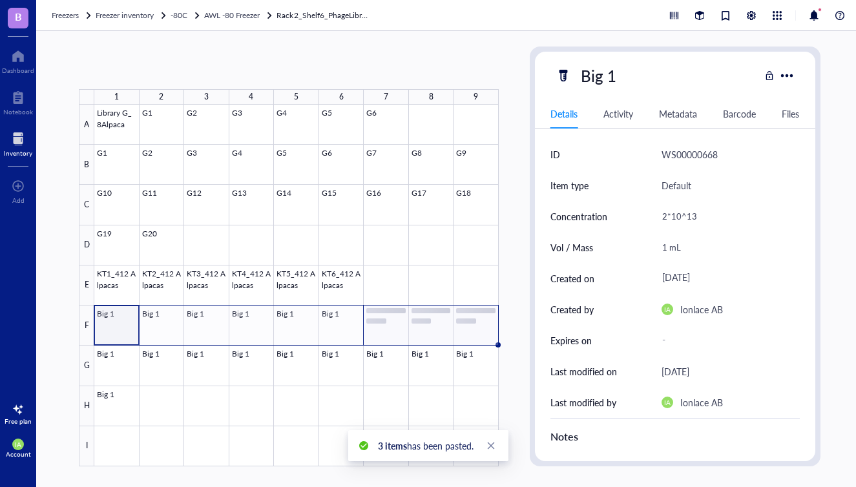
drag, startPoint x: 120, startPoint y: 335, endPoint x: 468, endPoint y: 332, distance: 347.4
click at [468, 332] on div at bounding box center [296, 286] width 404 height 362
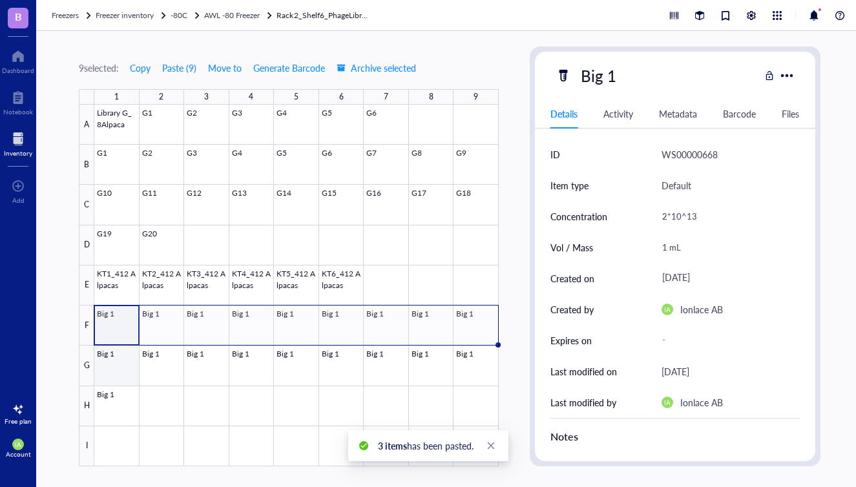
click at [121, 366] on div at bounding box center [296, 286] width 404 height 362
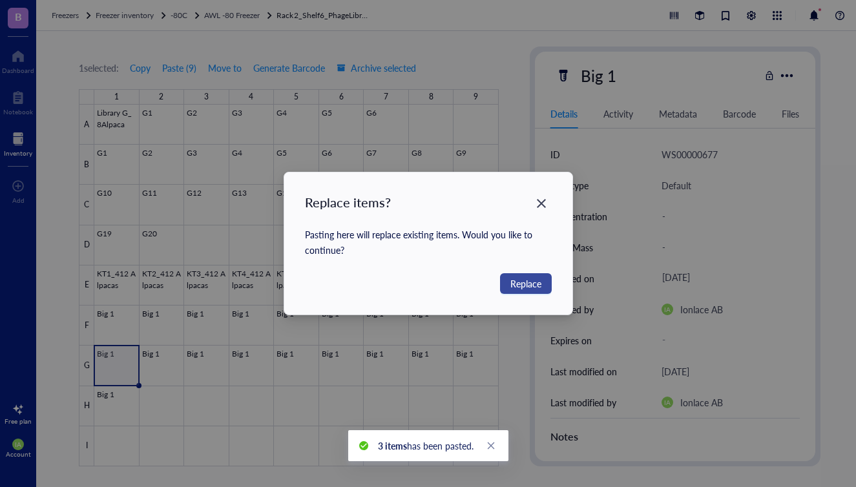
click at [524, 288] on span "Replace" at bounding box center [525, 283] width 31 height 14
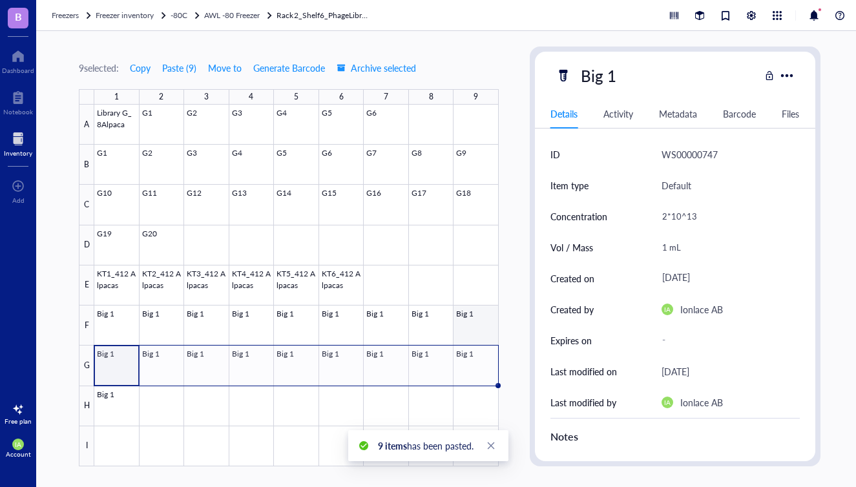
click at [468, 333] on div at bounding box center [296, 286] width 404 height 362
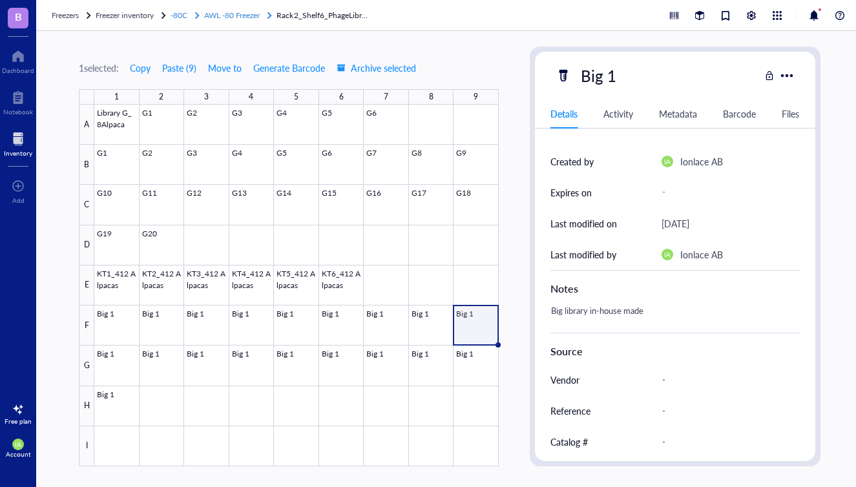
click at [249, 18] on span "AWL -80 Freezer" at bounding box center [232, 15] width 56 height 11
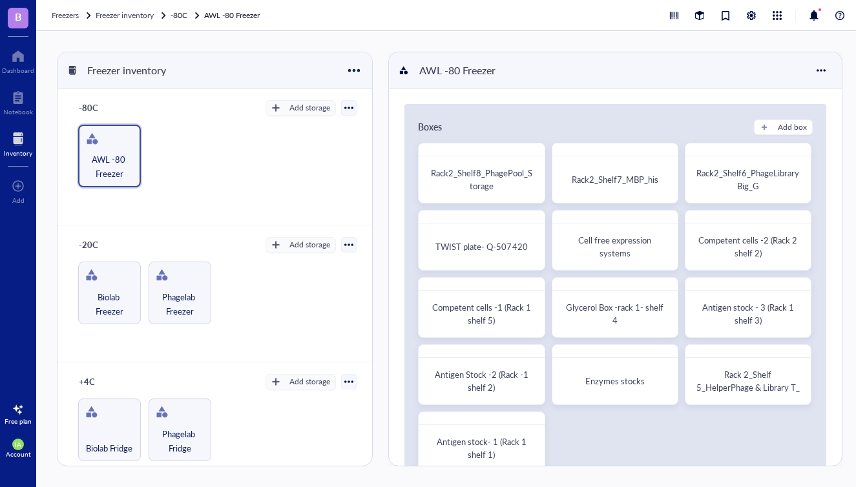
scroll to position [18, 0]
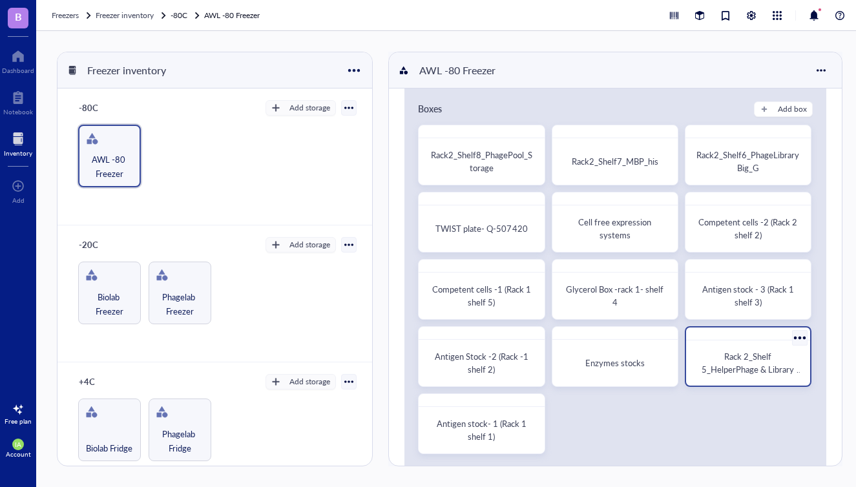
click at [717, 365] on span "Rack 2_Shelf 5_HelperPhage & Library T_" at bounding box center [751, 369] width 101 height 38
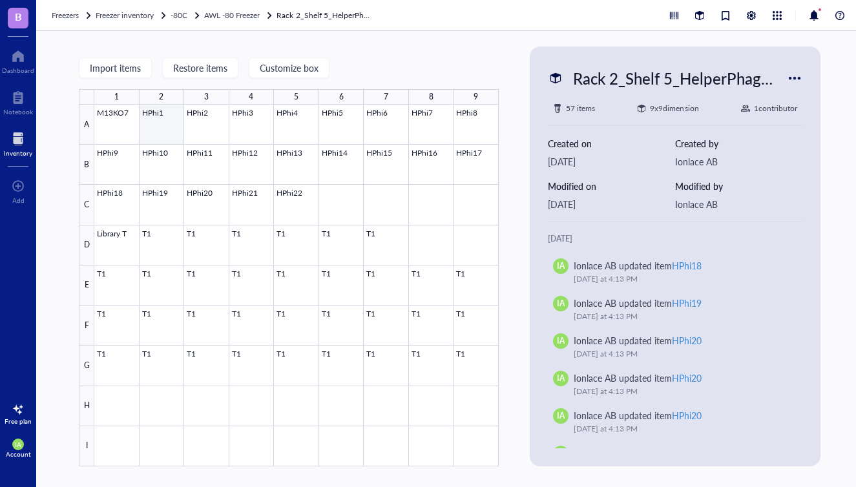
click at [156, 131] on div at bounding box center [296, 286] width 404 height 362
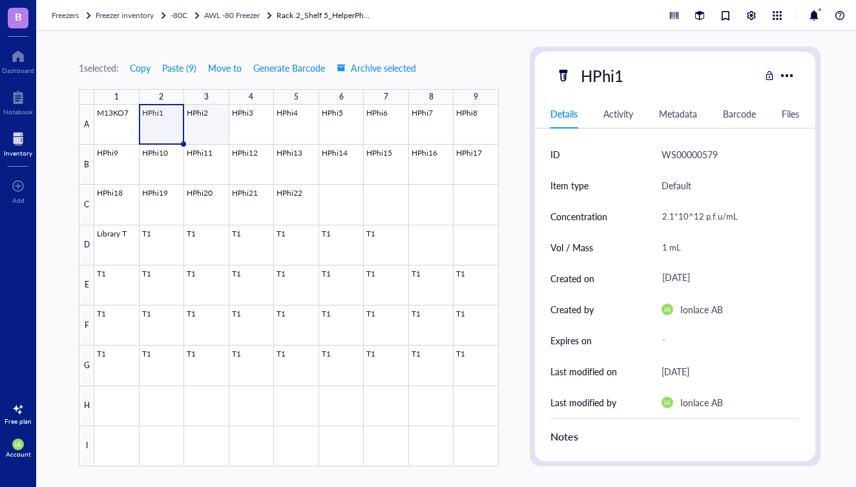
click at [207, 126] on div at bounding box center [296, 286] width 404 height 362
click at [248, 129] on div at bounding box center [296, 286] width 404 height 362
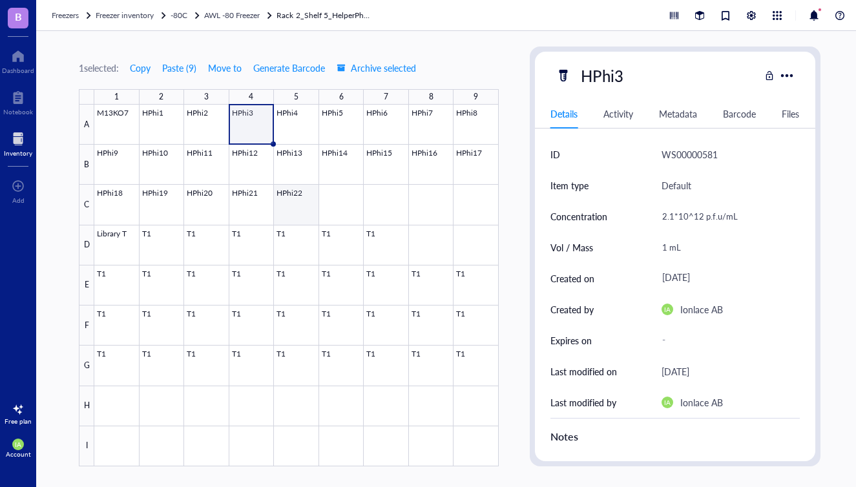
click at [298, 196] on div at bounding box center [296, 286] width 404 height 362
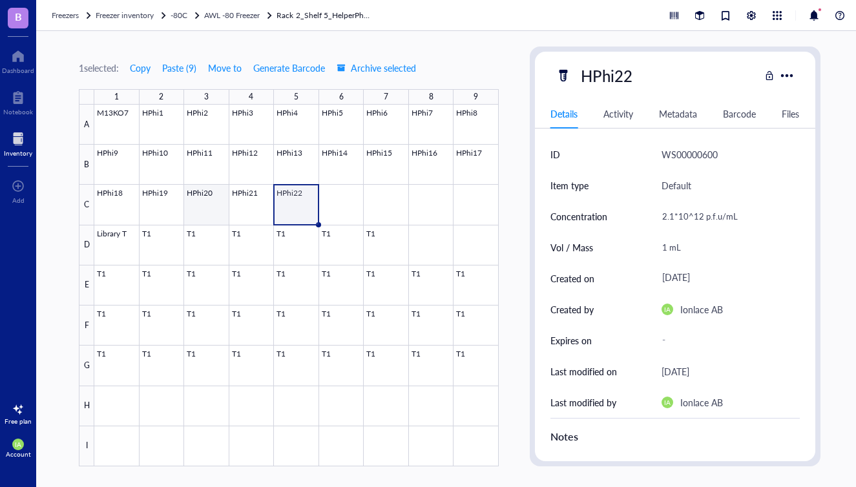
click at [221, 201] on div at bounding box center [296, 286] width 404 height 362
click at [136, 206] on div at bounding box center [296, 286] width 404 height 362
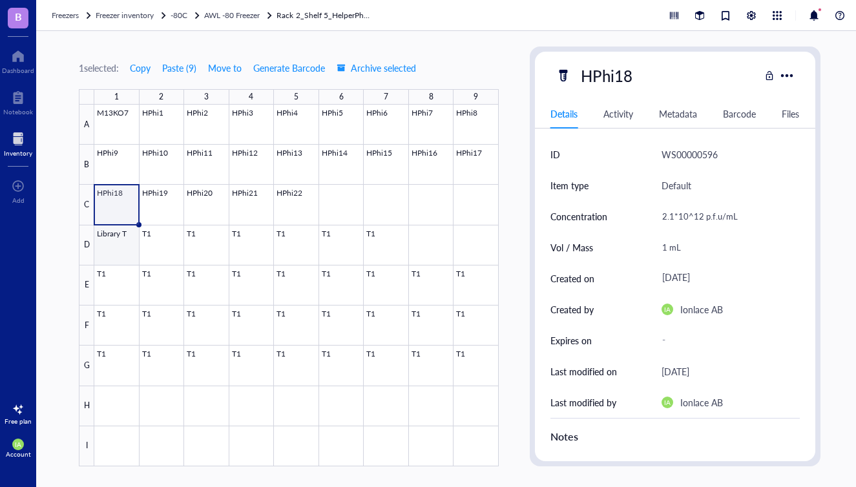
click at [117, 236] on div at bounding box center [296, 286] width 404 height 362
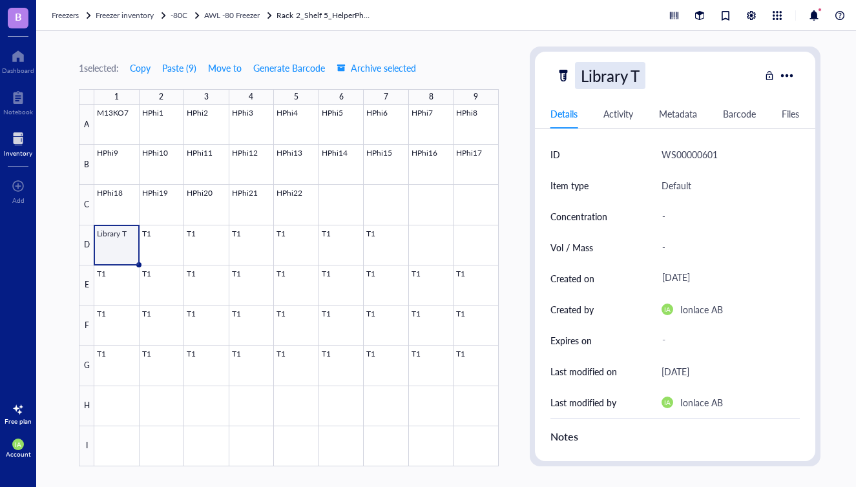
click at [641, 77] on div "Library T" at bounding box center [610, 75] width 70 height 27
type input "Library T_8Llamas"
click at [153, 251] on div at bounding box center [296, 286] width 404 height 362
click at [600, 76] on div "T1" at bounding box center [590, 75] width 30 height 27
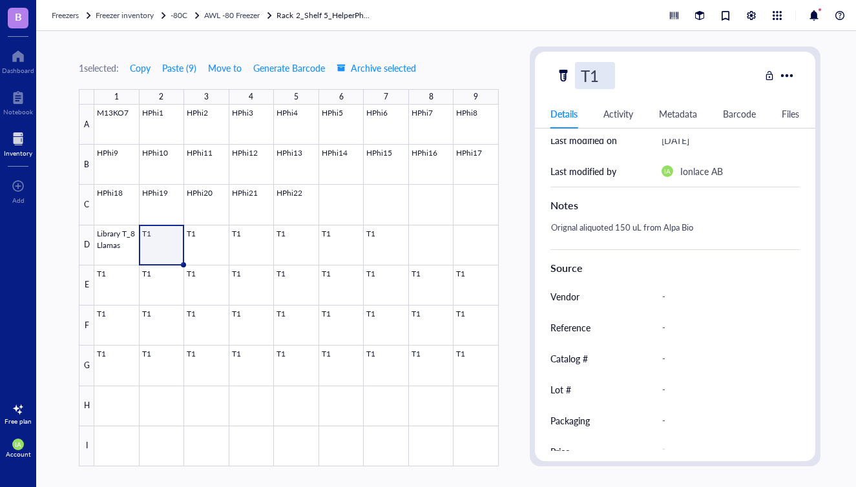
scroll to position [230, 0]
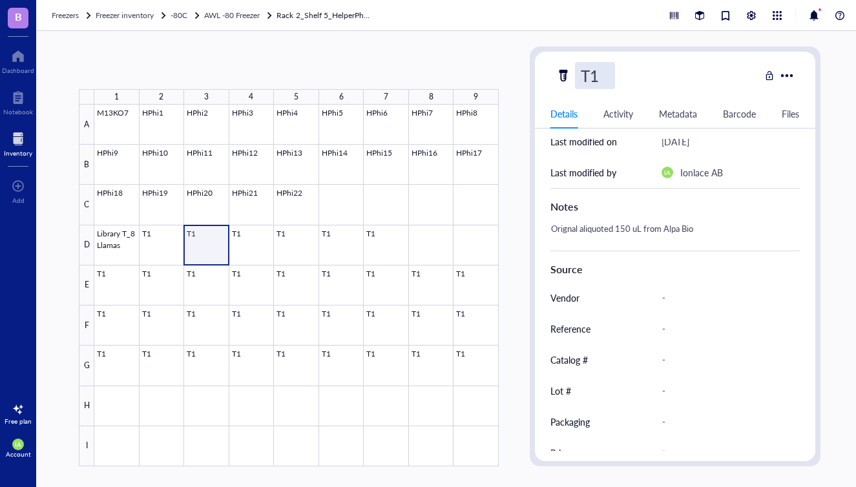
click at [194, 247] on div at bounding box center [296, 286] width 404 height 362
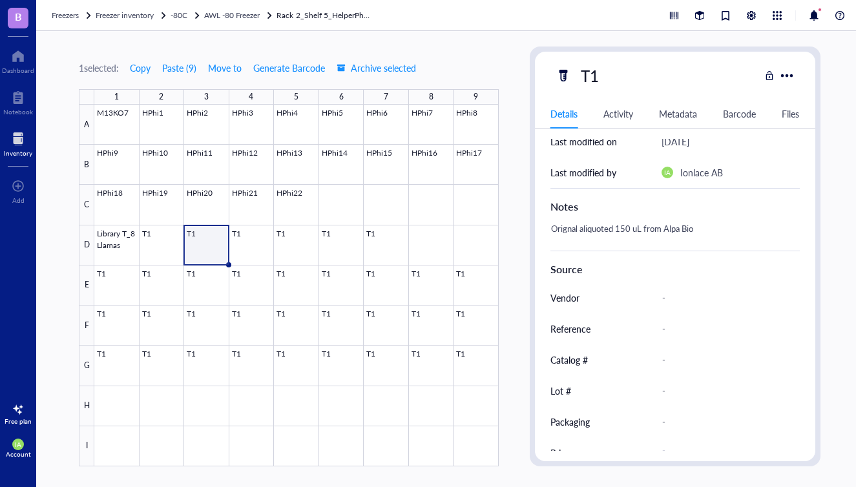
click at [205, 235] on div at bounding box center [296, 286] width 404 height 362
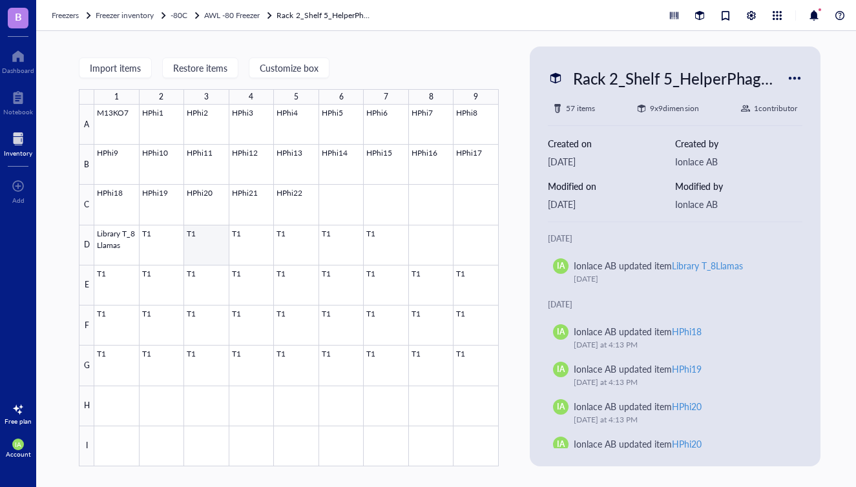
click at [199, 234] on div at bounding box center [296, 286] width 404 height 362
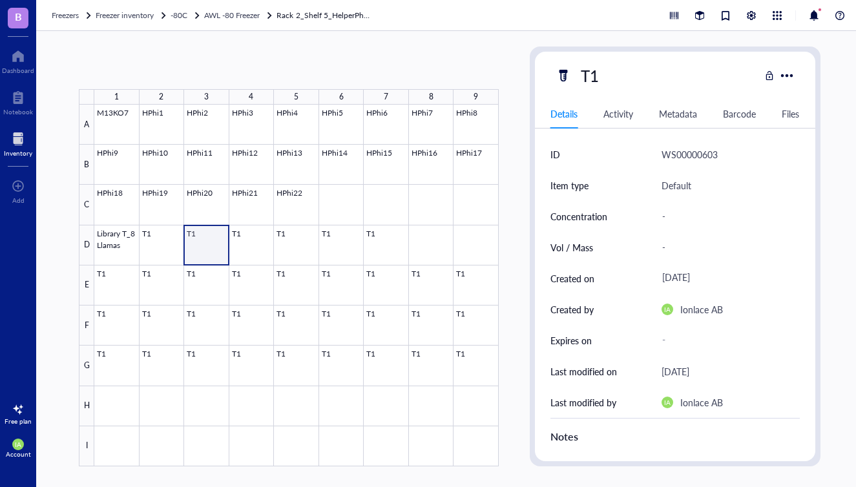
click at [192, 232] on div at bounding box center [296, 286] width 404 height 362
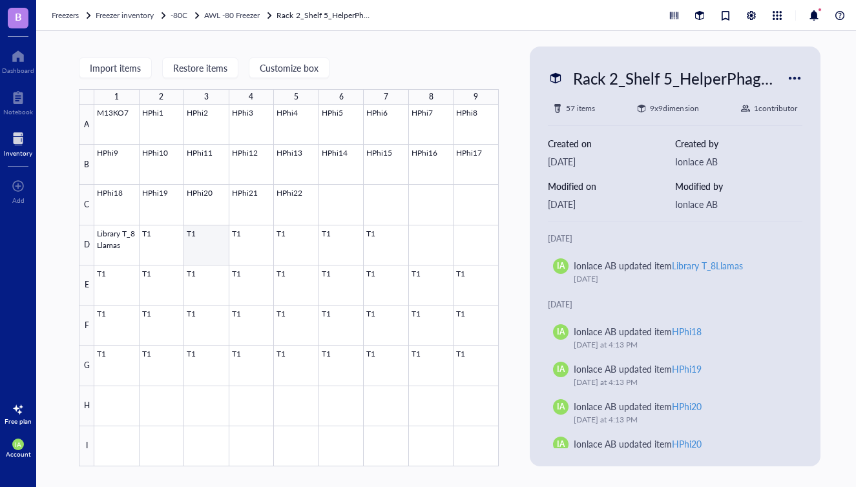
click at [189, 242] on div at bounding box center [296, 286] width 404 height 362
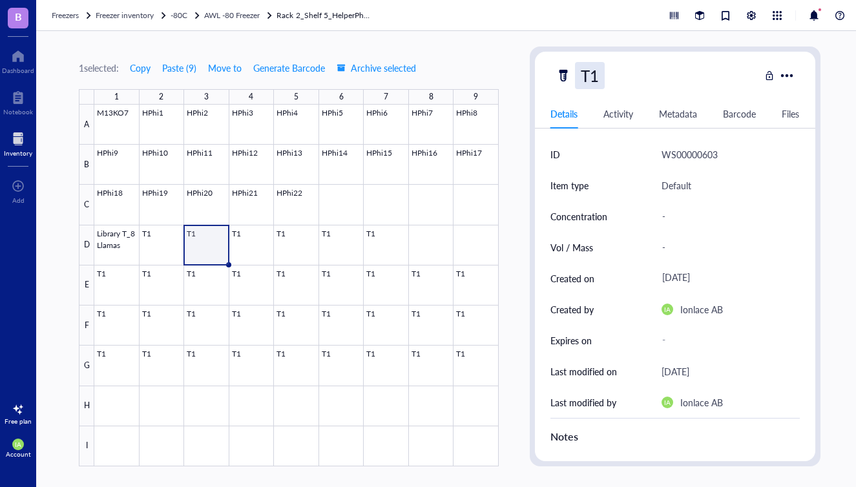
click at [595, 79] on div "T1" at bounding box center [590, 75] width 30 height 27
type input "T2"
click at [251, 254] on div at bounding box center [296, 286] width 404 height 362
click at [214, 250] on div at bounding box center [296, 286] width 404 height 362
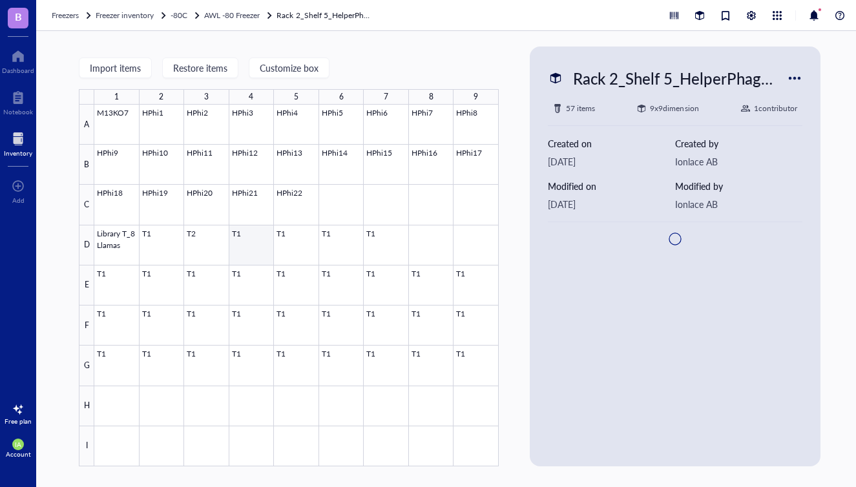
click at [252, 251] on div at bounding box center [296, 286] width 404 height 362
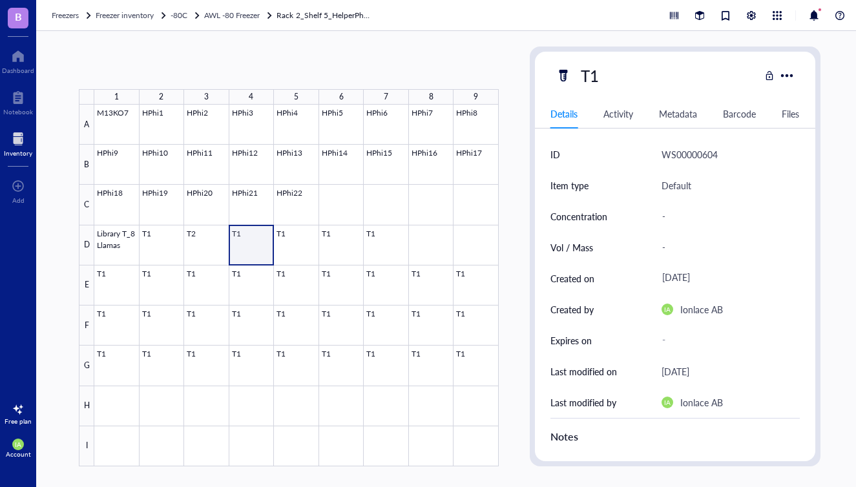
click at [246, 240] on div at bounding box center [296, 286] width 404 height 362
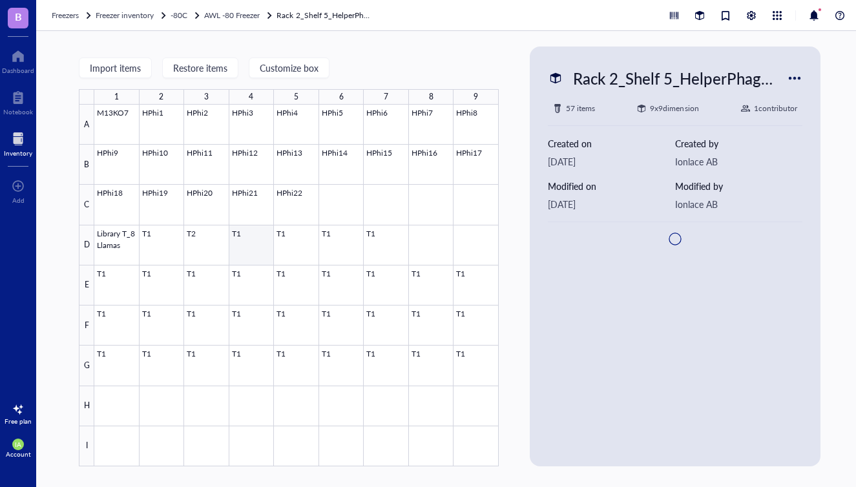
click at [246, 240] on div at bounding box center [296, 286] width 404 height 362
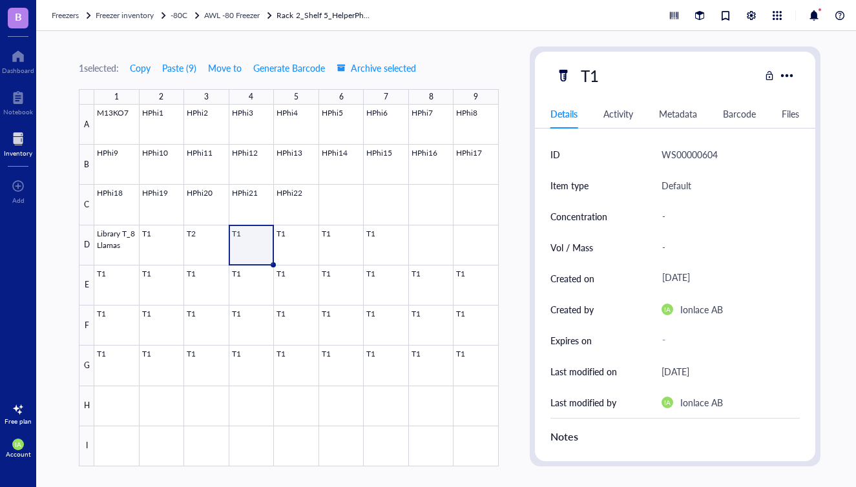
click at [605, 79] on div "T1" at bounding box center [657, 75] width 204 height 27
click at [599, 77] on div "T1" at bounding box center [590, 75] width 30 height 27
type input "T3"
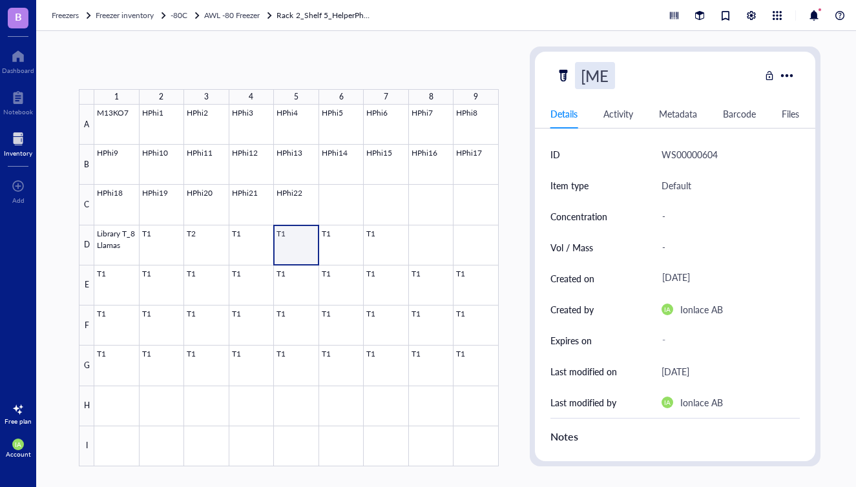
click at [293, 244] on div at bounding box center [296, 286] width 404 height 362
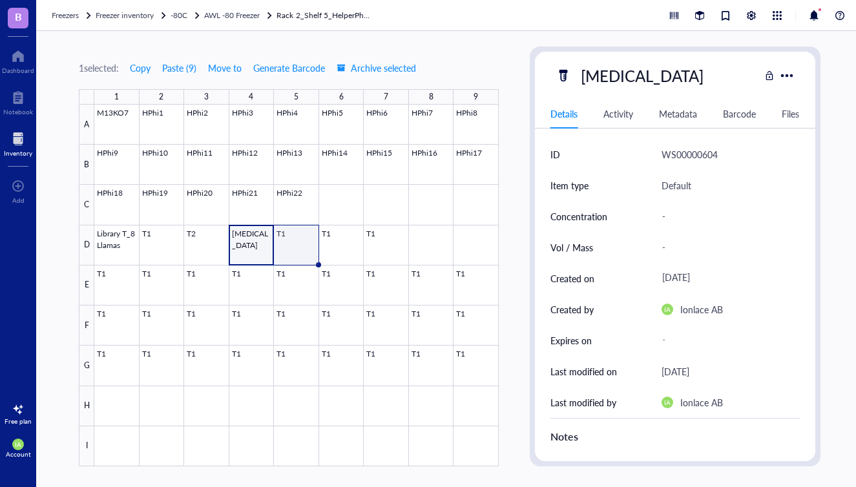
click at [303, 245] on div at bounding box center [296, 286] width 404 height 362
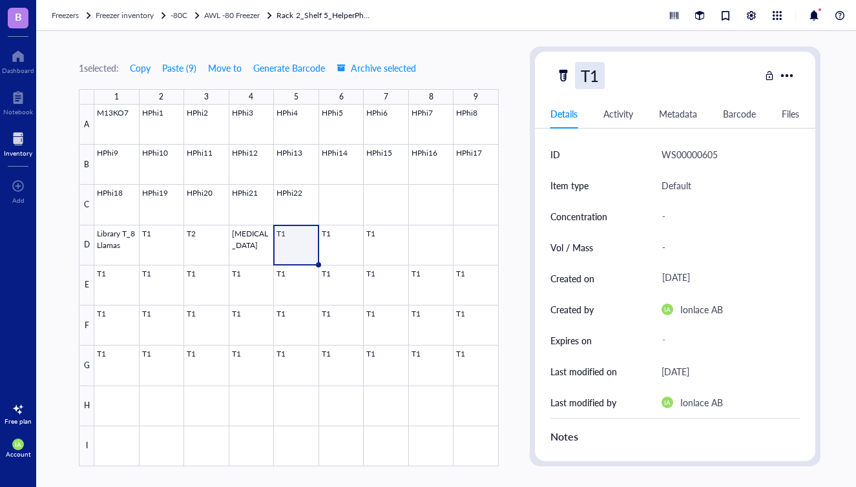
click at [597, 74] on div "T1" at bounding box center [590, 75] width 30 height 27
type input "T4"
click at [339, 242] on div at bounding box center [296, 286] width 404 height 362
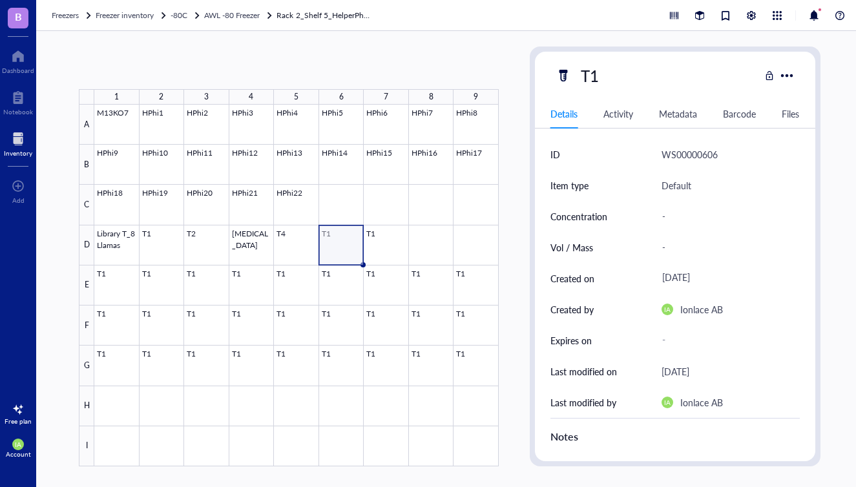
click at [328, 241] on div at bounding box center [296, 286] width 404 height 362
click at [597, 74] on div "T1" at bounding box center [590, 75] width 30 height 27
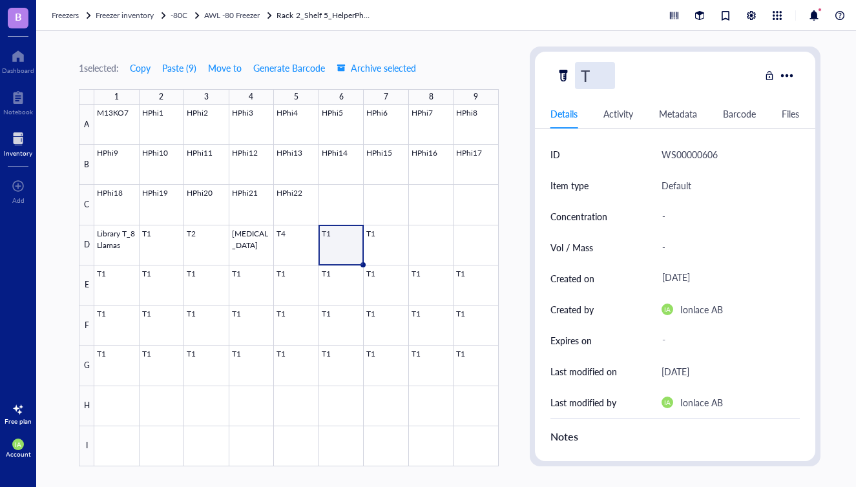
type input "T5"
click at [373, 245] on div at bounding box center [296, 286] width 404 height 362
click at [377, 245] on div at bounding box center [296, 286] width 404 height 362
click at [602, 76] on div "T1" at bounding box center [590, 75] width 30 height 27
type input "T6"
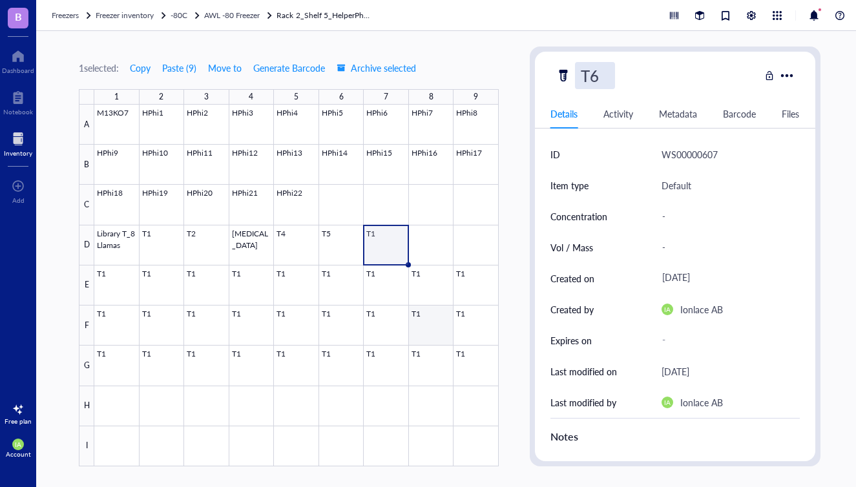
click at [407, 309] on div at bounding box center [296, 286] width 404 height 362
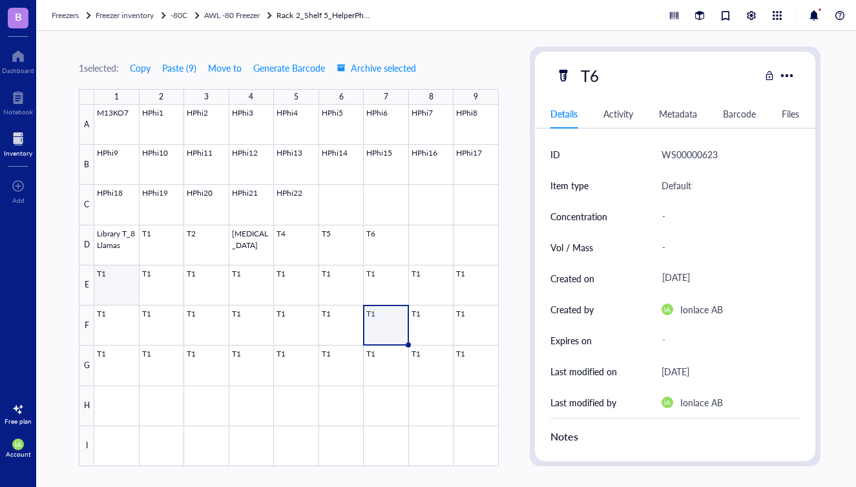
click at [113, 280] on div at bounding box center [296, 286] width 404 height 362
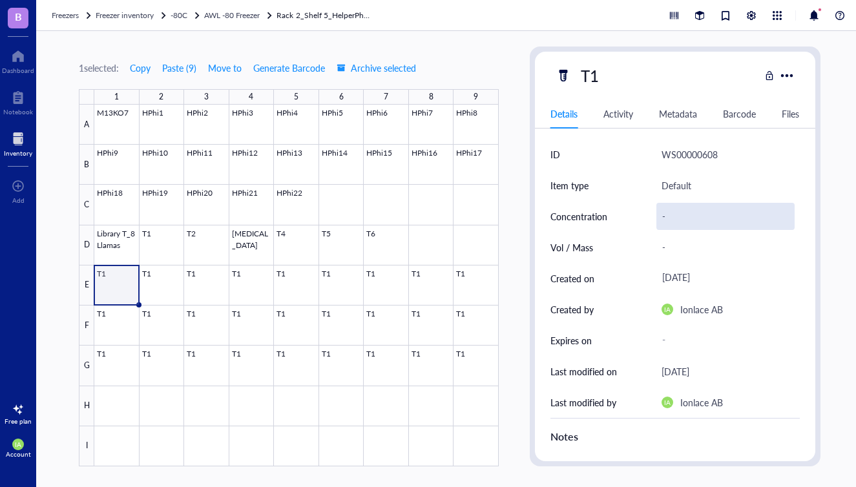
click at [671, 213] on div "-" at bounding box center [725, 216] width 138 height 27
type input "2.8*10^12 p.f.u/mL"
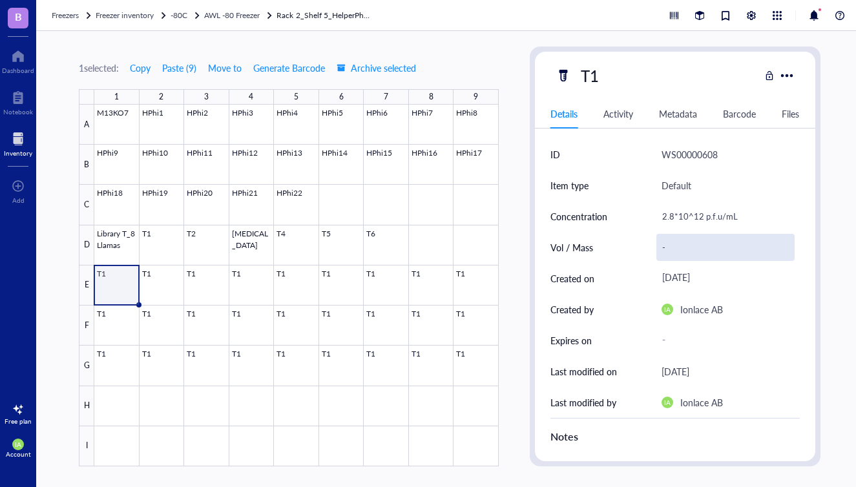
click at [668, 249] on div "-" at bounding box center [725, 247] width 138 height 27
type input "1 mL"
click at [159, 293] on div at bounding box center [296, 286] width 404 height 362
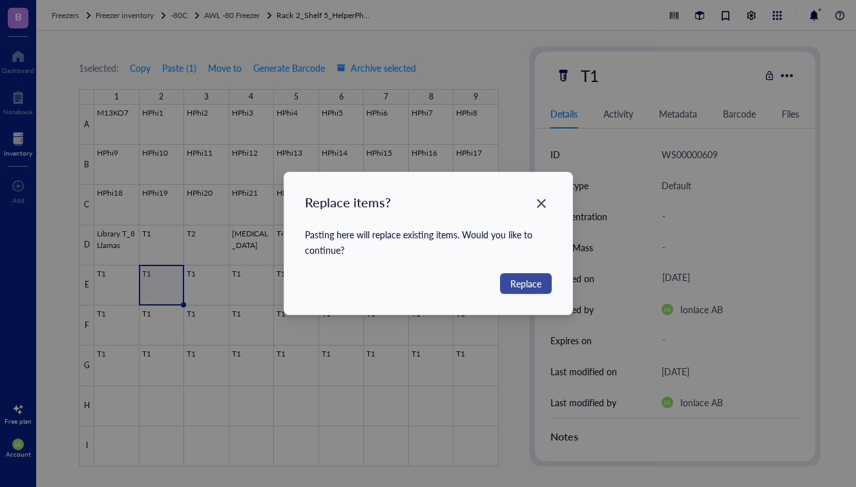
click at [516, 287] on span "Replace" at bounding box center [525, 283] width 31 height 14
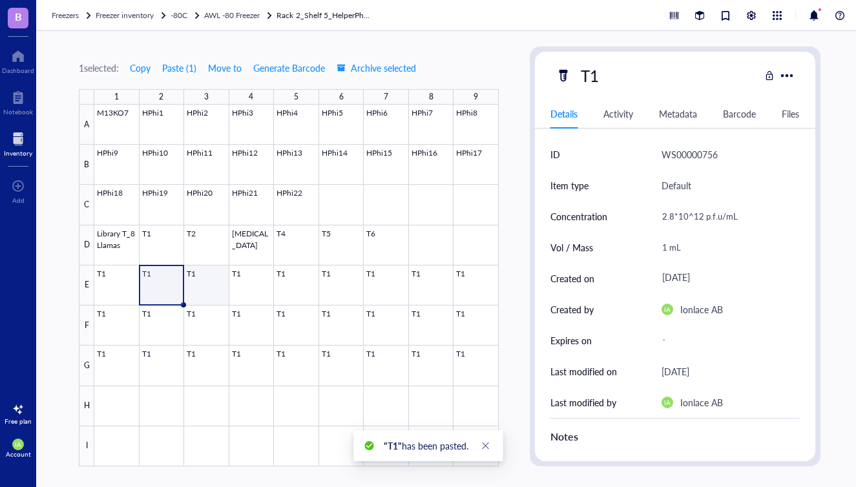
click at [201, 285] on div at bounding box center [296, 286] width 404 height 362
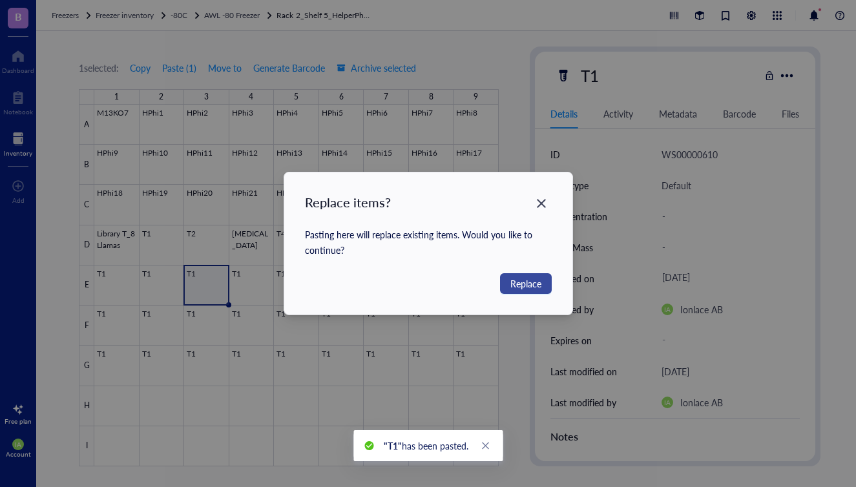
click at [509, 282] on button "Replace" at bounding box center [526, 283] width 52 height 21
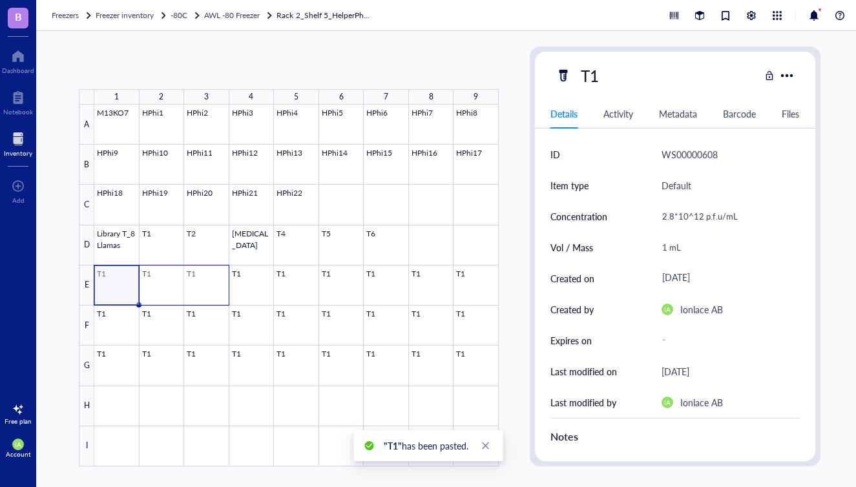
drag, startPoint x: 107, startPoint y: 290, endPoint x: 209, endPoint y: 289, distance: 102.0
click at [209, 289] on div at bounding box center [296, 286] width 404 height 362
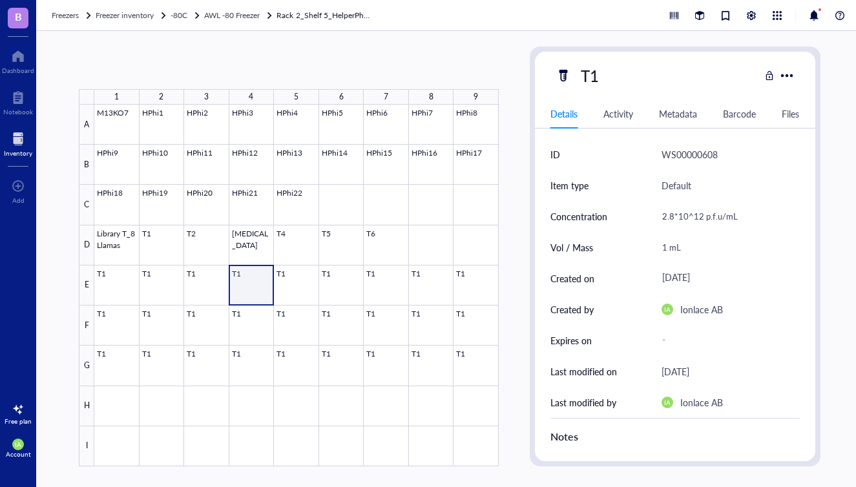
click at [240, 291] on div at bounding box center [296, 286] width 404 height 362
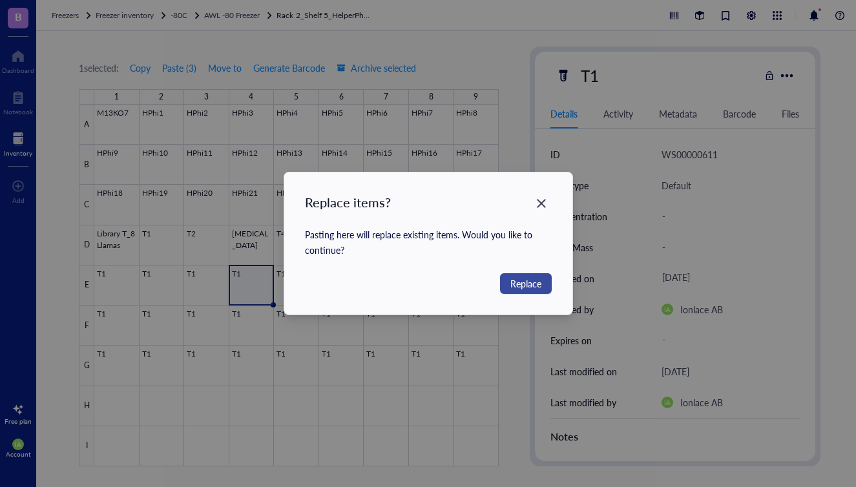
click at [527, 285] on span "Replace" at bounding box center [525, 283] width 31 height 14
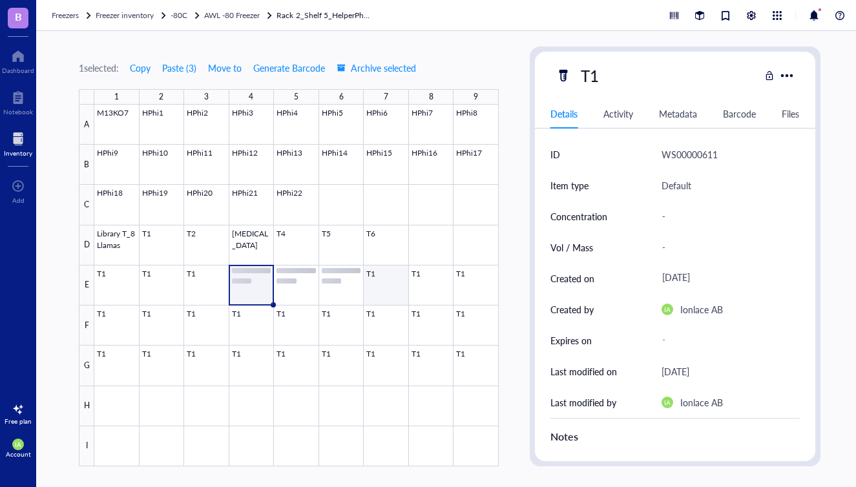
click at [375, 286] on div at bounding box center [296, 286] width 404 height 362
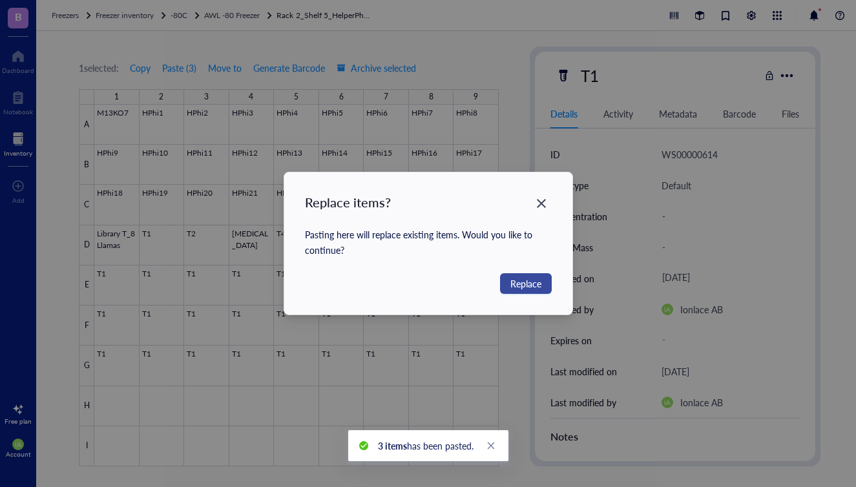
click at [536, 291] on button "Replace" at bounding box center [526, 283] width 52 height 21
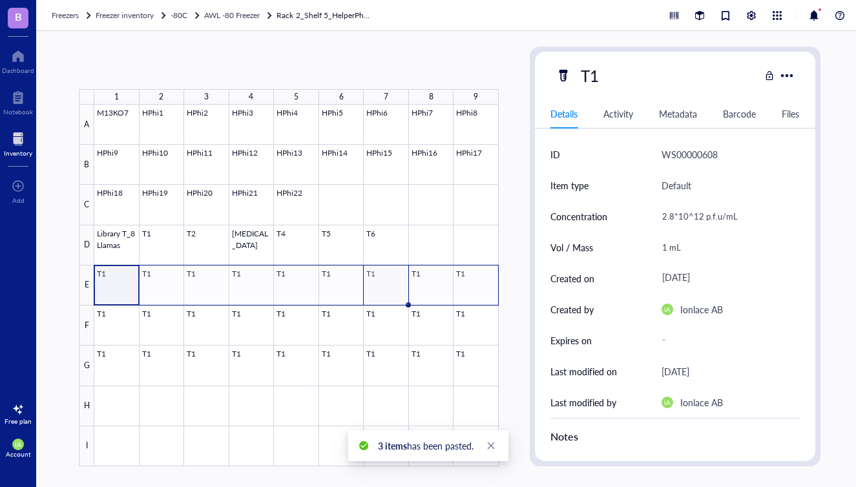
drag, startPoint x: 105, startPoint y: 288, endPoint x: 475, endPoint y: 289, distance: 370.0
click at [475, 289] on div at bounding box center [296, 286] width 404 height 362
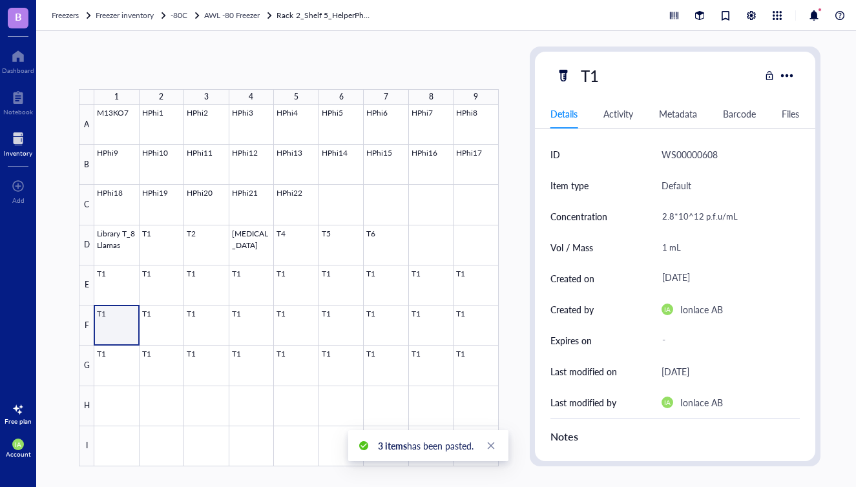
click at [106, 322] on div at bounding box center [296, 286] width 404 height 362
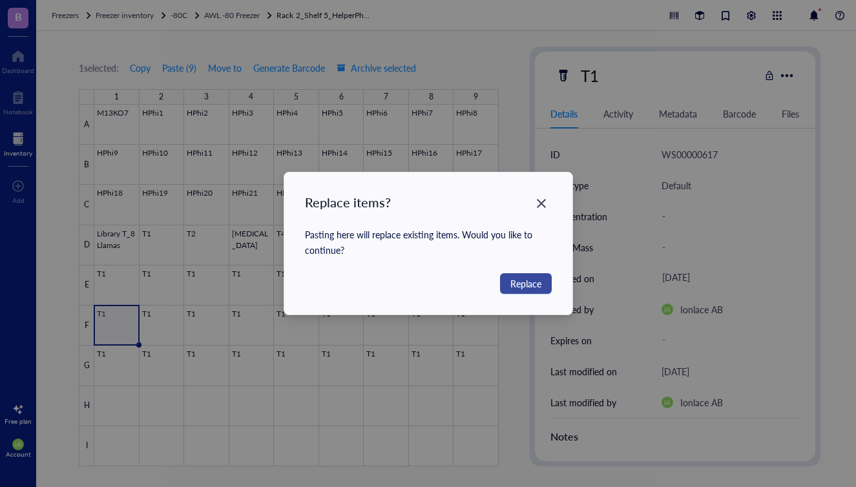
click at [526, 277] on span "Replace" at bounding box center [525, 283] width 31 height 14
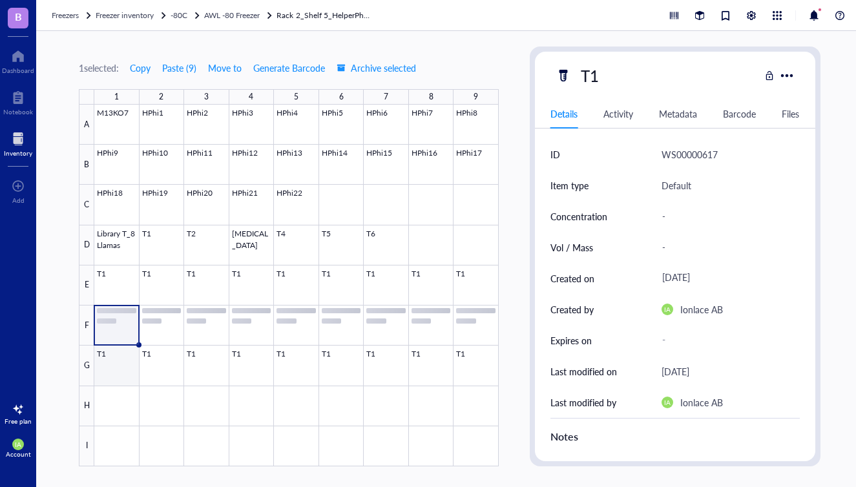
click at [120, 370] on div at bounding box center [296, 286] width 404 height 362
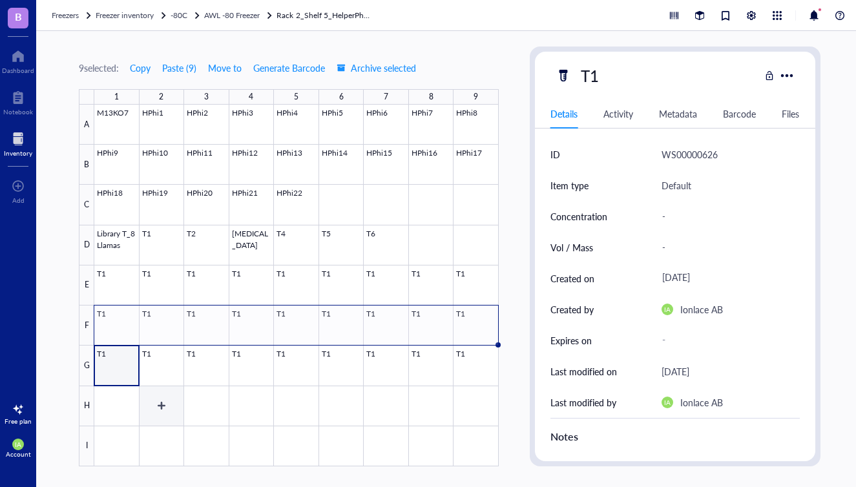
click at [183, 387] on div at bounding box center [296, 286] width 404 height 362
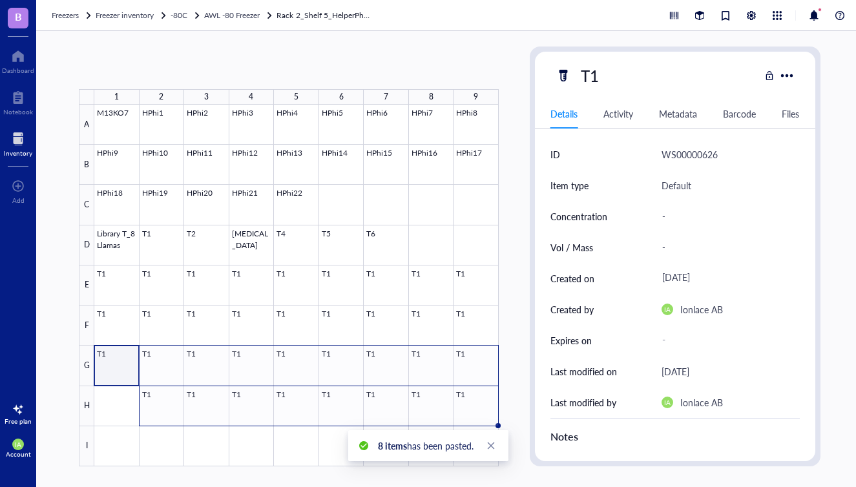
drag, startPoint x: 107, startPoint y: 369, endPoint x: 468, endPoint y: 365, distance: 361.0
click at [468, 365] on div at bounding box center [296, 286] width 404 height 362
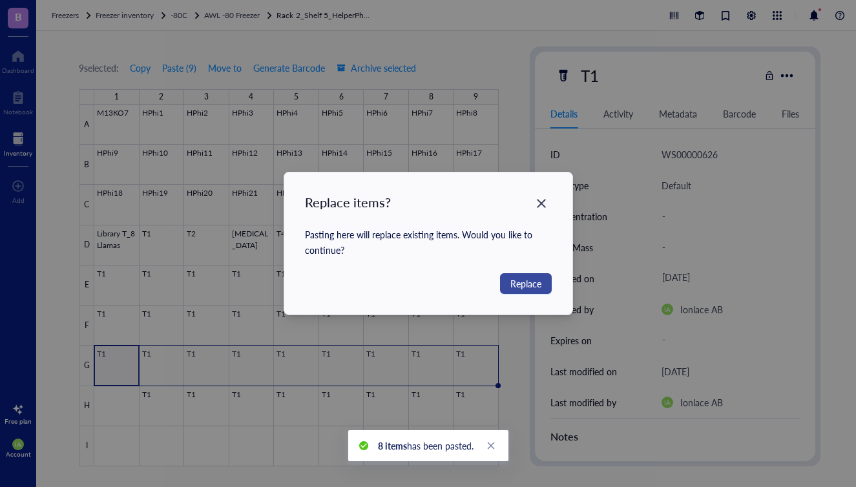
click at [522, 283] on span "Replace" at bounding box center [525, 283] width 31 height 14
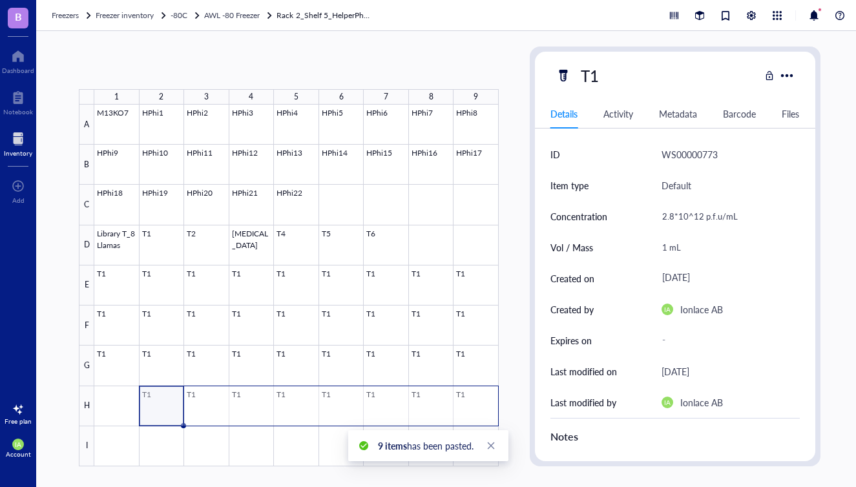
drag, startPoint x: 158, startPoint y: 404, endPoint x: 484, endPoint y: 400, distance: 326.1
click at [484, 400] on div at bounding box center [296, 286] width 404 height 362
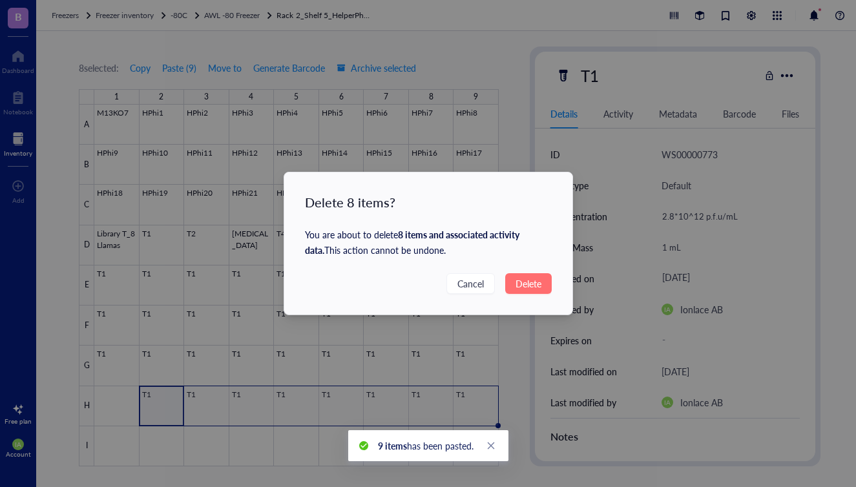
click at [519, 280] on span "Delete" at bounding box center [528, 283] width 26 height 14
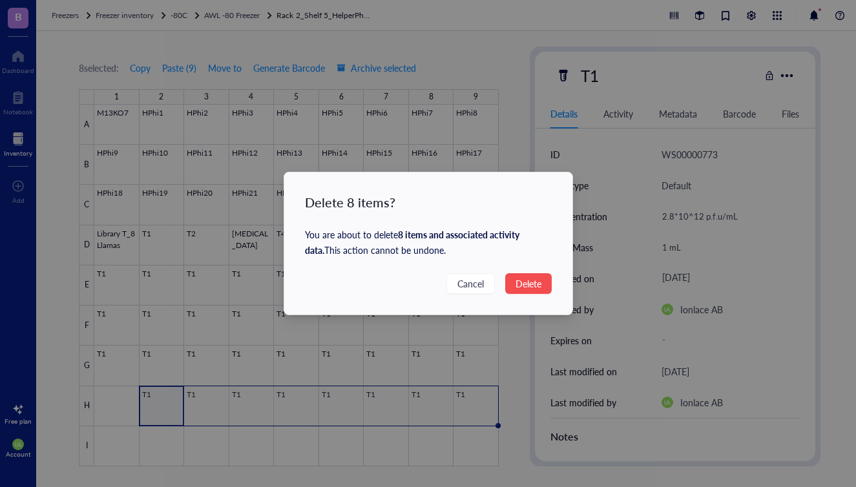
click at [520, 283] on div "Delete 8 items? You are about to delete 8 items and associated activity data . …" at bounding box center [428, 243] width 856 height 487
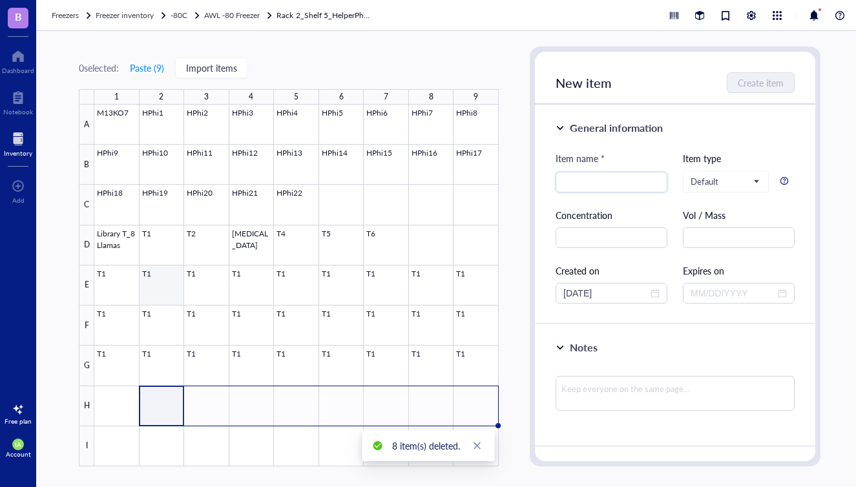
click at [120, 281] on div at bounding box center [296, 286] width 404 height 362
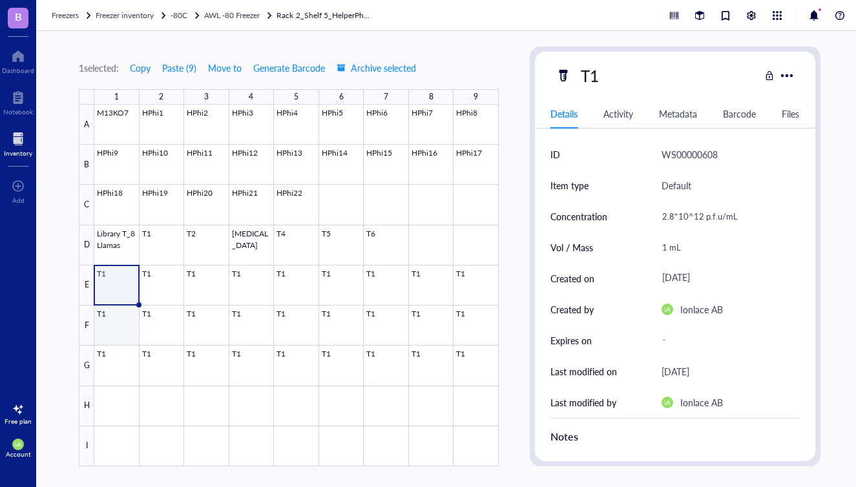
click at [143, 296] on div at bounding box center [296, 286] width 404 height 362
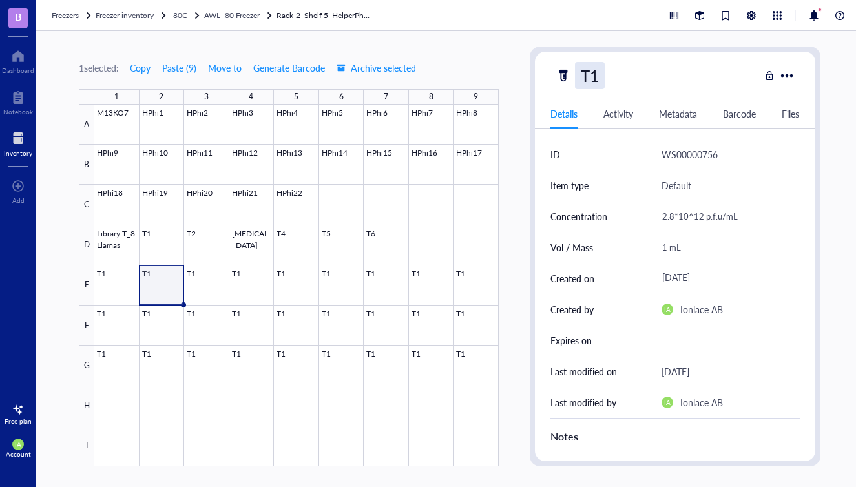
click at [595, 79] on div "T1" at bounding box center [590, 75] width 30 height 27
type input "T2"
click at [210, 294] on div at bounding box center [296, 286] width 404 height 362
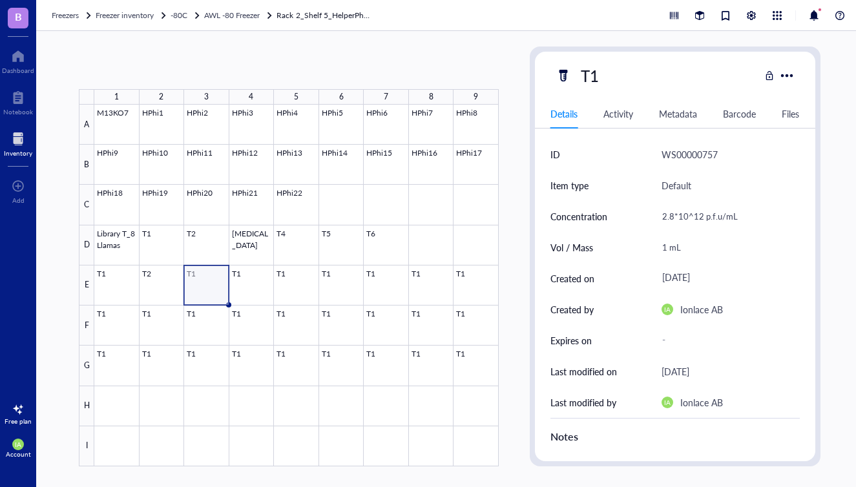
click at [203, 284] on div at bounding box center [296, 286] width 404 height 362
click at [599, 80] on div "T1" at bounding box center [590, 75] width 30 height 27
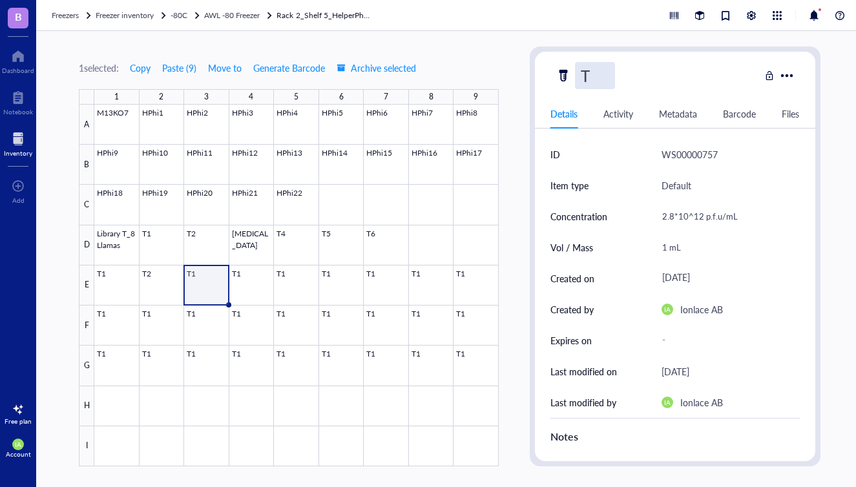
type input "T3"
click at [257, 274] on div at bounding box center [296, 286] width 404 height 362
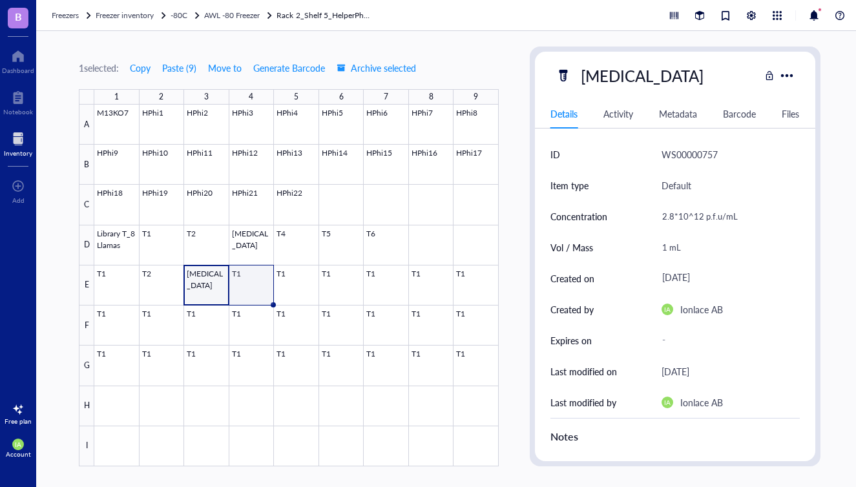
click at [251, 286] on div at bounding box center [296, 286] width 404 height 362
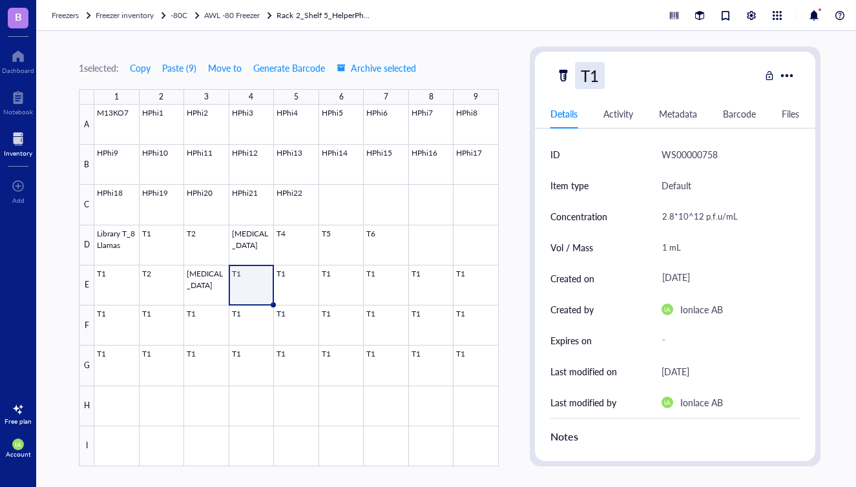
click at [599, 72] on div "T1" at bounding box center [590, 75] width 30 height 27
type input "T4"
click at [292, 280] on div at bounding box center [296, 286] width 404 height 362
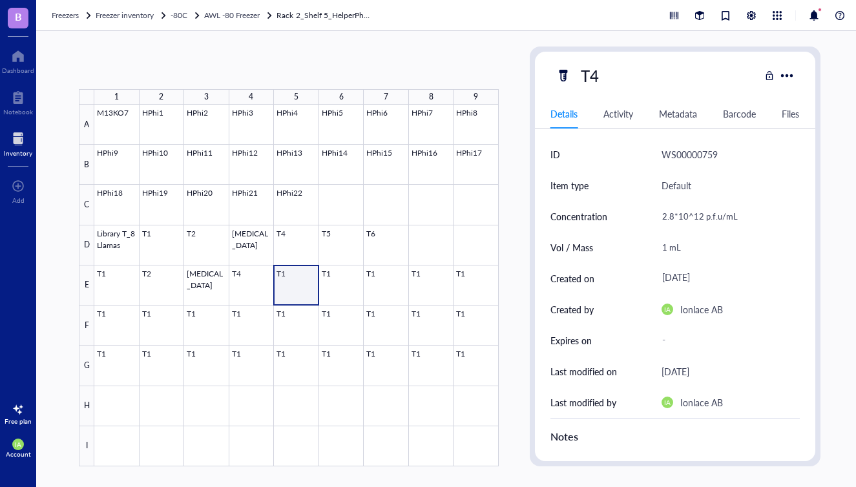
click at [285, 292] on div at bounding box center [296, 286] width 404 height 362
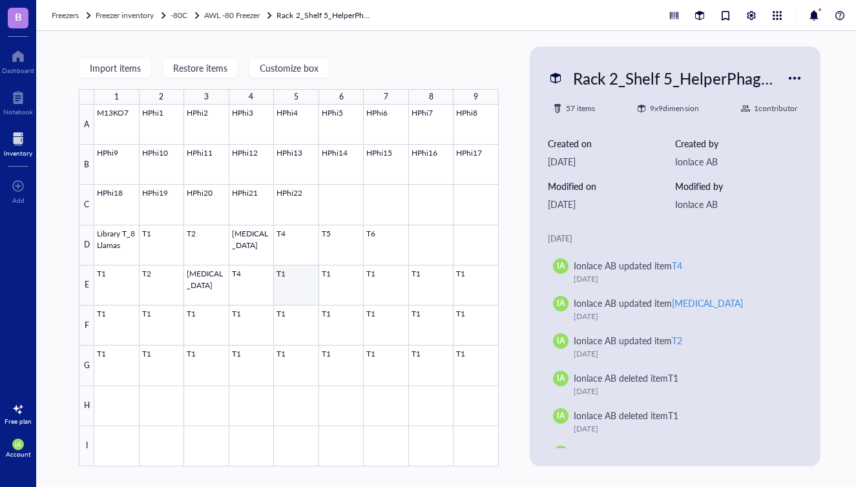
click at [298, 281] on div at bounding box center [296, 286] width 404 height 362
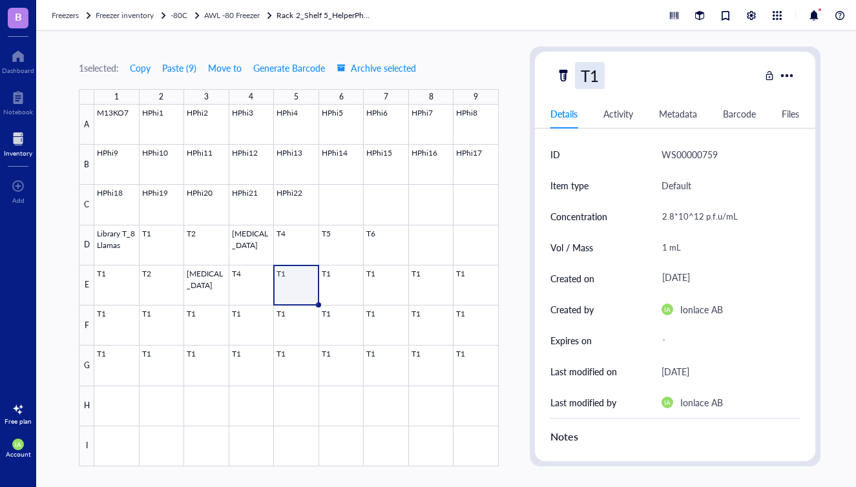
click at [598, 81] on div "T1" at bounding box center [590, 75] width 30 height 27
type input "T5"
click at [340, 286] on div at bounding box center [296, 286] width 404 height 362
click at [333, 285] on div at bounding box center [296, 286] width 404 height 362
click at [599, 77] on div "T1" at bounding box center [590, 75] width 30 height 27
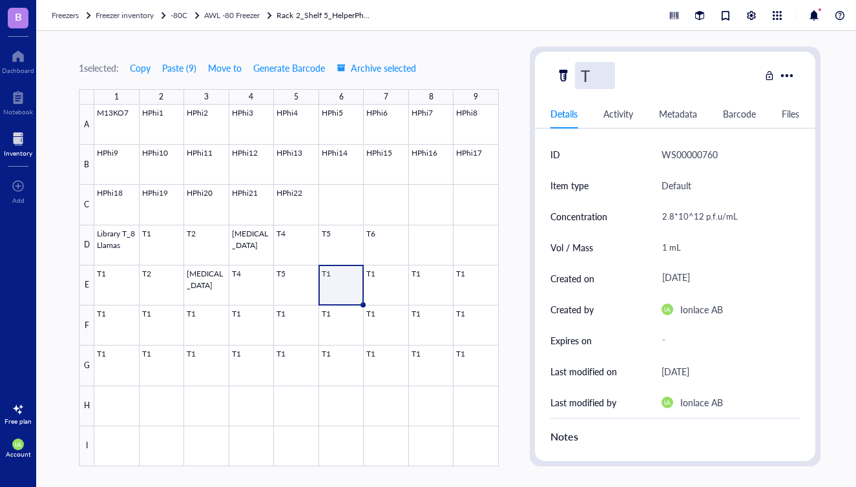
type input "T6"
click at [385, 289] on div at bounding box center [296, 286] width 404 height 362
click at [342, 289] on div at bounding box center [296, 286] width 404 height 362
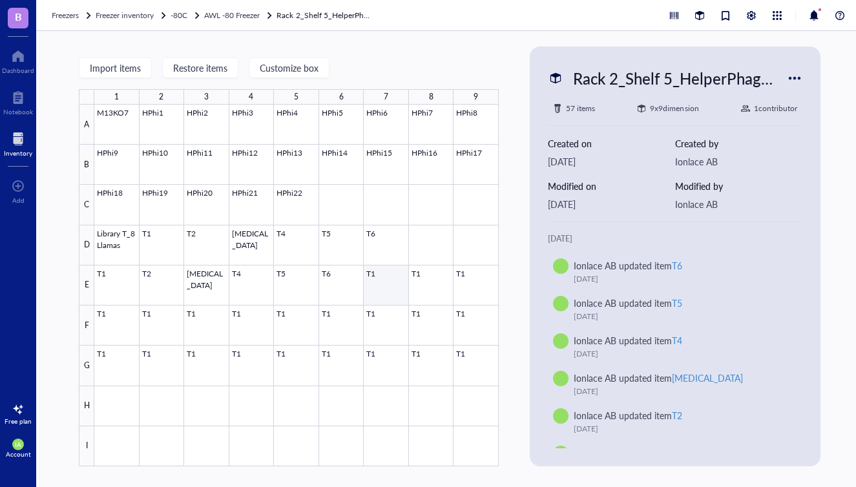
click at [379, 285] on div at bounding box center [296, 286] width 404 height 362
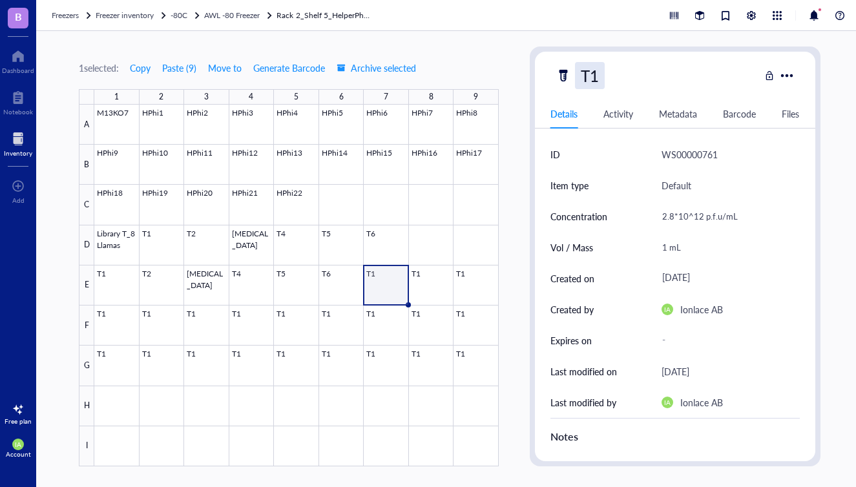
click at [597, 84] on div "T1" at bounding box center [590, 75] width 30 height 27
type input "T7"
click at [424, 285] on div at bounding box center [296, 286] width 404 height 362
click at [437, 286] on div at bounding box center [296, 286] width 404 height 362
click at [602, 81] on div "T1" at bounding box center [590, 75] width 30 height 27
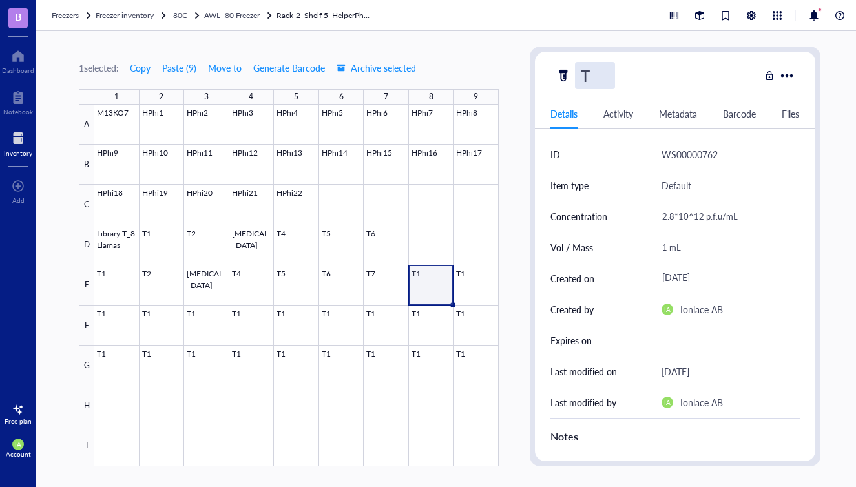
type input "T8"
click at [486, 291] on div at bounding box center [296, 286] width 404 height 362
click at [476, 286] on div at bounding box center [296, 286] width 404 height 362
click at [600, 75] on div "T1" at bounding box center [590, 75] width 30 height 27
type input "T9"
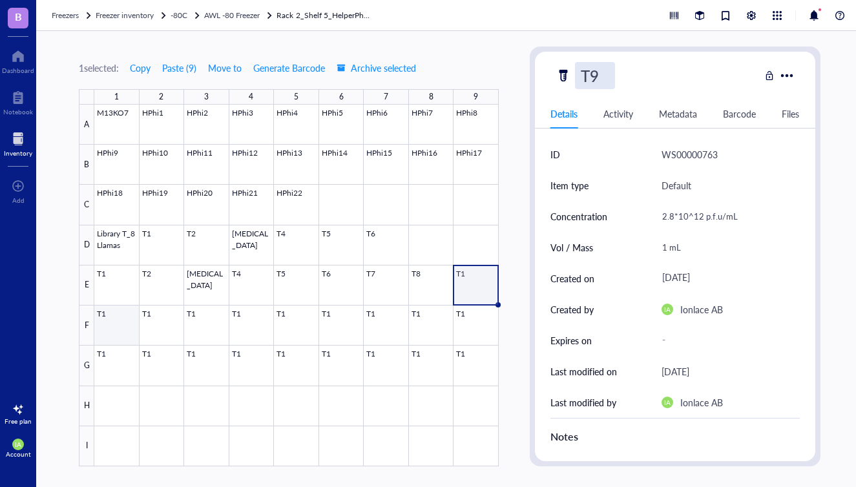
click at [100, 325] on div at bounding box center [296, 286] width 404 height 362
click at [595, 76] on div "T9" at bounding box center [590, 75] width 30 height 27
type input "T10"
click at [155, 324] on div at bounding box center [296, 286] width 404 height 362
click at [116, 325] on div at bounding box center [296, 286] width 404 height 362
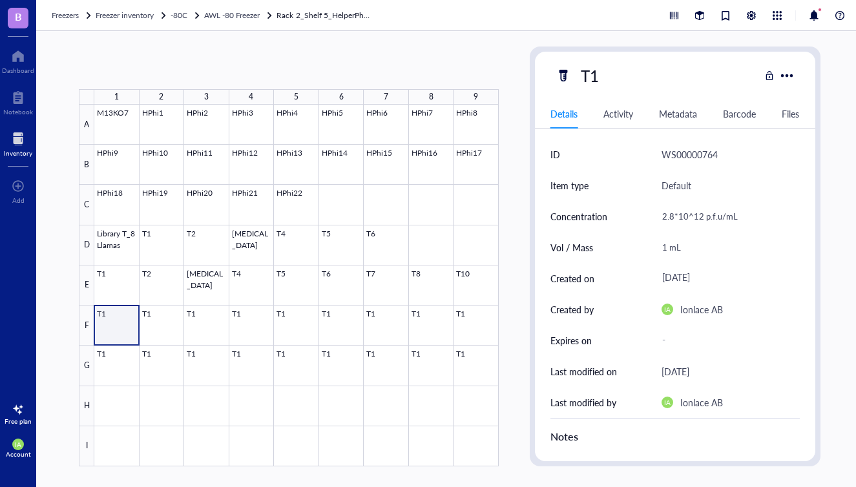
click at [129, 326] on div at bounding box center [296, 286] width 404 height 362
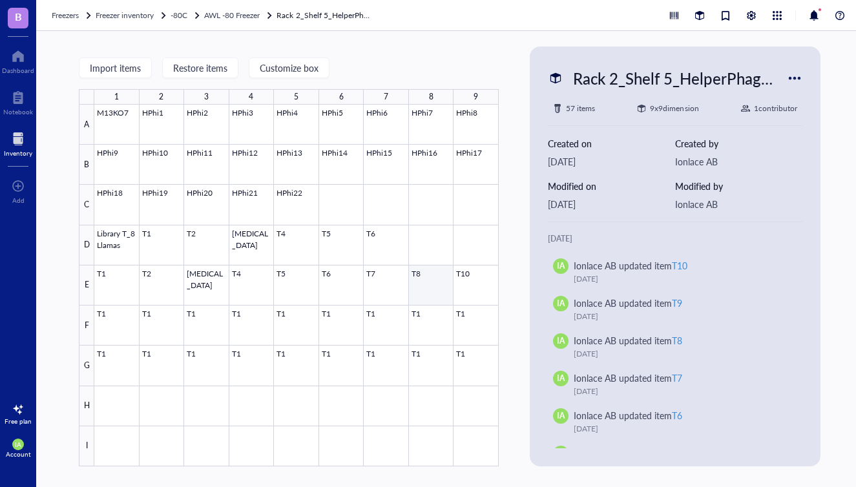
click at [468, 276] on div at bounding box center [296, 286] width 404 height 362
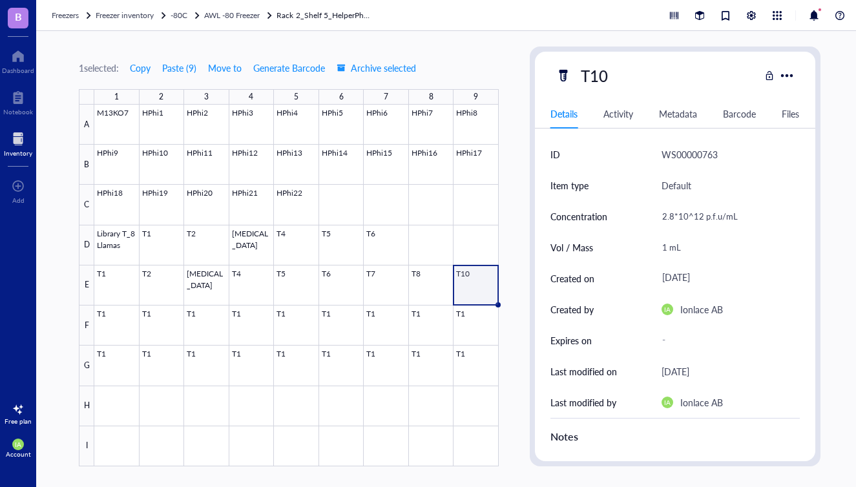
click at [470, 283] on div at bounding box center [296, 286] width 404 height 362
click at [482, 293] on div at bounding box center [296, 286] width 404 height 362
click at [602, 87] on div "T10" at bounding box center [594, 75] width 39 height 27
type input "T9"
click at [103, 328] on div at bounding box center [296, 286] width 404 height 362
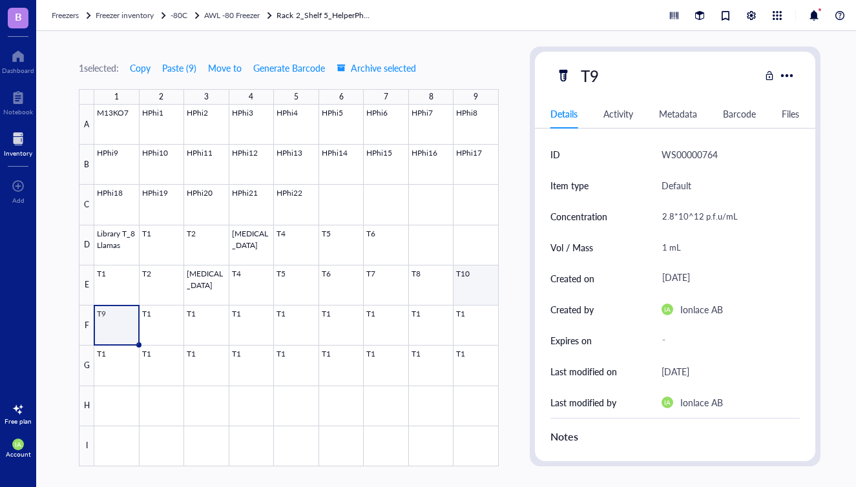
click at [462, 274] on div at bounding box center [296, 286] width 404 height 362
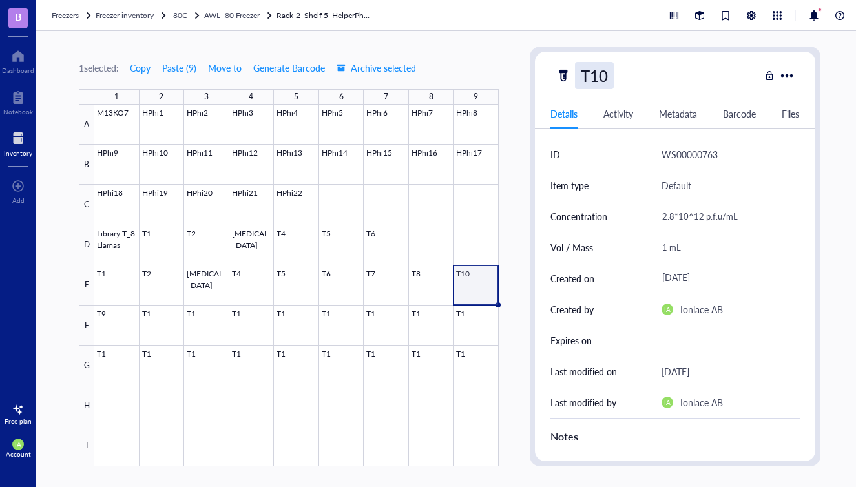
click at [604, 79] on div "T10" at bounding box center [594, 75] width 39 height 27
type input "T9"
click at [109, 325] on div at bounding box center [296, 286] width 404 height 362
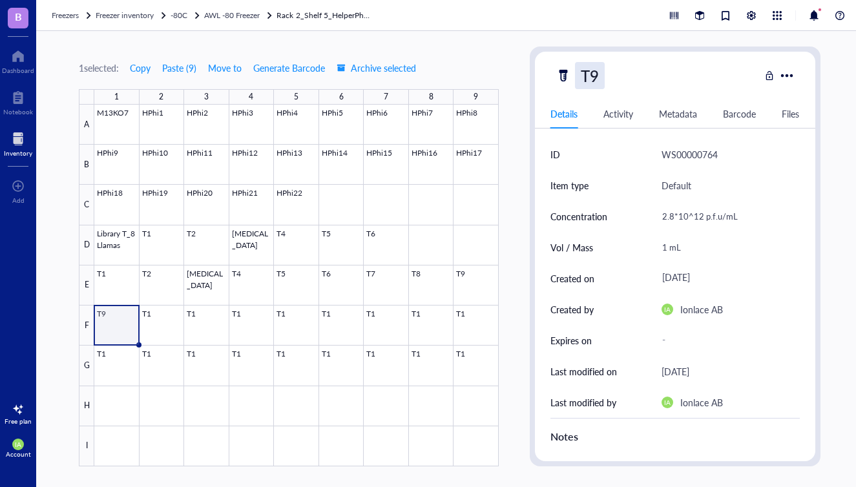
click at [604, 79] on div "T9" at bounding box center [590, 75] width 30 height 27
type input "T10"
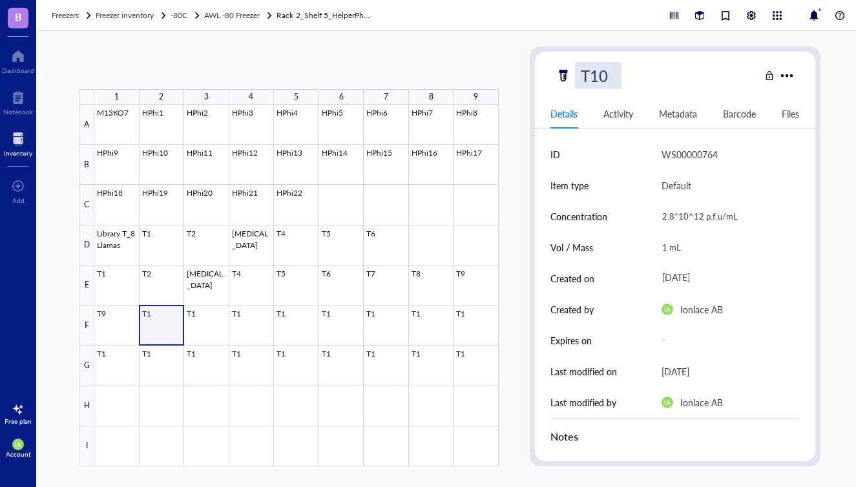
click at [145, 324] on div at bounding box center [296, 286] width 404 height 362
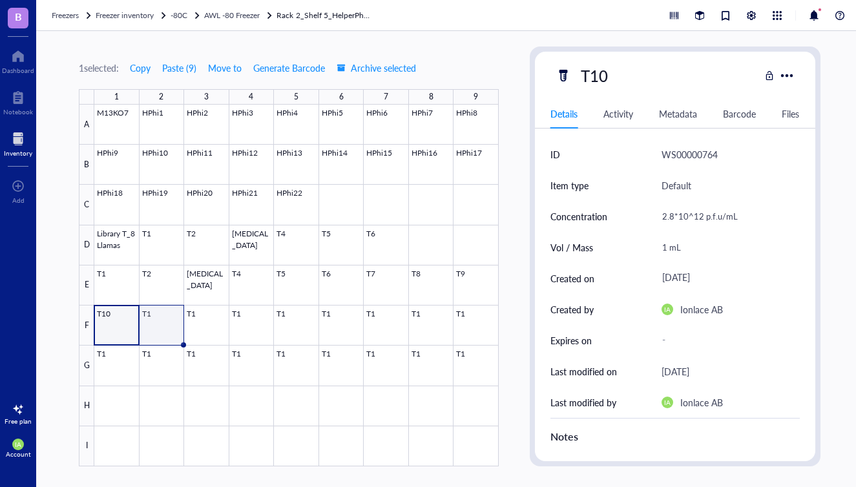
click at [158, 325] on div at bounding box center [296, 286] width 404 height 362
click at [596, 81] on div "T1" at bounding box center [590, 75] width 30 height 27
type input "T11"
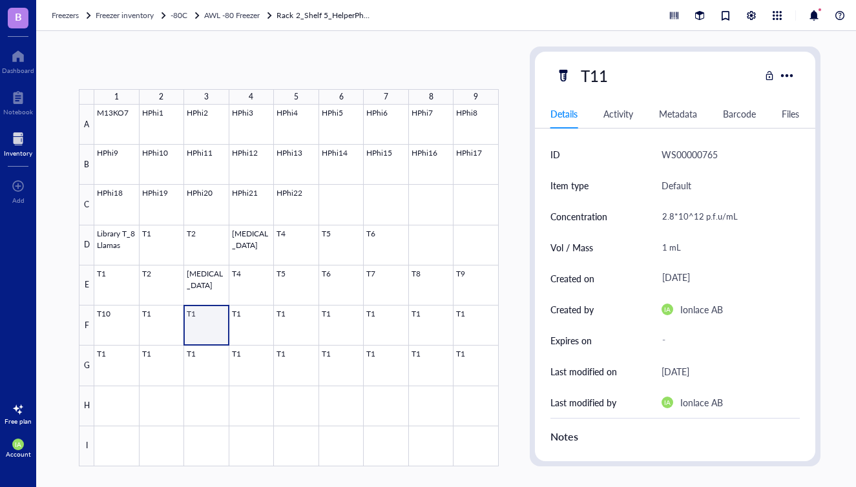
click at [209, 324] on div at bounding box center [296, 286] width 404 height 362
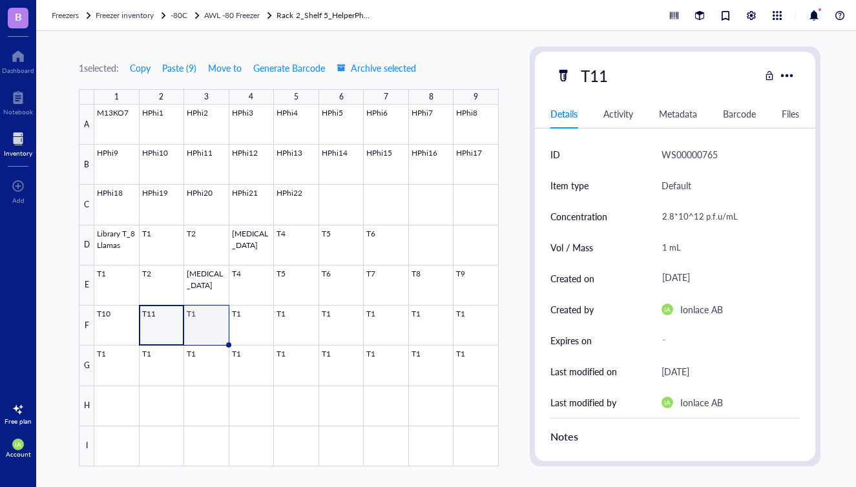
click at [206, 330] on div at bounding box center [296, 286] width 404 height 362
click at [598, 85] on div "T1" at bounding box center [590, 75] width 30 height 27
type input "T12"
click at [244, 326] on div at bounding box center [296, 286] width 404 height 362
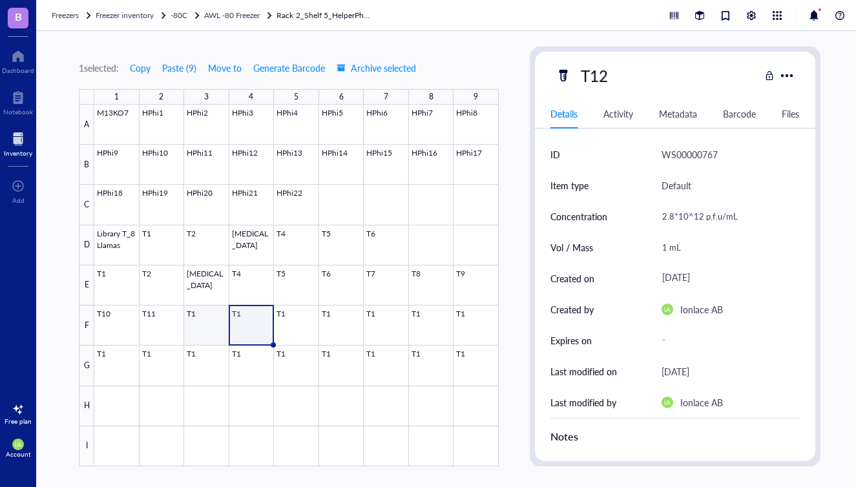
click at [210, 327] on div at bounding box center [296, 286] width 404 height 362
click at [256, 326] on div at bounding box center [296, 286] width 404 height 362
click at [601, 72] on div "T1" at bounding box center [590, 75] width 30 height 27
type input "T13"
click at [281, 327] on div at bounding box center [296, 286] width 404 height 362
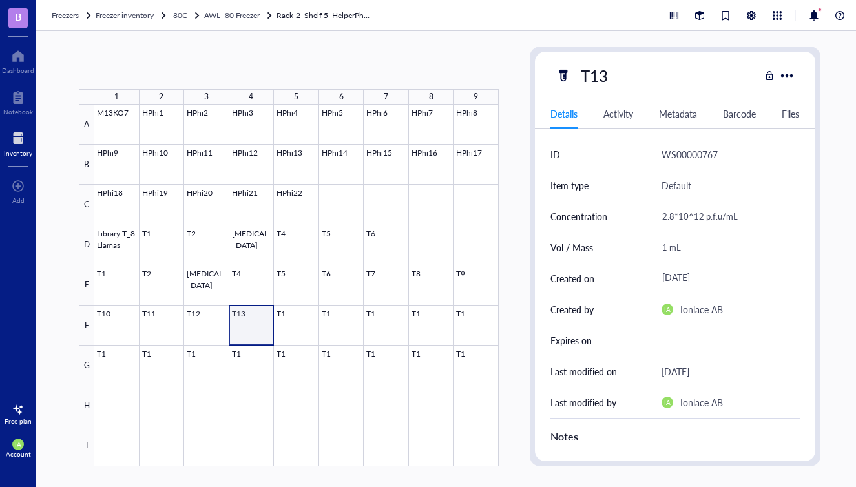
click at [255, 330] on div at bounding box center [296, 286] width 404 height 362
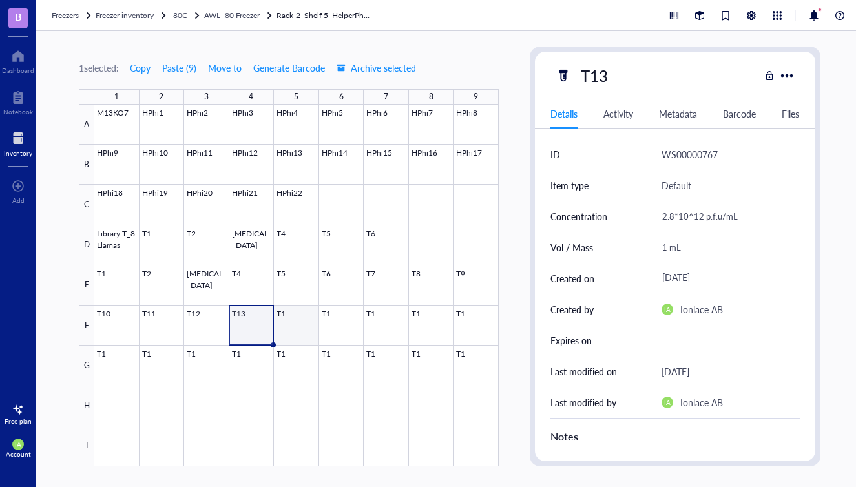
click at [290, 328] on div at bounding box center [296, 286] width 404 height 362
click at [602, 77] on div "T1" at bounding box center [590, 75] width 30 height 27
type input "T14"
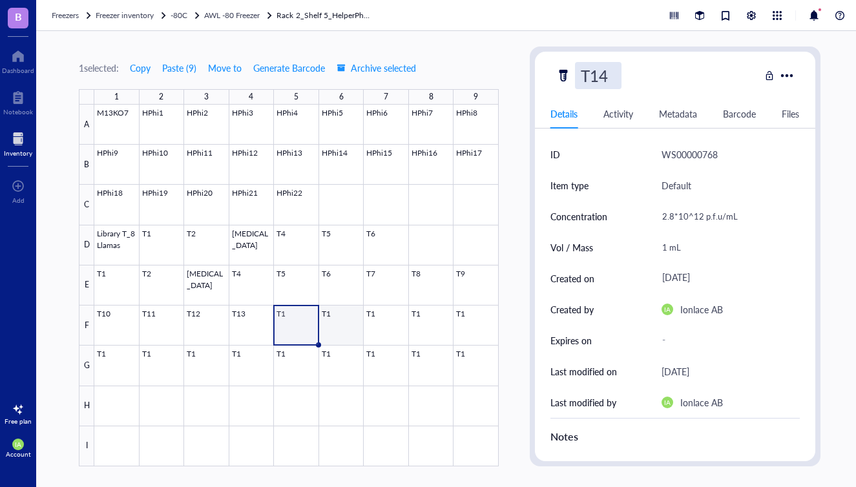
click at [333, 314] on div at bounding box center [296, 286] width 404 height 362
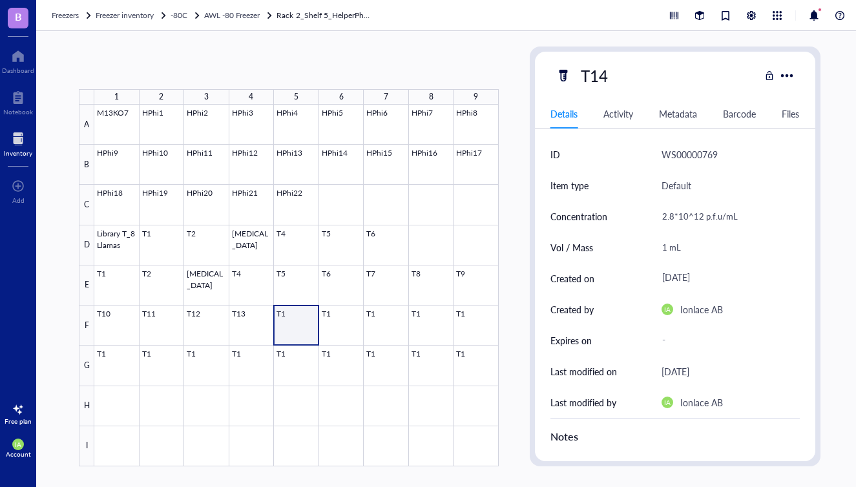
click at [302, 333] on div at bounding box center [296, 286] width 404 height 362
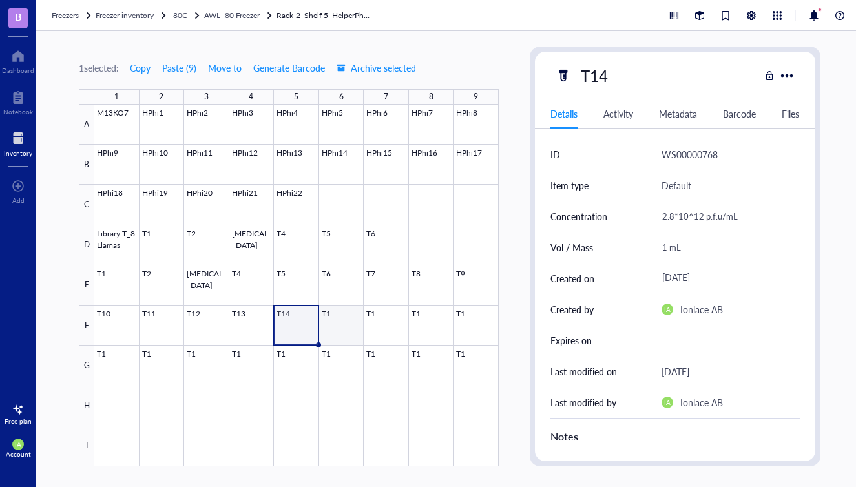
click at [335, 331] on div at bounding box center [296, 286] width 404 height 362
click at [601, 81] on div "T1" at bounding box center [590, 75] width 30 height 27
type input "T15"
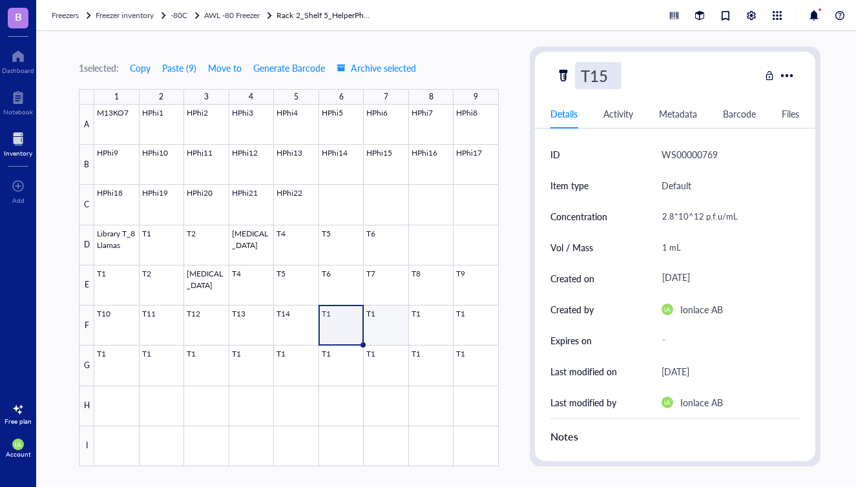
click at [382, 320] on div at bounding box center [296, 286] width 404 height 362
click at [347, 331] on div at bounding box center [296, 286] width 404 height 362
click at [376, 327] on div at bounding box center [296, 286] width 404 height 362
click at [599, 79] on div "T1" at bounding box center [590, 75] width 30 height 27
type input "T16"
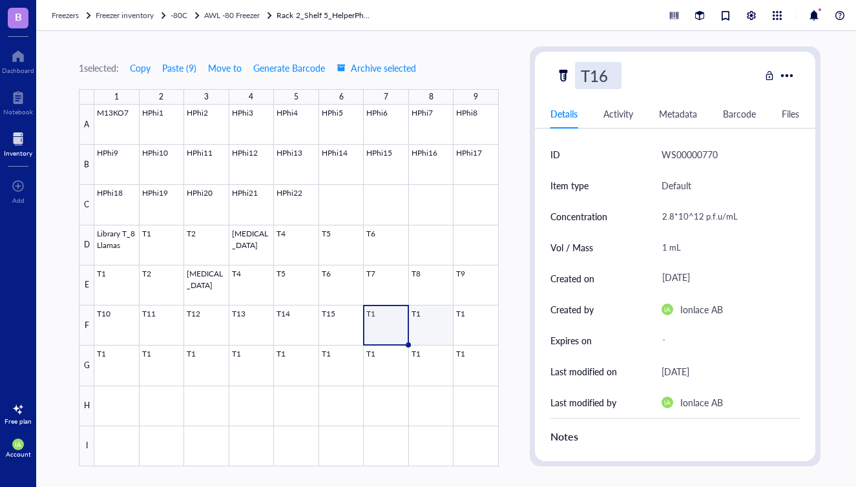
click at [431, 309] on div at bounding box center [296, 286] width 404 height 362
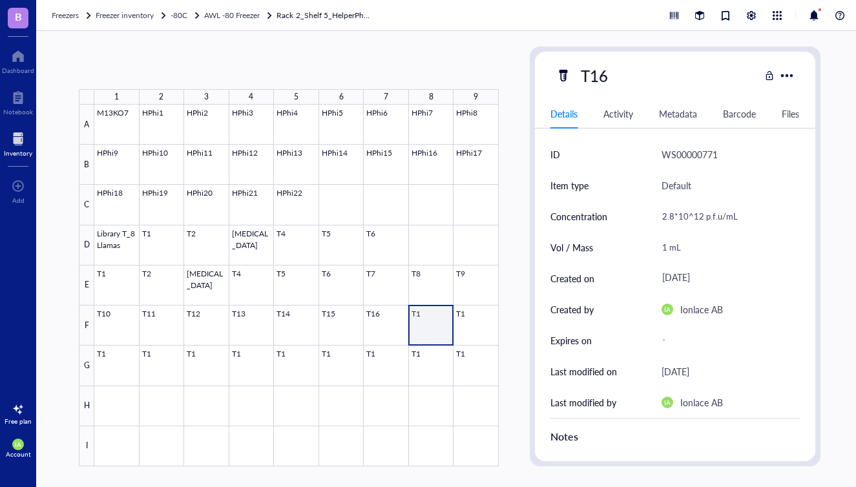
click at [429, 325] on div at bounding box center [296, 286] width 404 height 362
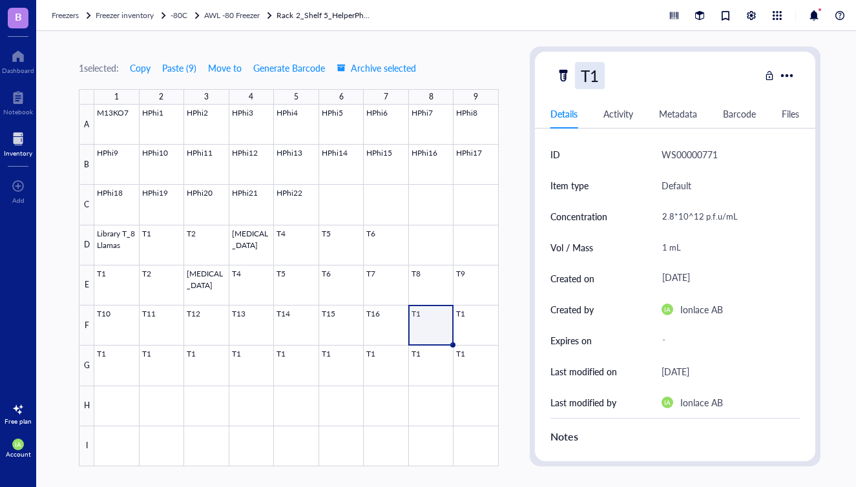
click at [602, 83] on div "T1" at bounding box center [590, 75] width 30 height 27
type input "T17"
click at [474, 336] on div at bounding box center [296, 286] width 404 height 362
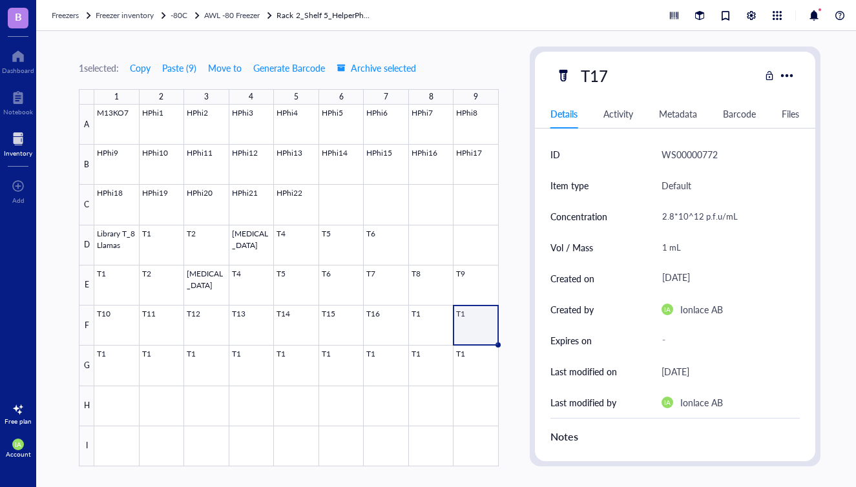
click at [475, 326] on div at bounding box center [296, 286] width 404 height 362
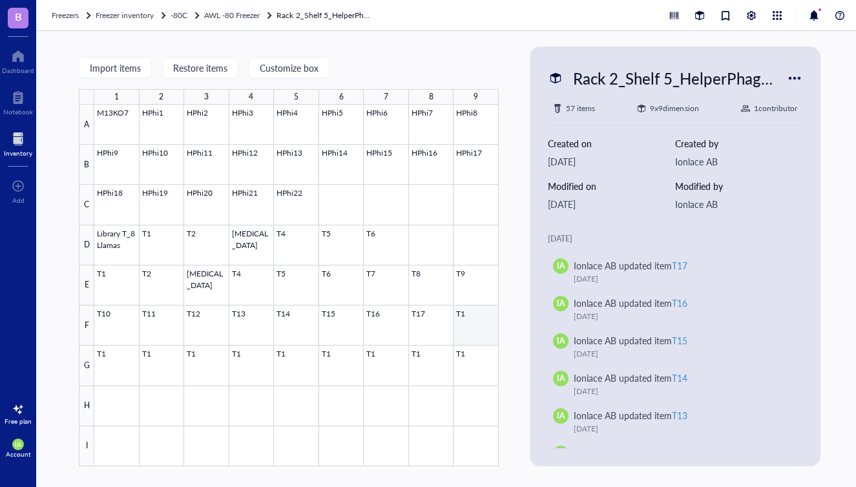
click at [469, 314] on div at bounding box center [296, 286] width 404 height 362
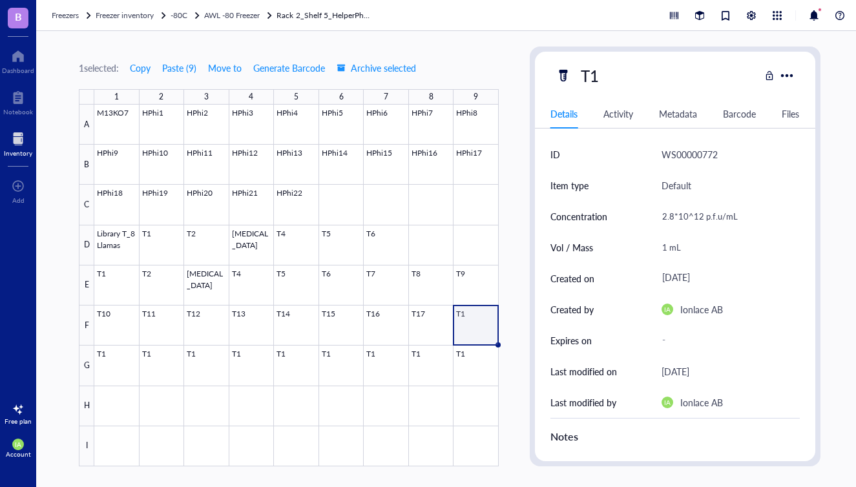
click at [614, 81] on div "T1" at bounding box center [657, 75] width 204 height 27
click at [596, 77] on div "T1" at bounding box center [590, 75] width 30 height 27
type input "T18"
click at [477, 334] on div at bounding box center [296, 286] width 404 height 362
click at [467, 323] on div at bounding box center [296, 286] width 404 height 362
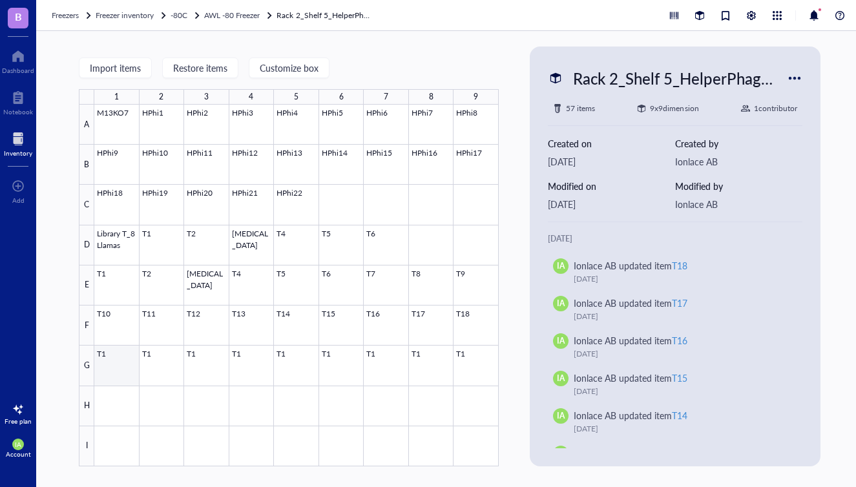
click at [101, 364] on div at bounding box center [296, 286] width 404 height 362
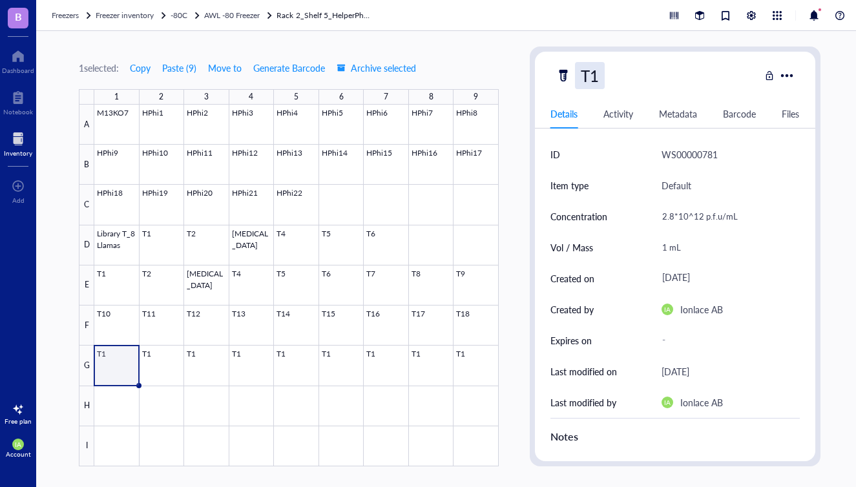
click at [602, 72] on div "T1" at bounding box center [590, 75] width 30 height 27
type input "T19"
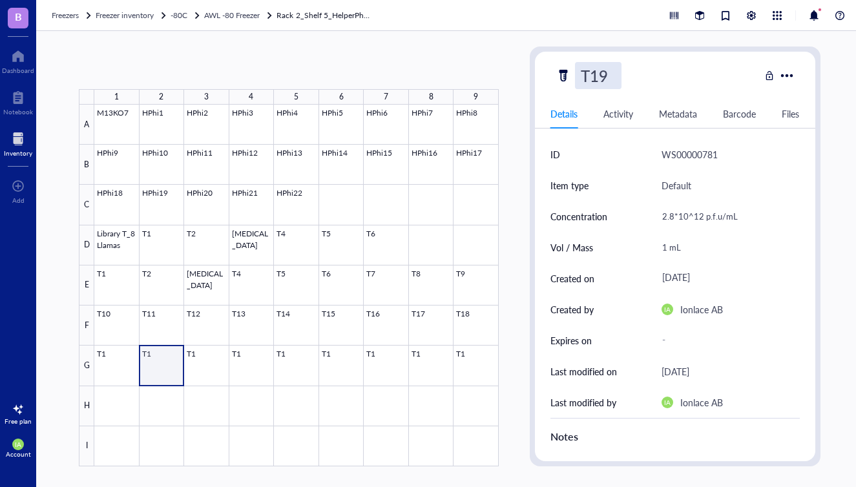
click at [159, 360] on div at bounding box center [296, 286] width 404 height 362
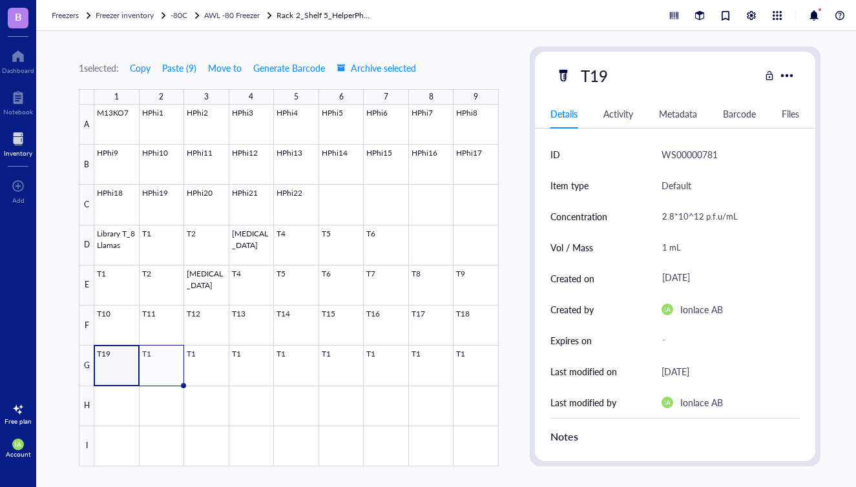
click at [126, 373] on div at bounding box center [296, 286] width 404 height 362
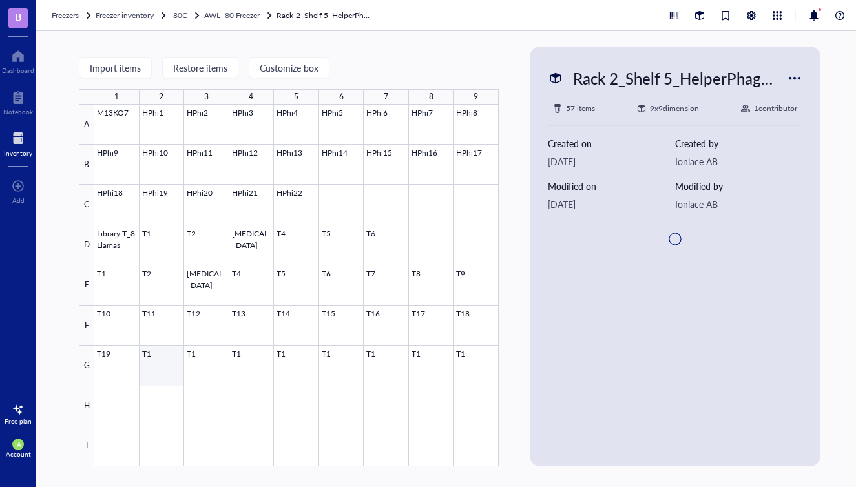
click at [151, 372] on div at bounding box center [296, 286] width 404 height 362
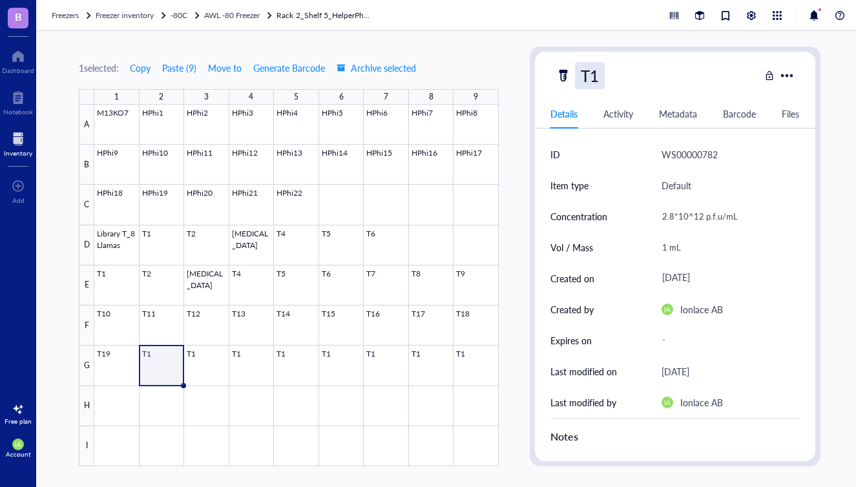
click at [601, 79] on div "T1" at bounding box center [590, 75] width 30 height 27
type input "T20"
click at [203, 353] on div at bounding box center [296, 286] width 404 height 362
click at [199, 369] on div at bounding box center [296, 286] width 404 height 362
click at [598, 79] on div "T1" at bounding box center [590, 75] width 30 height 27
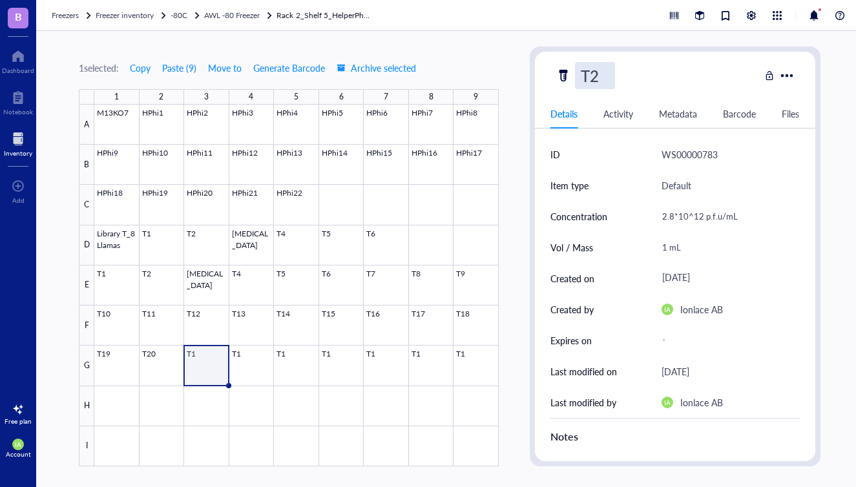
type input "T21"
click at [243, 365] on div at bounding box center [296, 286] width 404 height 362
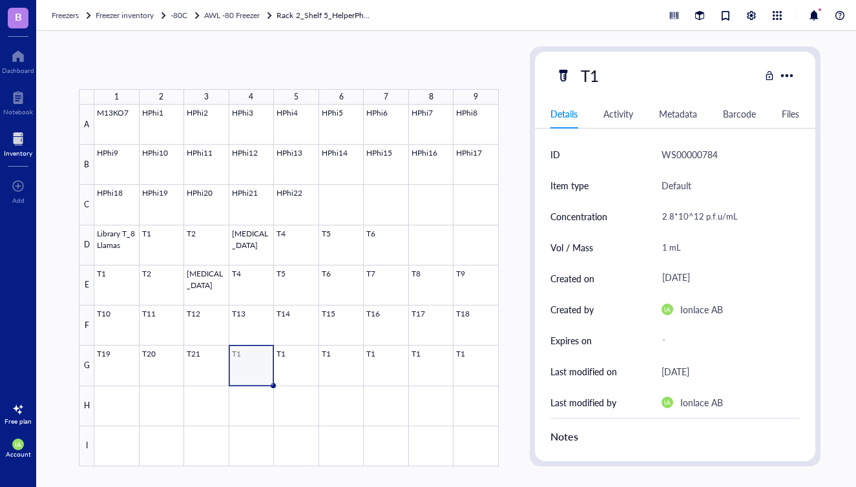
click at [250, 367] on div at bounding box center [296, 286] width 404 height 362
click at [603, 79] on div "T1" at bounding box center [590, 75] width 30 height 27
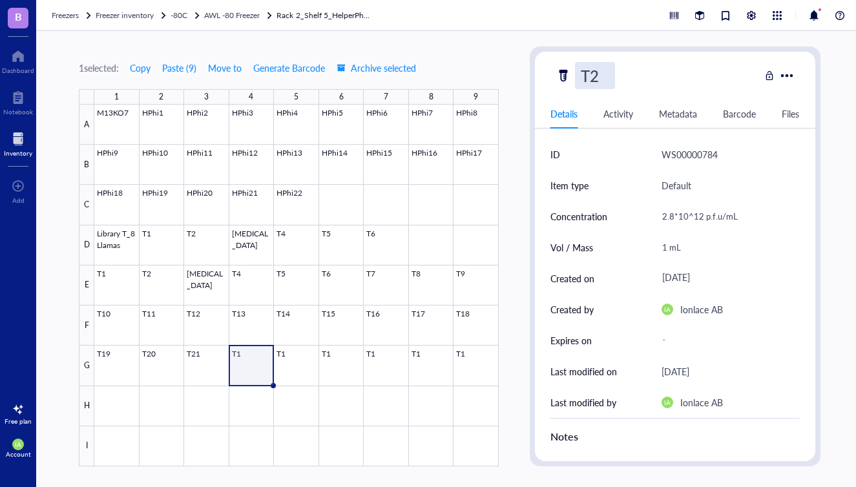
type input "T22"
click at [292, 364] on div at bounding box center [296, 286] width 404 height 362
click at [292, 371] on div at bounding box center [296, 286] width 404 height 362
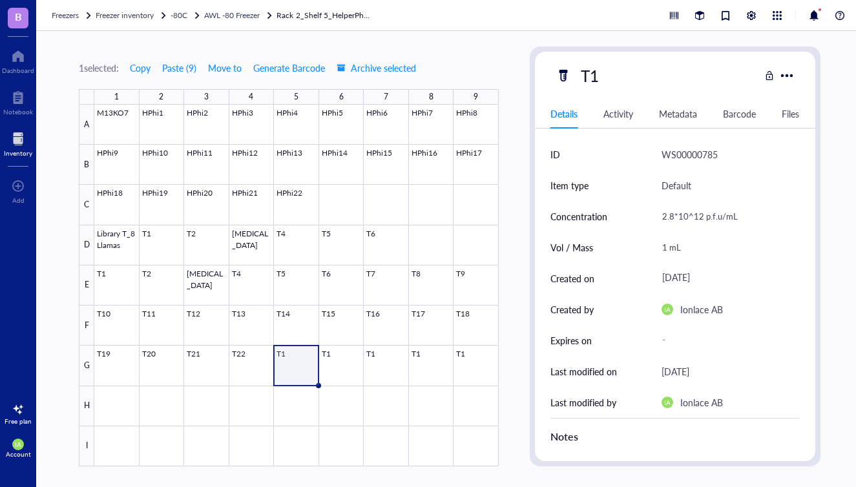
click at [606, 74] on div "T1" at bounding box center [657, 75] width 204 height 27
click at [598, 79] on div "T1" at bounding box center [590, 75] width 30 height 27
type input "T23"
click at [339, 360] on div at bounding box center [296, 286] width 404 height 362
click at [324, 367] on div at bounding box center [296, 286] width 404 height 362
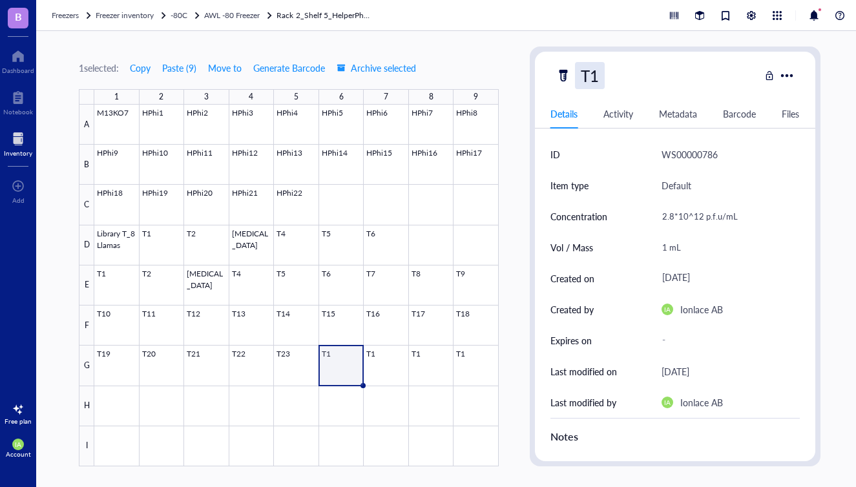
click at [601, 85] on div "T1" at bounding box center [590, 75] width 30 height 27
type input "T24"
click at [382, 369] on div at bounding box center [296, 286] width 404 height 362
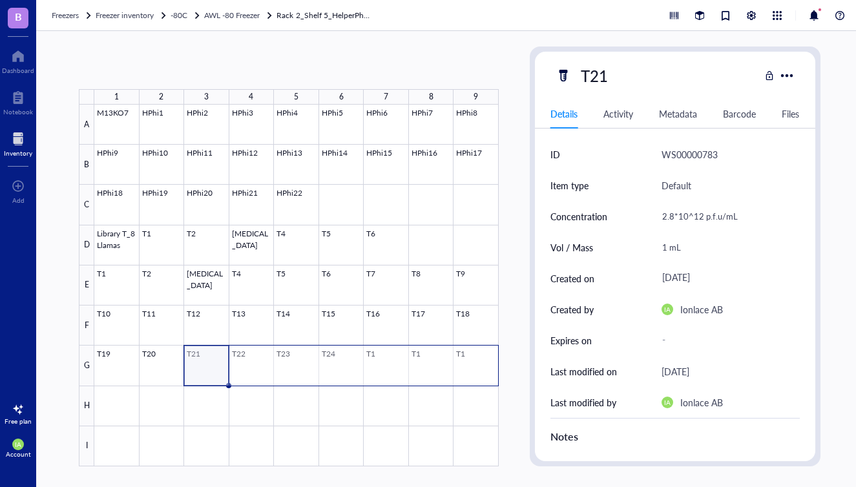
drag, startPoint x: 207, startPoint y: 371, endPoint x: 467, endPoint y: 370, distance: 259.6
click at [467, 370] on div at bounding box center [296, 286] width 404 height 362
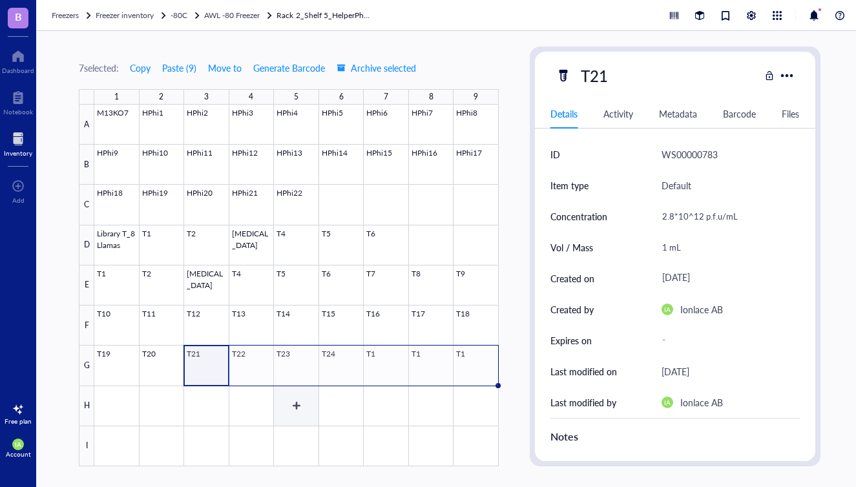
click at [287, 418] on div at bounding box center [296, 286] width 404 height 362
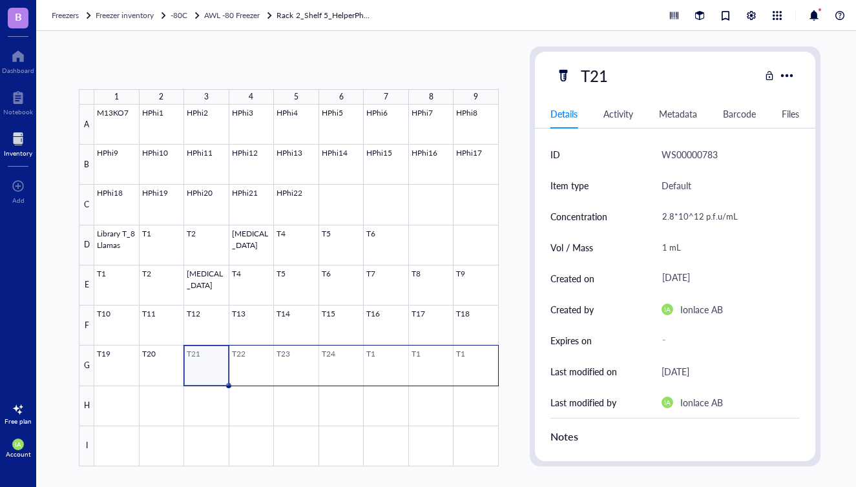
drag, startPoint x: 199, startPoint y: 364, endPoint x: 455, endPoint y: 365, distance: 255.7
click at [455, 365] on div at bounding box center [296, 286] width 404 height 362
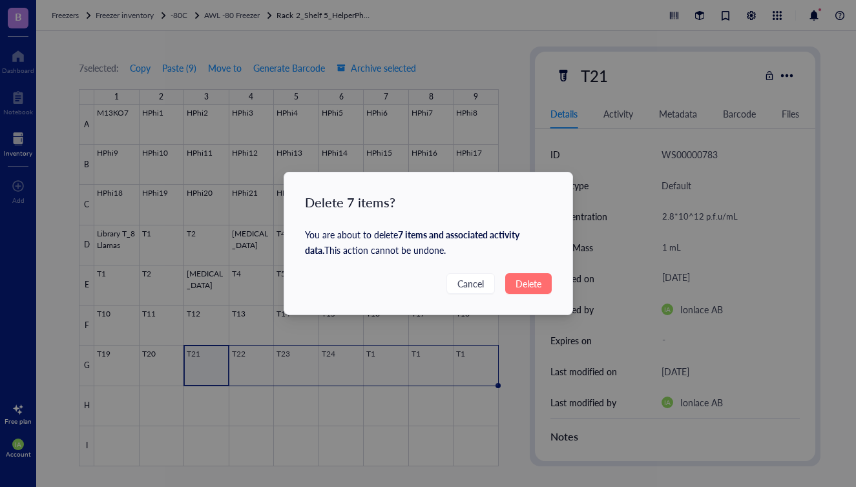
click at [524, 285] on span "Delete" at bounding box center [528, 283] width 26 height 14
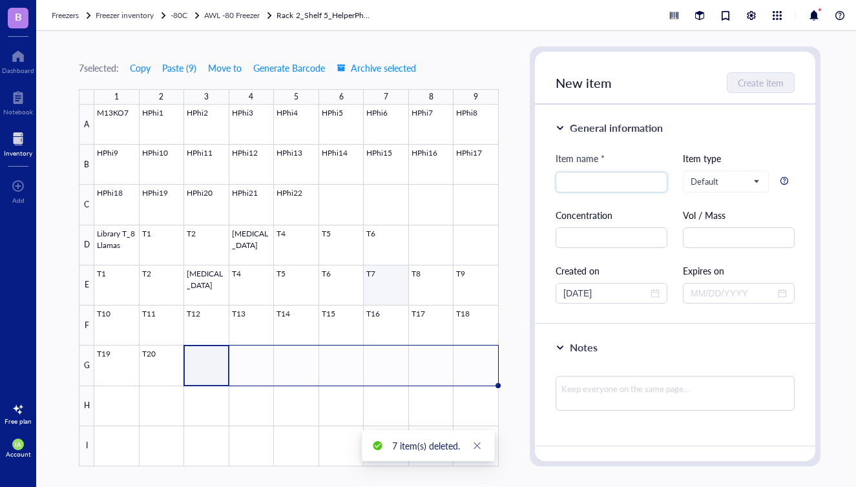
click at [366, 298] on div at bounding box center [296, 286] width 404 height 362
